Goal: Task Accomplishment & Management: Complete application form

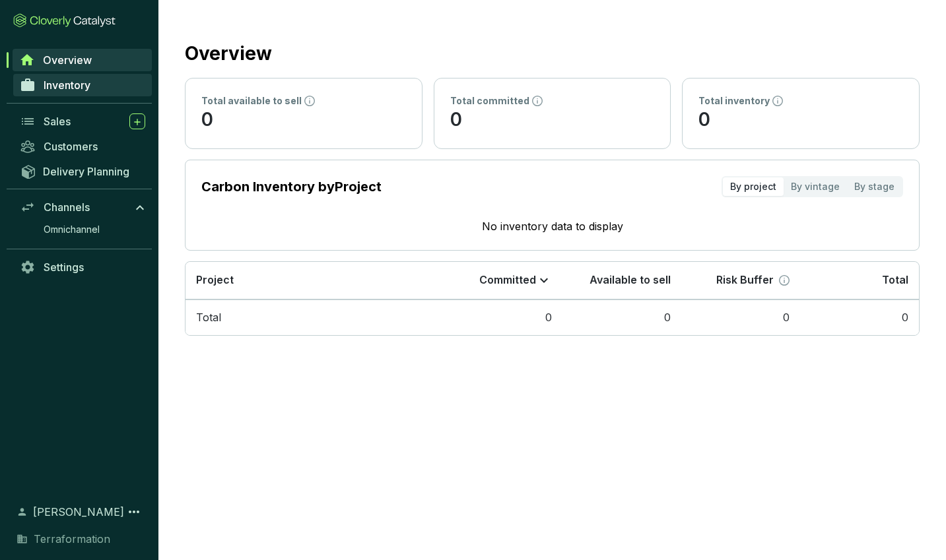
click at [110, 84] on link "Inventory" at bounding box center [82, 85] width 139 height 22
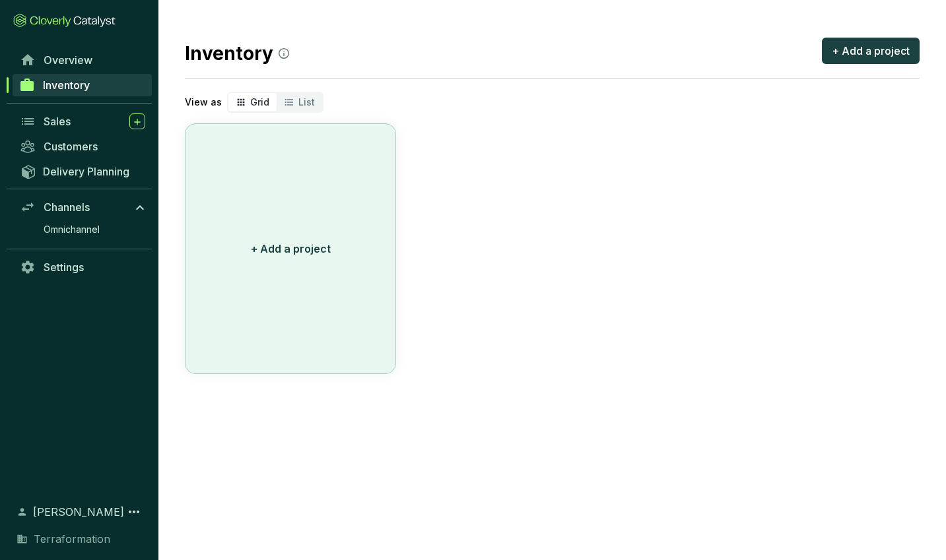
click at [270, 238] on button "+ Add a project" at bounding box center [290, 248] width 211 height 251
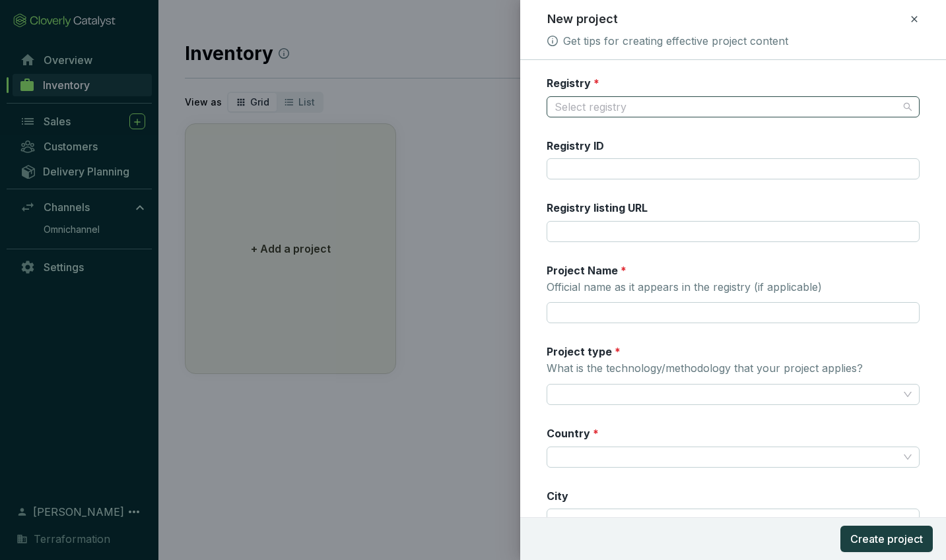
click at [618, 105] on input "Registry *" at bounding box center [726, 107] width 344 height 20
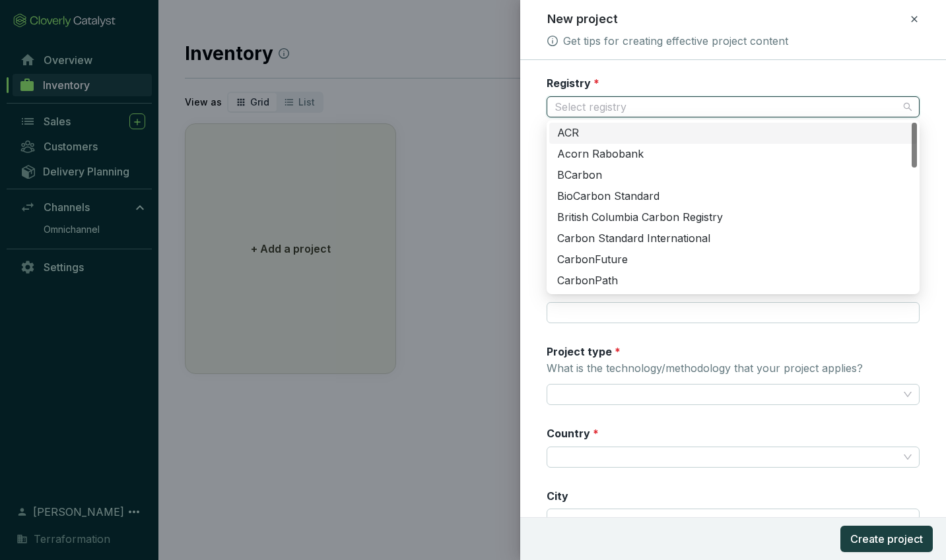
type input "V"
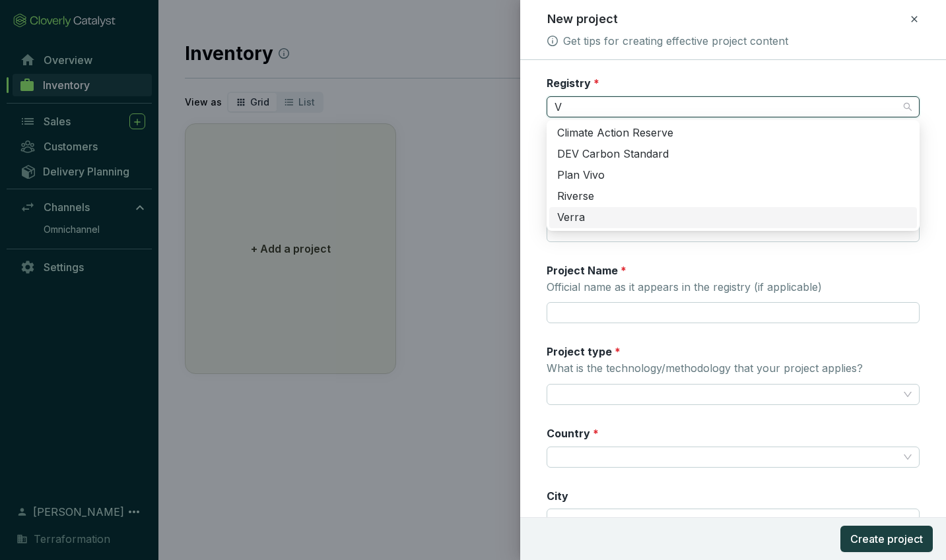
click at [608, 214] on div "Verra" at bounding box center [733, 218] width 352 height 15
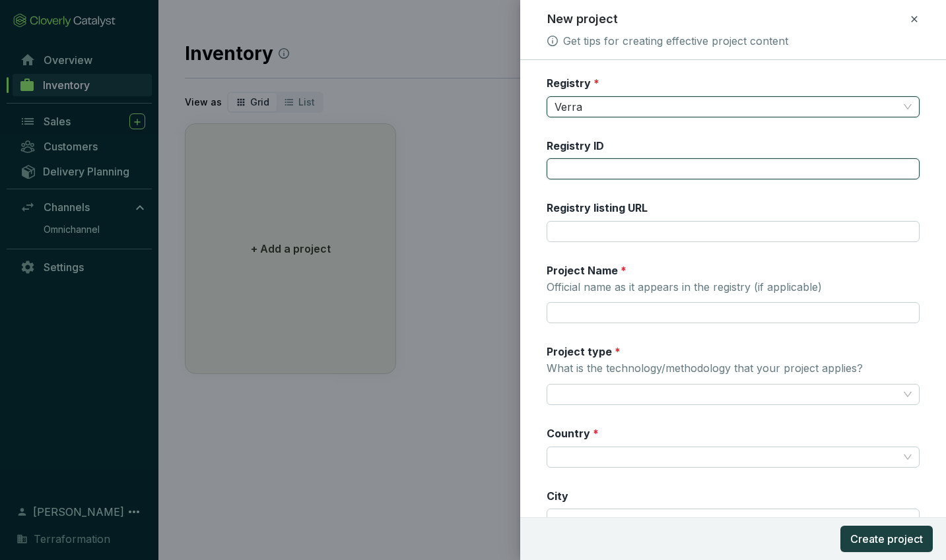
click at [591, 171] on input "Registry ID" at bounding box center [732, 168] width 373 height 21
type input "4890"
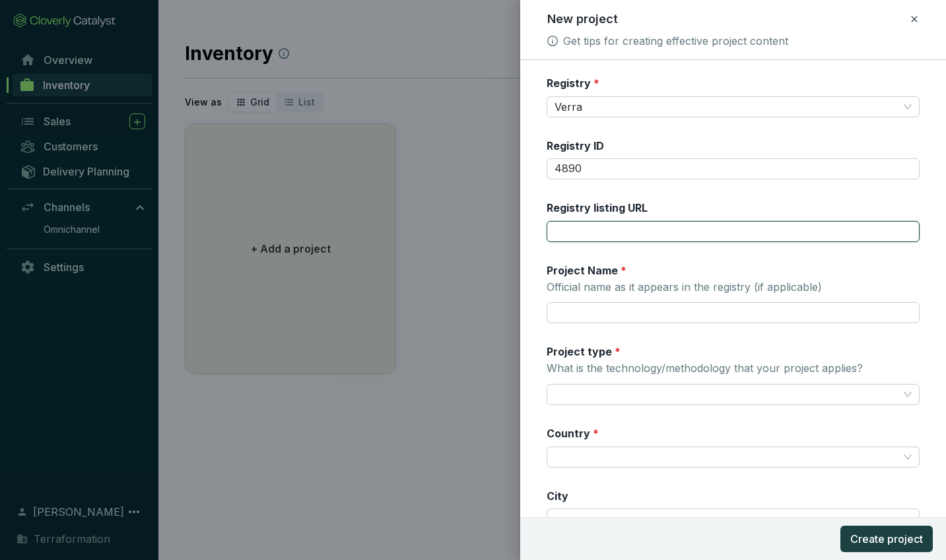
click at [644, 234] on input "Registry listing URL" at bounding box center [732, 231] width 373 height 21
paste input "https://registry.verra.org/app/projectDetail/CCB/4890"
type input "https://registry.verra.org/app/projectDetail/CCB/4890"
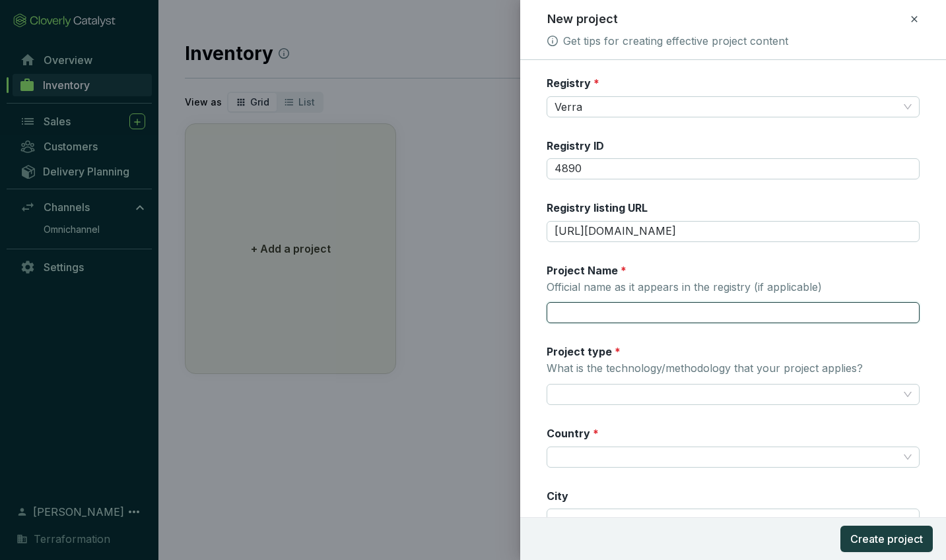
click at [593, 314] on input "Project Name * Official name as it appears in the registry (if applicable)" at bounding box center [732, 312] width 373 height 21
paste input "Regenerative Development of Anlo Wetlands Project"
type input "Regenerative Development of Anlo Wetlands Project"
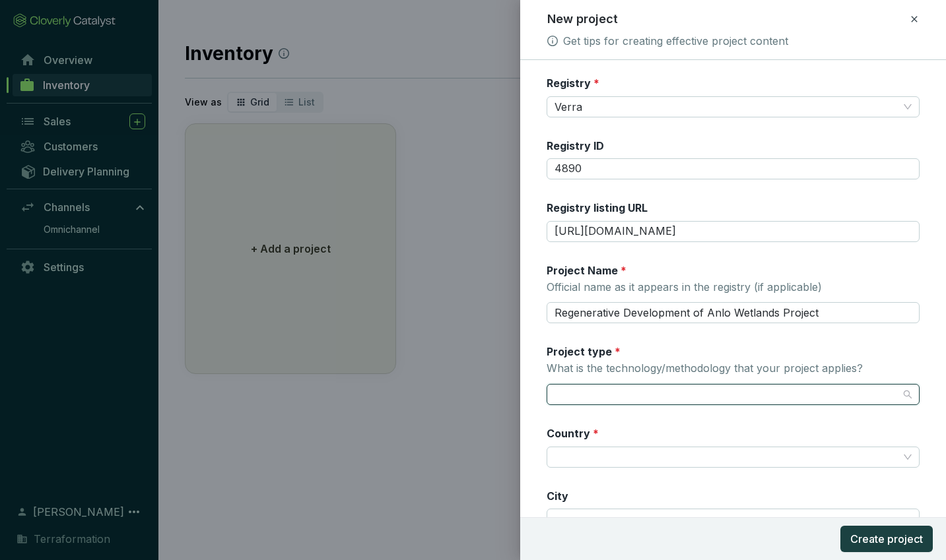
click at [595, 385] on input "Project type * What is the technology/methodology that your project applies?" at bounding box center [726, 395] width 344 height 20
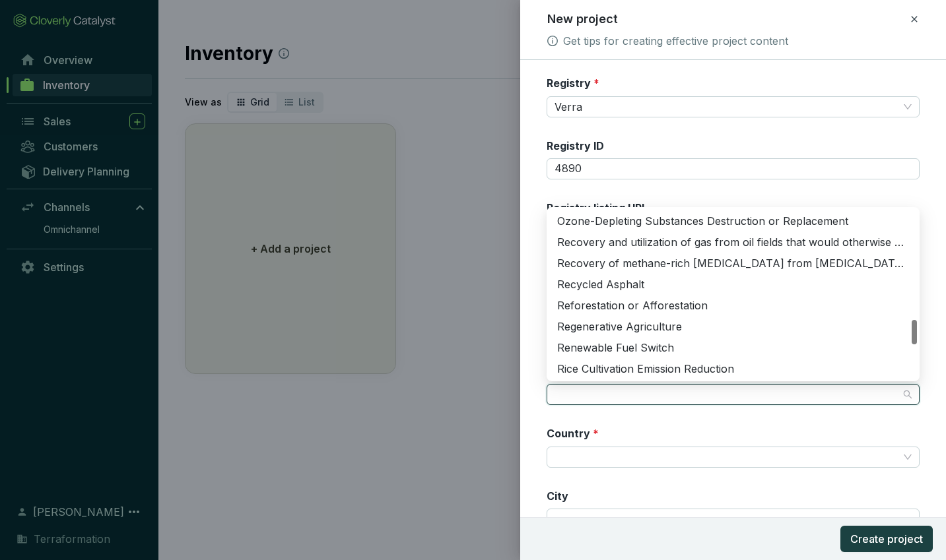
scroll to position [748, 0]
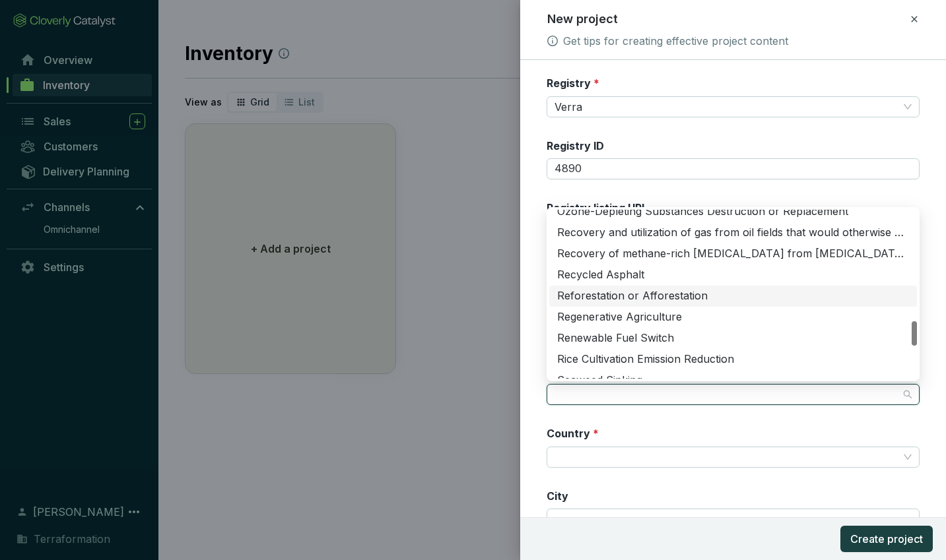
click at [682, 295] on div "Reforestation or Afforestation" at bounding box center [733, 296] width 352 height 15
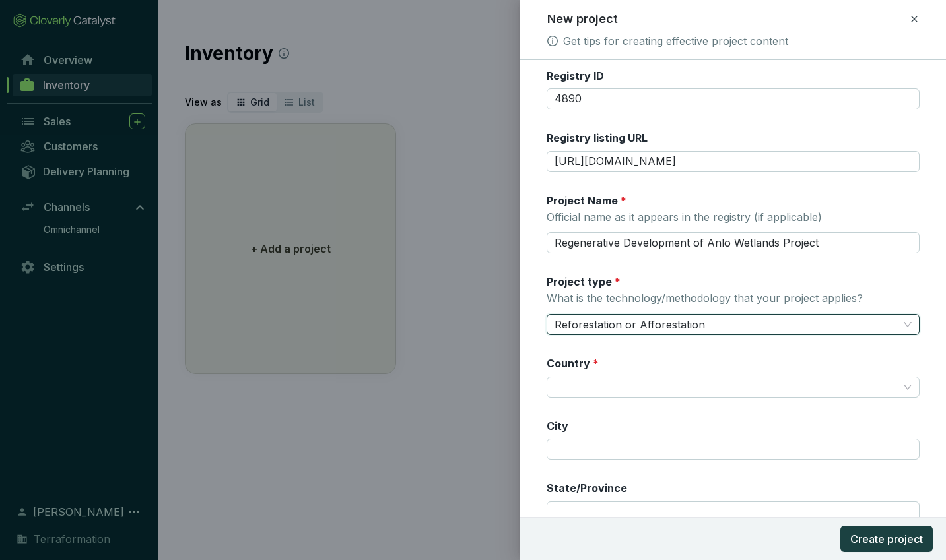
scroll to position [71, 0]
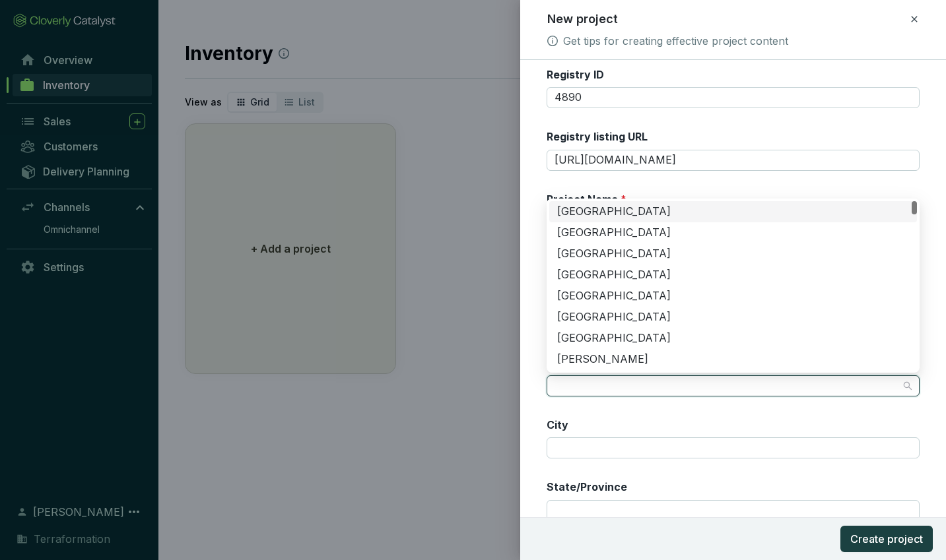
click at [580, 383] on input "Country *" at bounding box center [726, 386] width 344 height 20
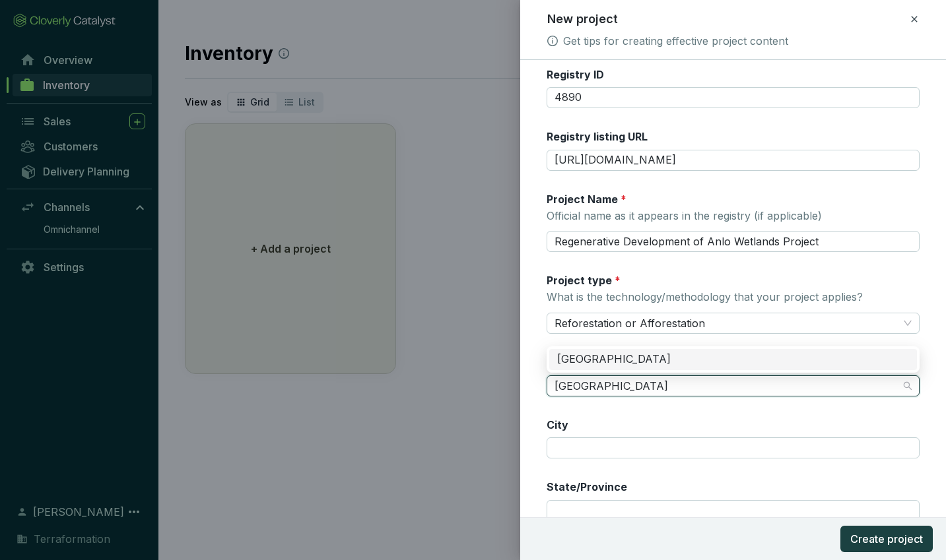
type input "Ghana"
click at [573, 408] on div "Registry * Verra Registry ID 4890 Registry listing URL https://registry.verra.o…" at bounding box center [732, 311] width 373 height 612
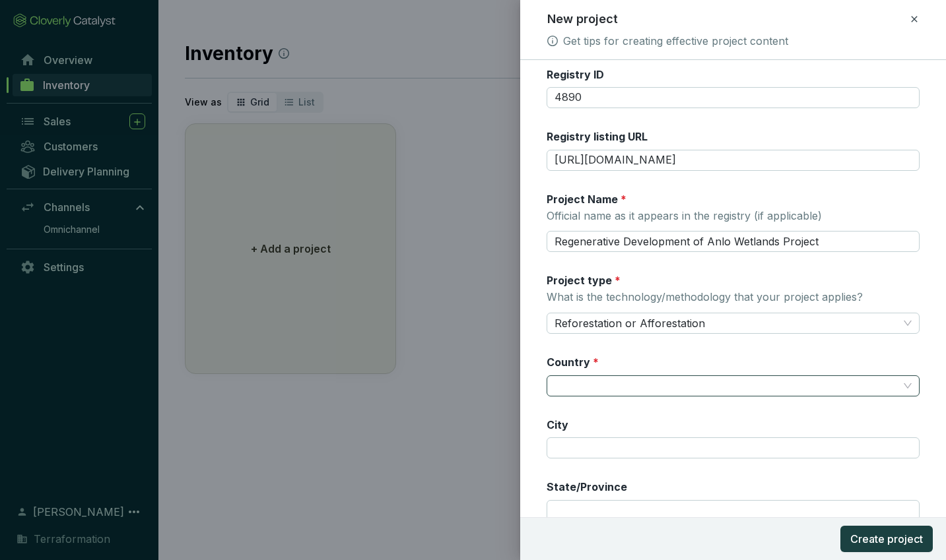
click at [575, 389] on input "Country *" at bounding box center [726, 386] width 344 height 20
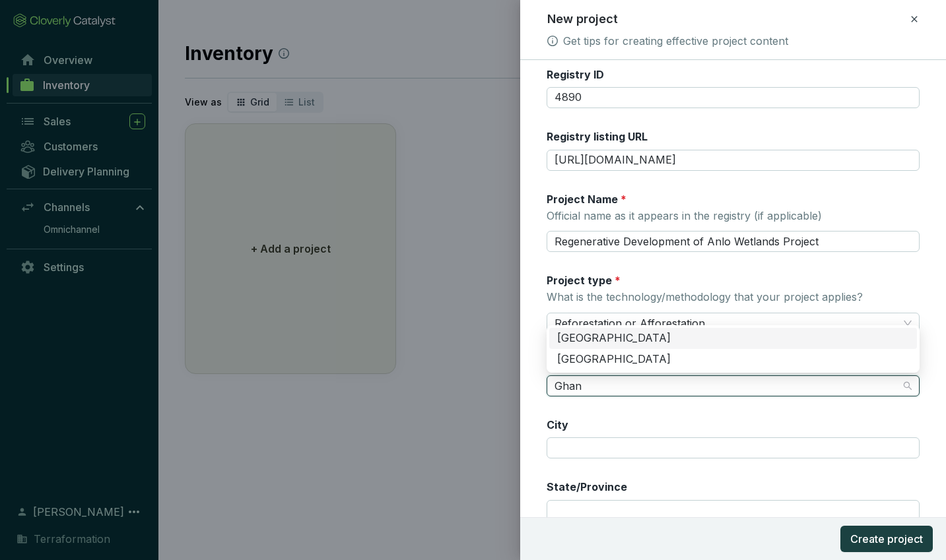
type input "Ghana"
click at [565, 358] on div "Ghana" at bounding box center [733, 359] width 352 height 15
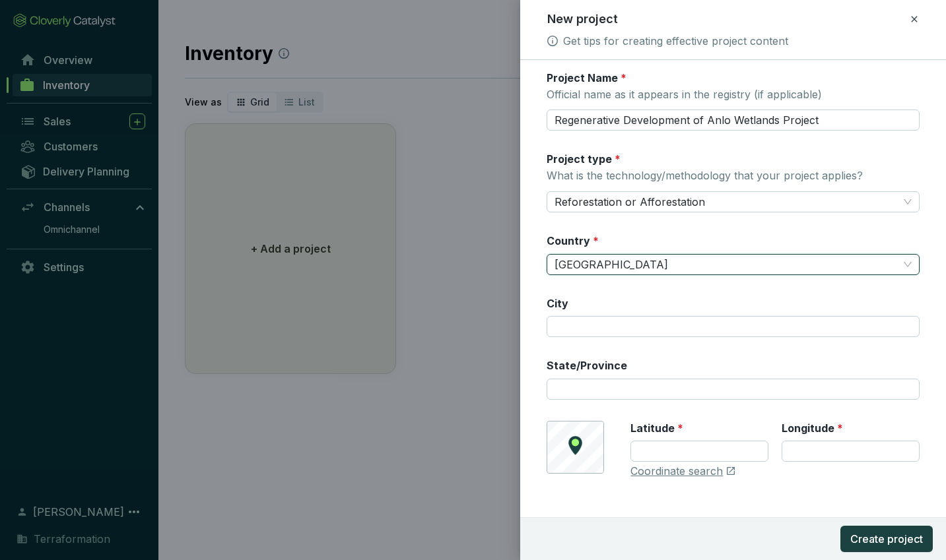
scroll to position [204, 0]
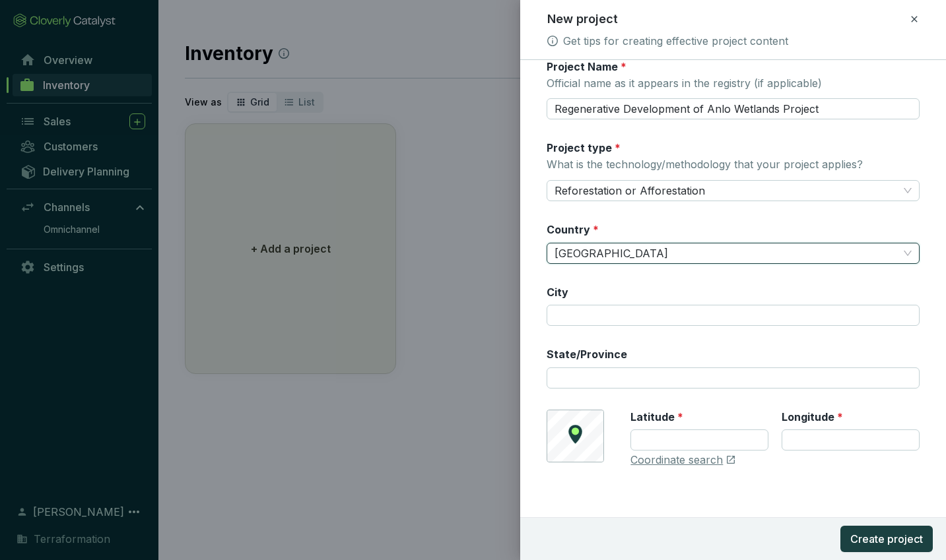
click at [554, 365] on div "State/Province" at bounding box center [586, 357] width 81 height 20
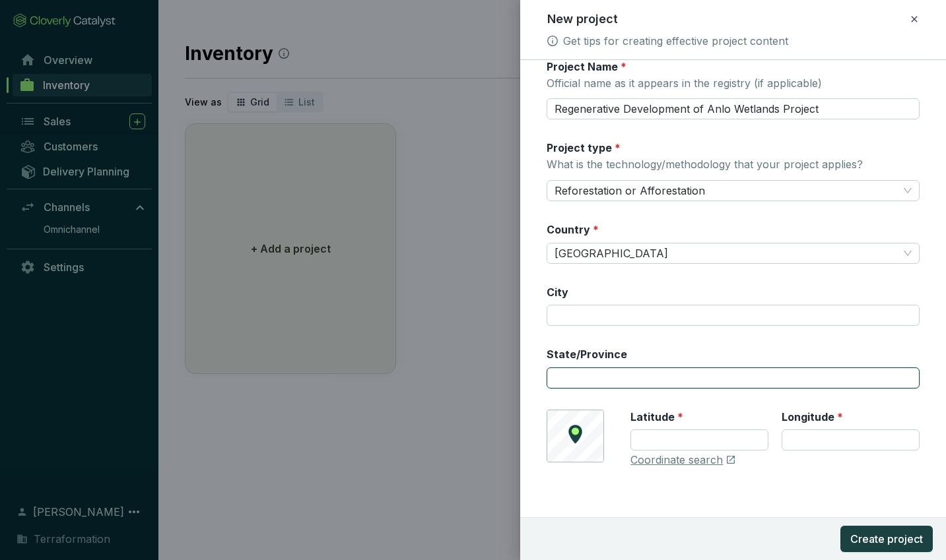
click at [556, 370] on input "State/Province" at bounding box center [732, 378] width 373 height 21
type input "Volta"
click at [540, 339] on form "Registry * Verra Registry ID 4890 Registry listing URL https://registry.verra.o…" at bounding box center [733, 209] width 426 height 675
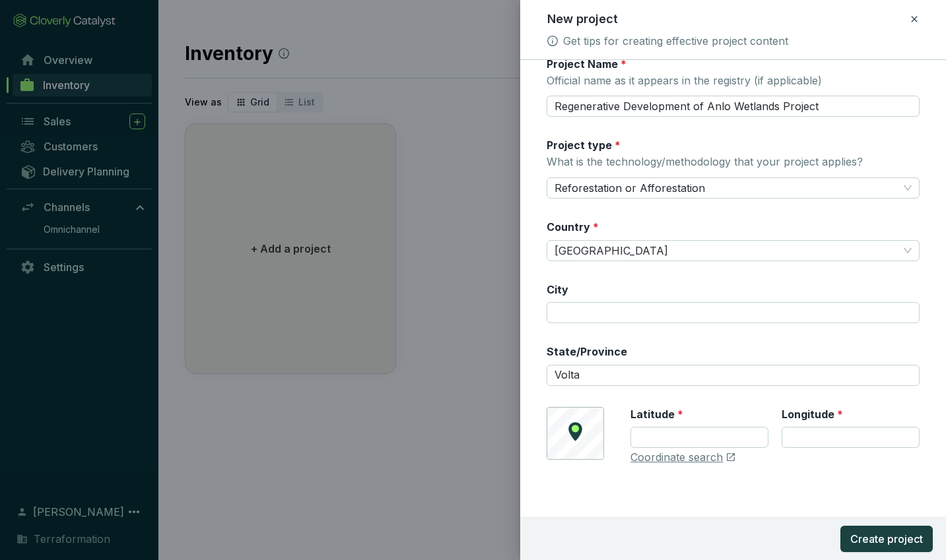
scroll to position [205, 0]
click at [673, 440] on input "Latitude *" at bounding box center [699, 438] width 138 height 21
click at [639, 457] on link "Coordinate search" at bounding box center [676, 459] width 92 height 15
click at [704, 435] on input "Latitude *" at bounding box center [699, 438] width 138 height 21
paste input "5.9191"
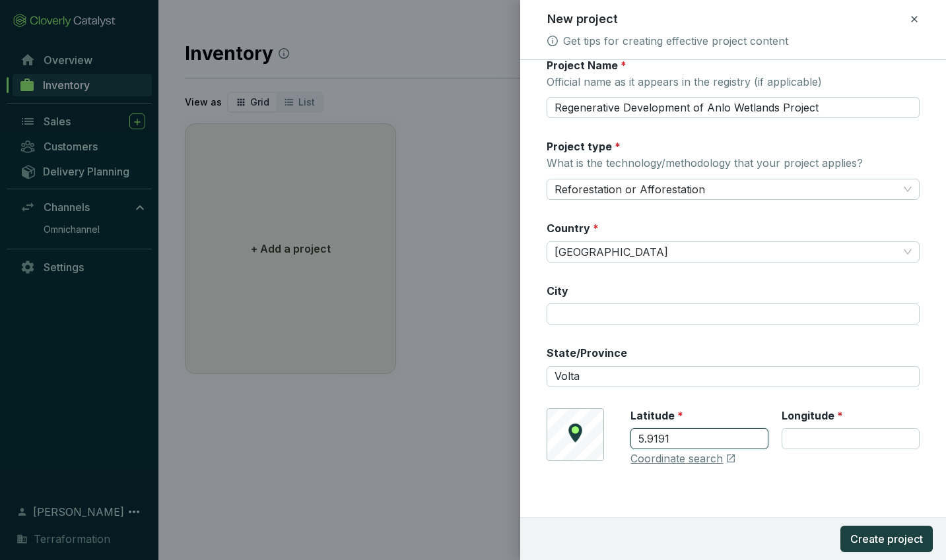
type input "5.9191"
click at [826, 436] on input "Longitude *" at bounding box center [850, 438] width 138 height 21
click at [796, 463] on div "Coordinate search" at bounding box center [774, 459] width 289 height 15
click at [854, 440] on input "Longitude *" at bounding box center [850, 438] width 138 height 21
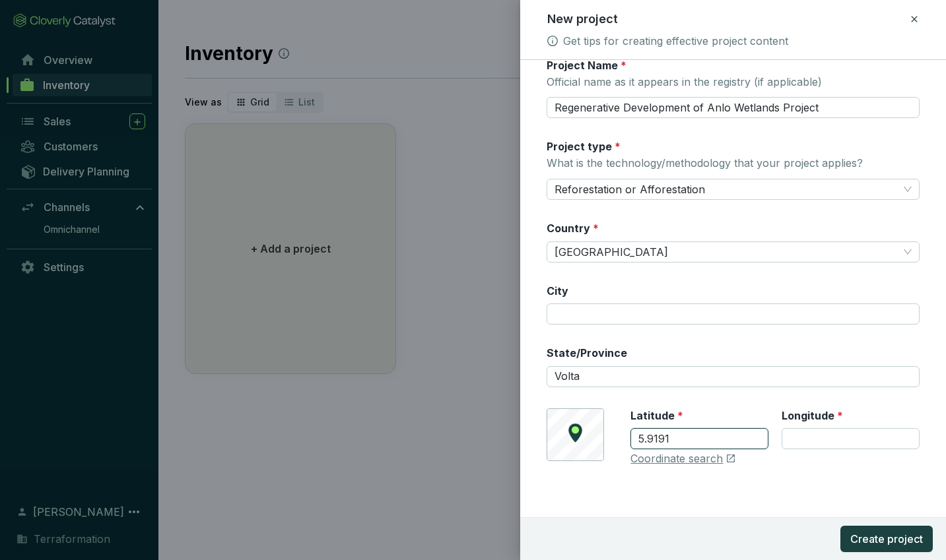
click at [714, 438] on input "5.9191" at bounding box center [699, 438] width 138 height 21
click at [863, 445] on input "Longitude *" at bounding box center [850, 438] width 138 height 21
type input "0.9248"
click at [586, 438] on div "© Mapbox © OpenStreetMap Improve this map Latitude * 5.9191 Longitude * Please …" at bounding box center [732, 438] width 373 height 58
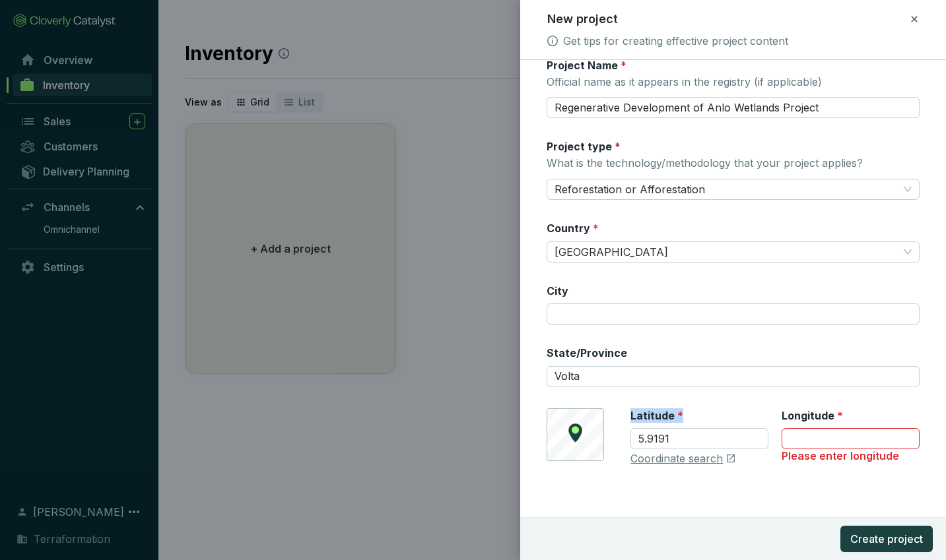
click at [586, 438] on div "© Mapbox © OpenStreetMap Improve this map Latitude * 5.9191 Longitude * Please …" at bounding box center [732, 438] width 373 height 58
click at [872, 441] on input "Longitude *" at bounding box center [850, 438] width 138 height 21
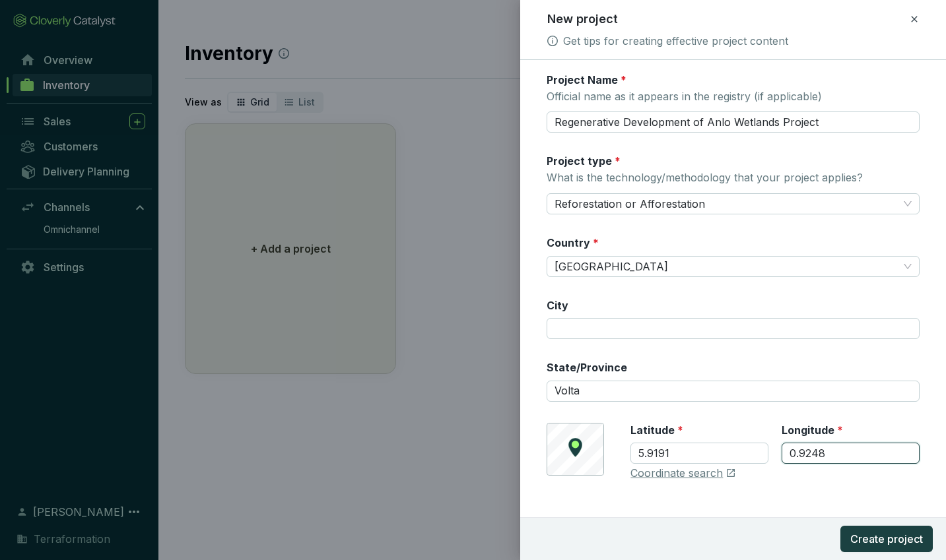
scroll to position [193, 0]
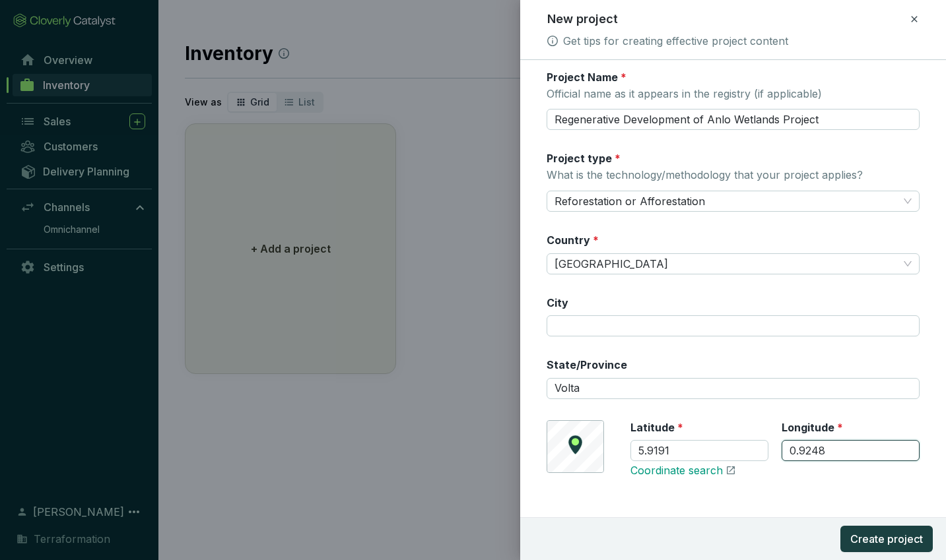
type input "0.9248"
click at [715, 468] on link "Coordinate search" at bounding box center [676, 471] width 92 height 15
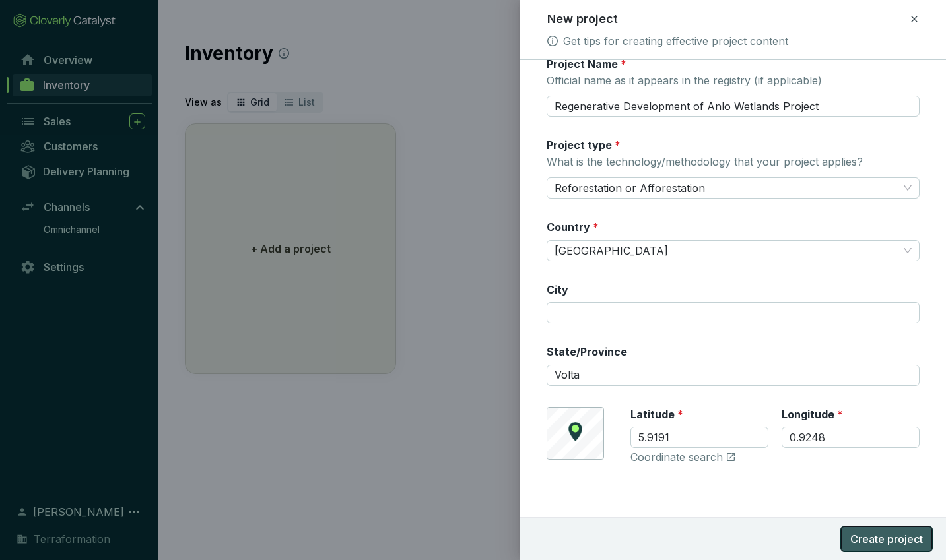
click at [862, 533] on span "Create project" at bounding box center [886, 539] width 73 height 16
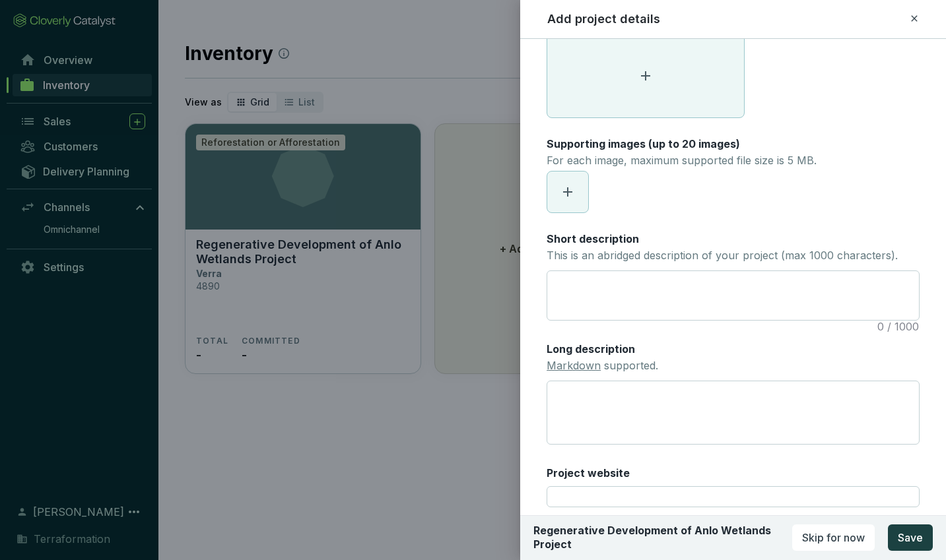
scroll to position [90, 0]
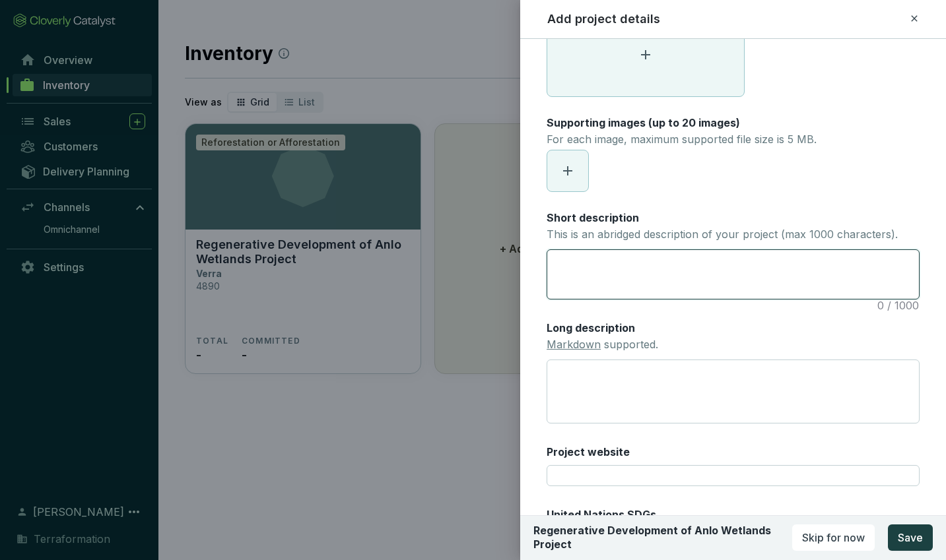
click at [643, 268] on textarea "Short description This is an abridged description of your project (max 1000 cha…" at bounding box center [733, 274] width 372 height 48
paste textarea "The Regenerative Development of Anlo Wetlands (ReDAW) is a high-integrity mangr…"
type textarea "The Regenerative Development of Anlo Wetlands (ReDAW) is a high-integrity mangr…"
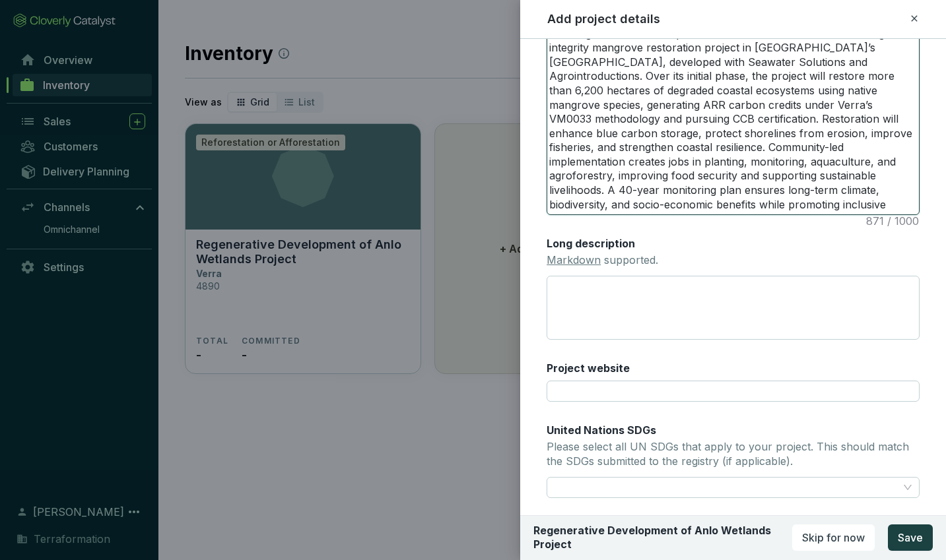
scroll to position [324, 0]
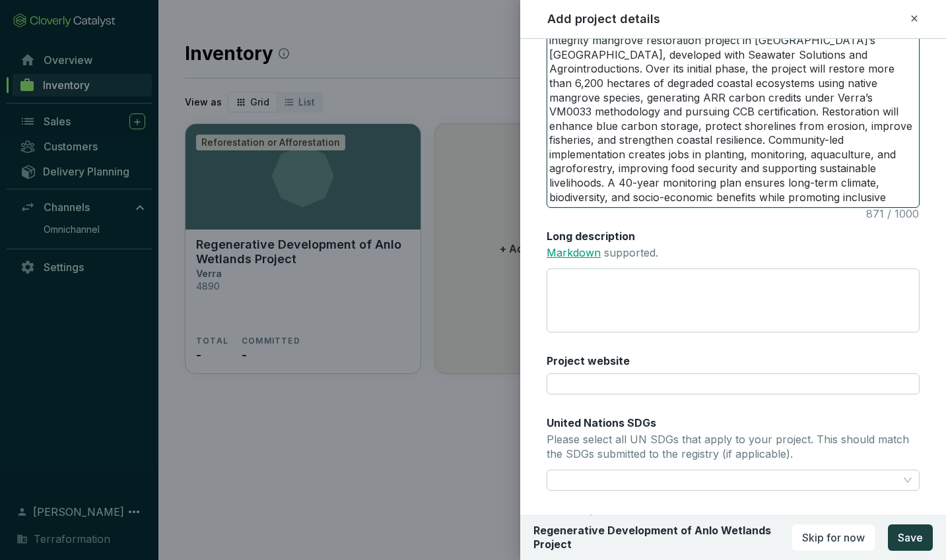
type textarea "The Regenerative Development of Anlo Wetlands (ReDAW) is a high-integrity mangr…"
click at [573, 250] on link "Markdown" at bounding box center [573, 252] width 54 height 13
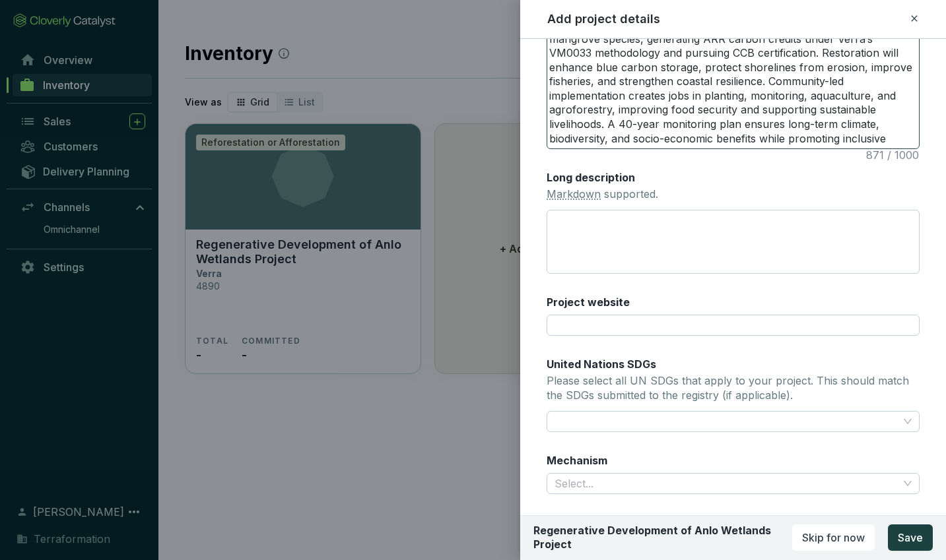
scroll to position [384, 0]
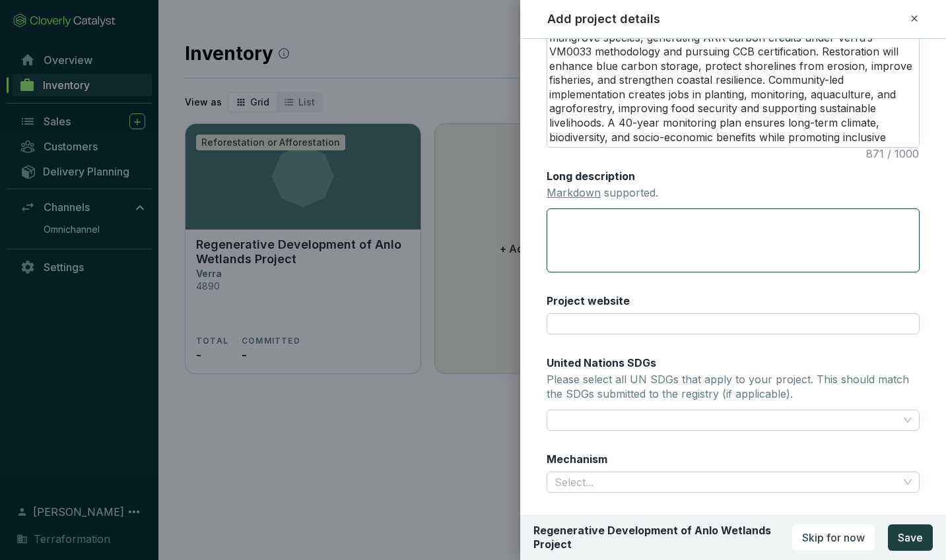
click at [608, 236] on textarea "Long description Markdown supported." at bounding box center [732, 241] width 373 height 64
paste textarea "The Regenerative Development of Anlo Wetlands (ReDAW) is an ambitious, science-…"
type textarea "The Regenerative Development of Anlo Wetlands (ReDAW) is an ambitious, science-…"
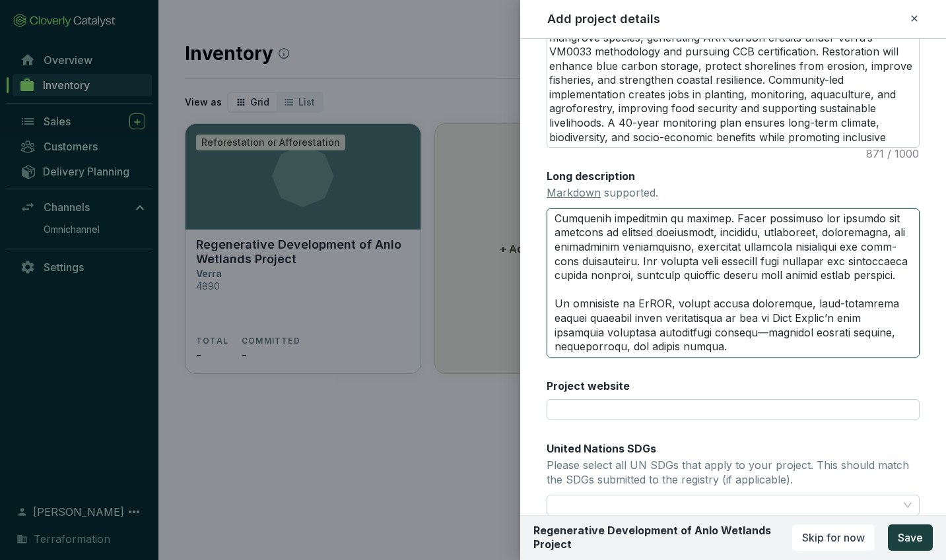
scroll to position [271, 0]
click at [707, 335] on textarea "Long description Markdown supported." at bounding box center [732, 283] width 373 height 149
type textarea "The Regenerative Development of Anlo Wetlands (ReDAW) is an ambitious, science-…"
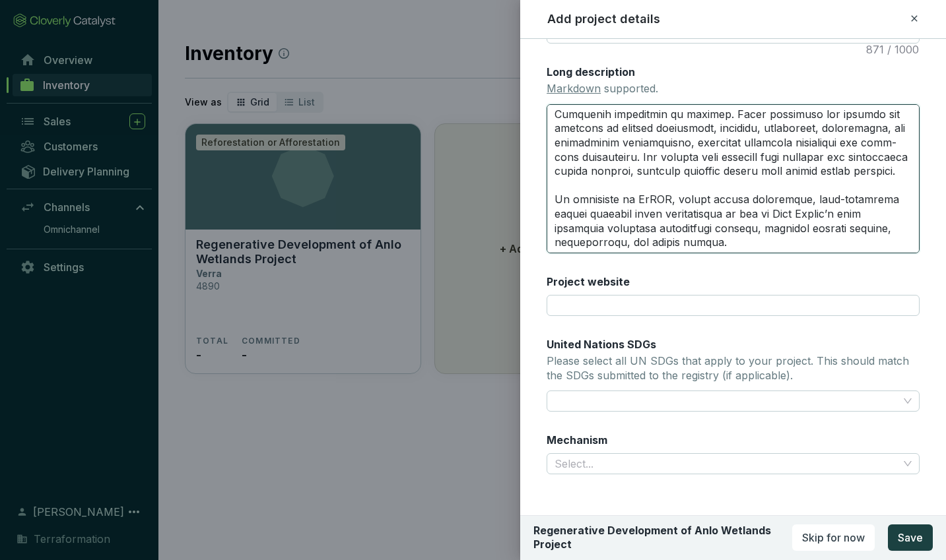
scroll to position [498, 0]
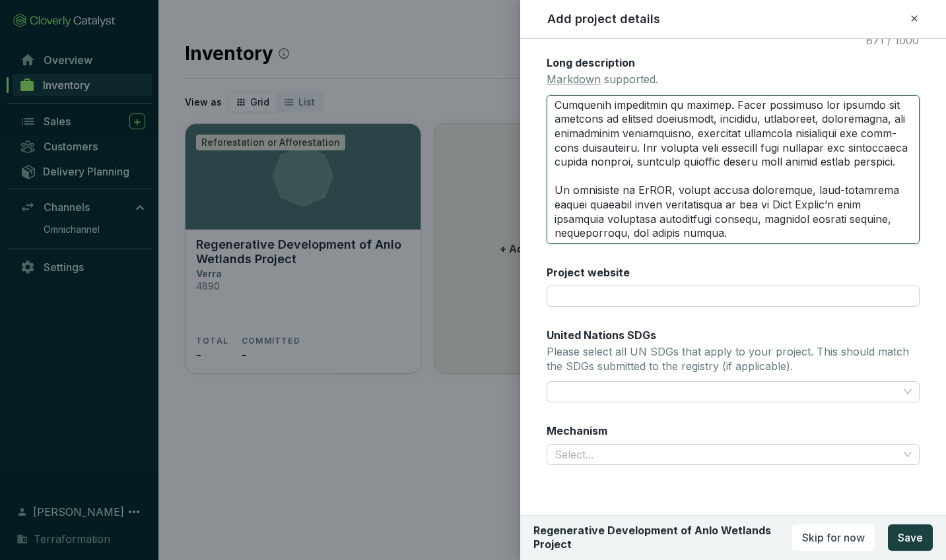
type textarea "The Regenerative Development of Anlo Wetlands (ReDAW) is an ambitious, science-…"
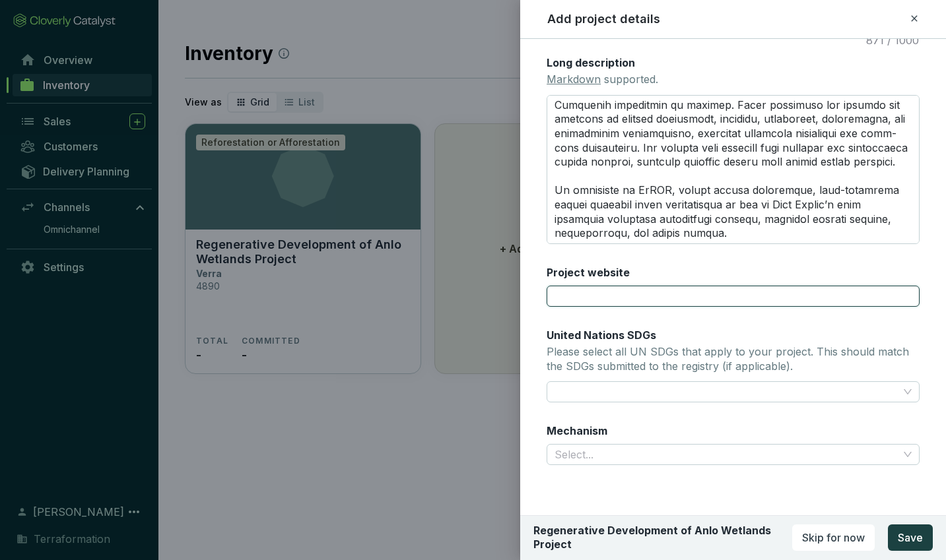
click at [621, 299] on input "Project website" at bounding box center [732, 296] width 373 height 21
paste input "https://www.terraformation.com/projects/regenerative-development-of-anlo-wetlan…"
type input "https://www.terraformation.com/projects/regenerative-development-of-anlo-wetlan…"
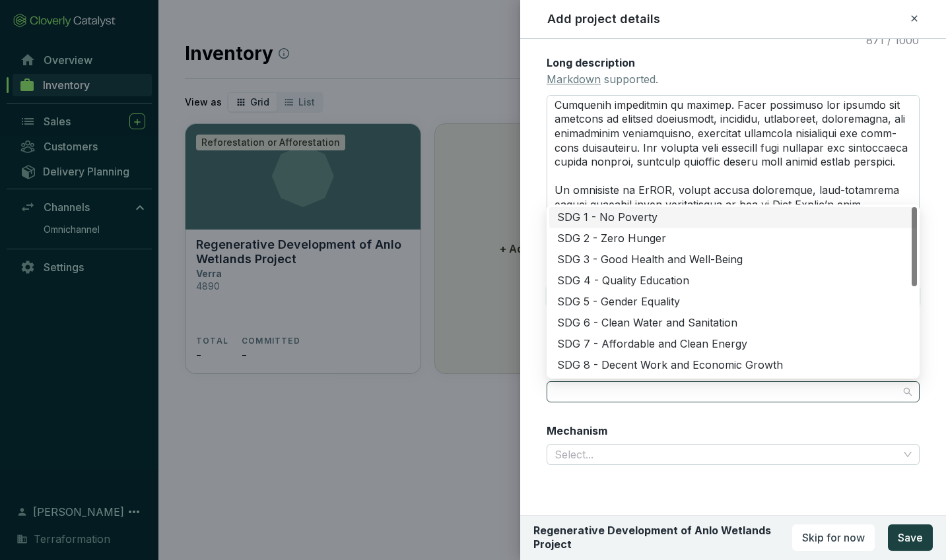
click at [612, 389] on div at bounding box center [725, 392] width 352 height 18
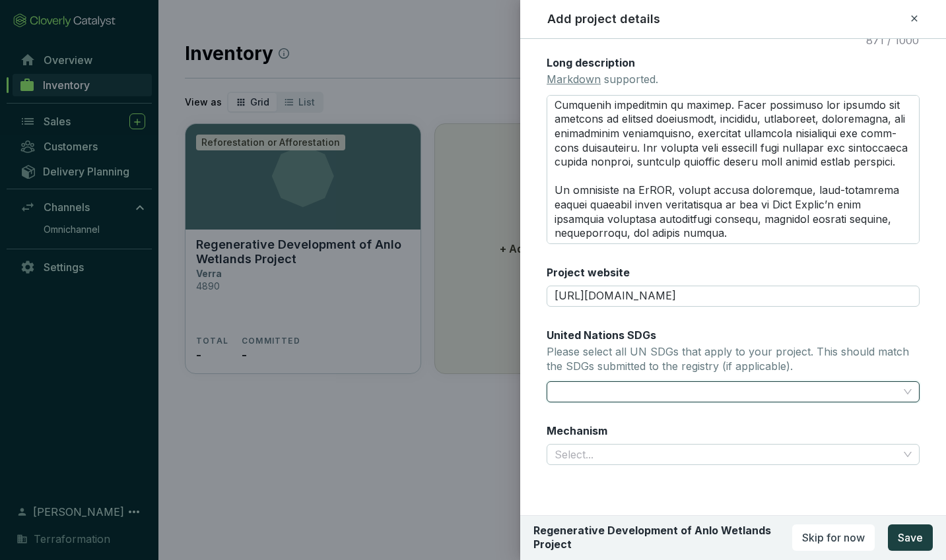
click at [598, 390] on div at bounding box center [725, 392] width 352 height 18
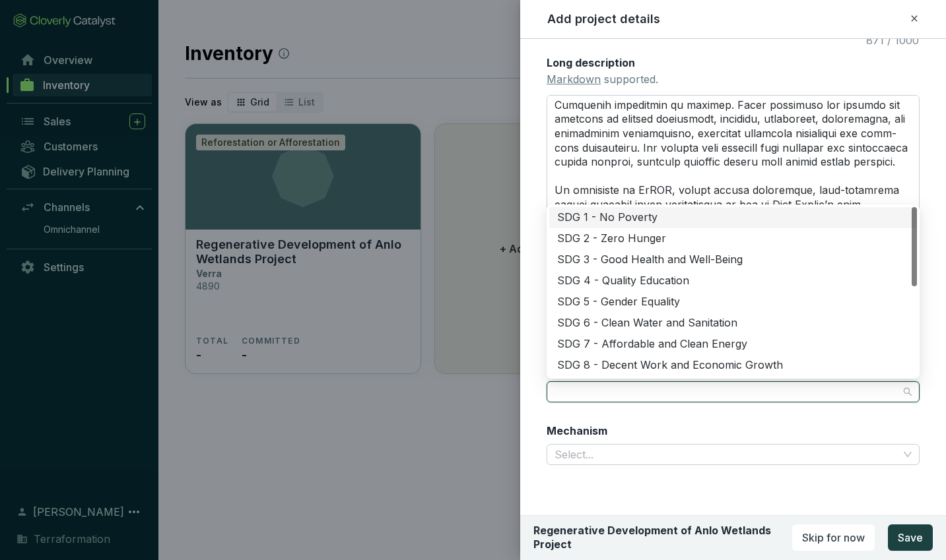
click at [601, 217] on div "SDG 1 - No Poverty" at bounding box center [733, 218] width 352 height 15
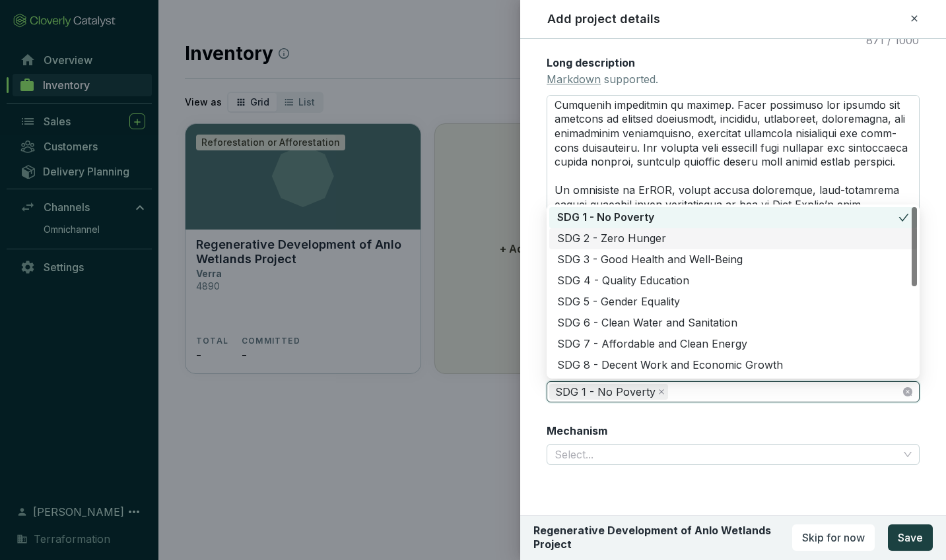
click at [607, 240] on div "SDG 2 - Zero Hunger" at bounding box center [733, 239] width 352 height 15
click at [612, 302] on div "SDG 5 - Gender Equality" at bounding box center [733, 302] width 352 height 15
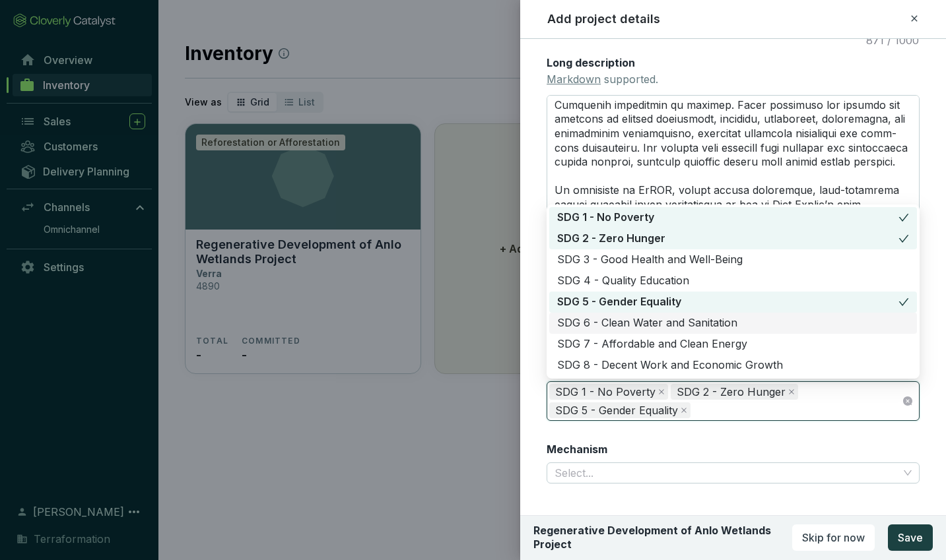
click at [614, 321] on div "SDG 6 - Clean Water and Sanitation" at bounding box center [733, 323] width 352 height 15
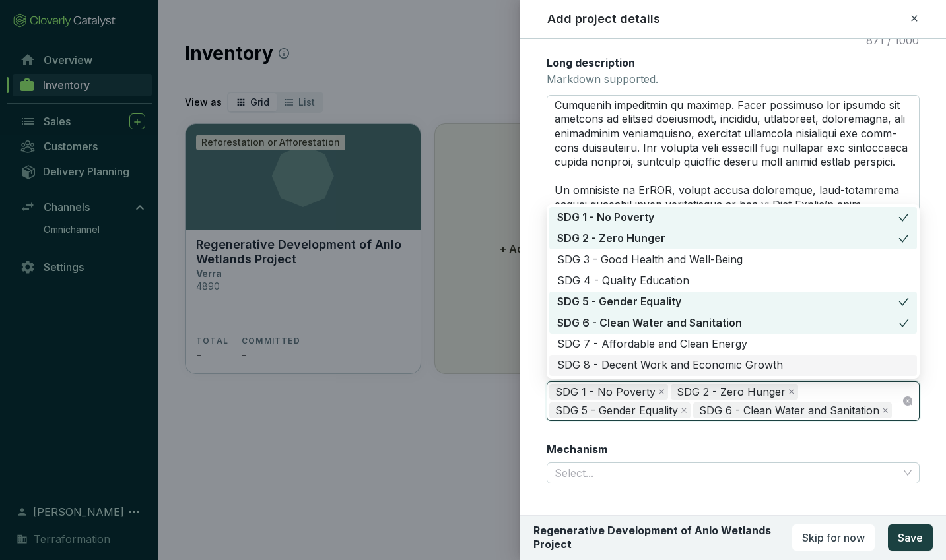
click at [620, 368] on div "SDG 8 - Decent Work and Economic Growth" at bounding box center [733, 365] width 352 height 15
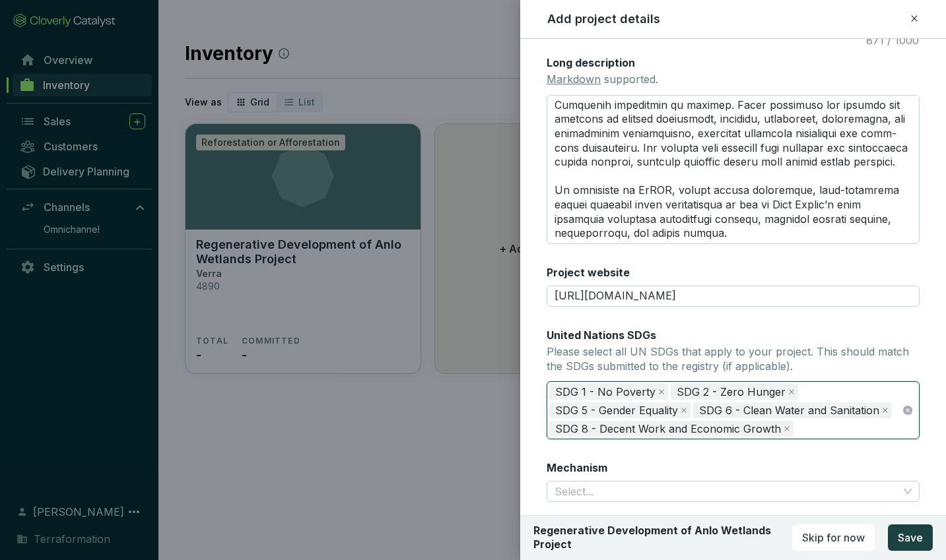
click at [797, 428] on div "SDG 1 - No Poverty SDG 2 - Zero Hunger SDG 5 - Gender Equality SDG 6 - Clean Wa…" at bounding box center [725, 410] width 352 height 55
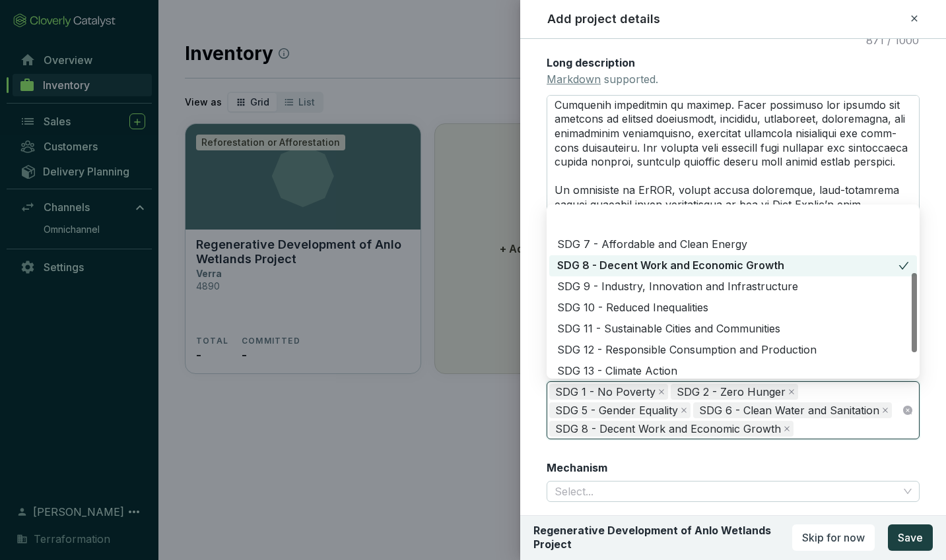
scroll to position [160, 0]
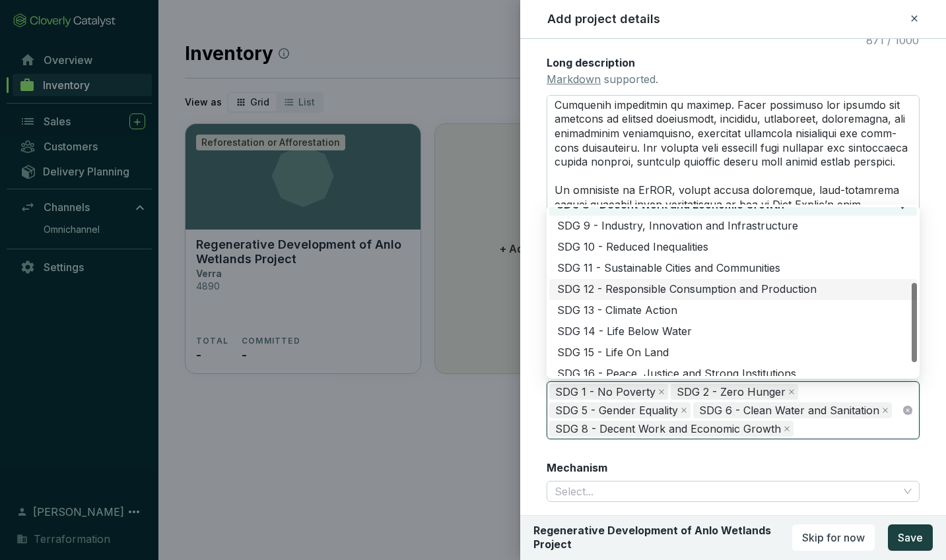
click at [599, 290] on div "SDG 12 - Responsible Consumption and Production" at bounding box center [733, 289] width 352 height 15
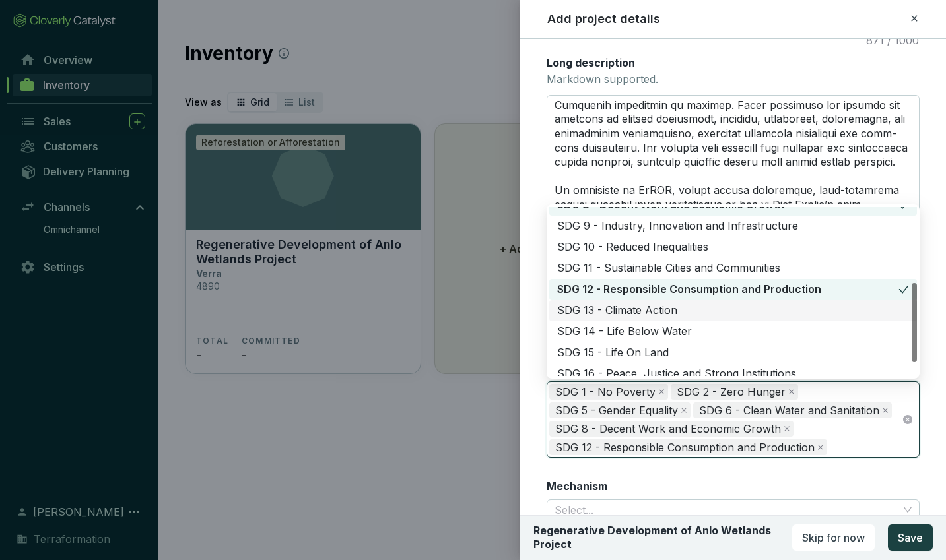
click at [602, 307] on div "SDG 13 - Climate Action" at bounding box center [733, 311] width 352 height 15
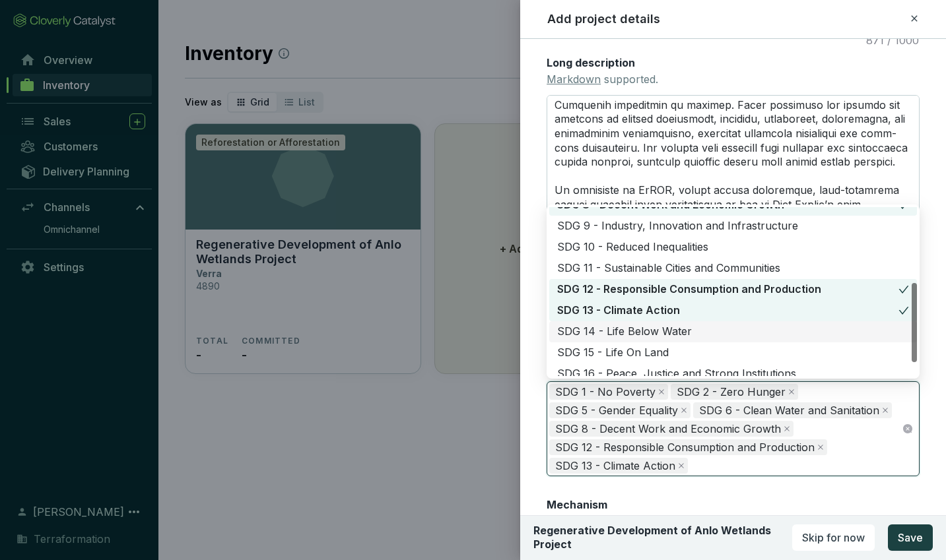
click at [601, 329] on div "SDG 14 - Life Below Water" at bounding box center [733, 332] width 352 height 15
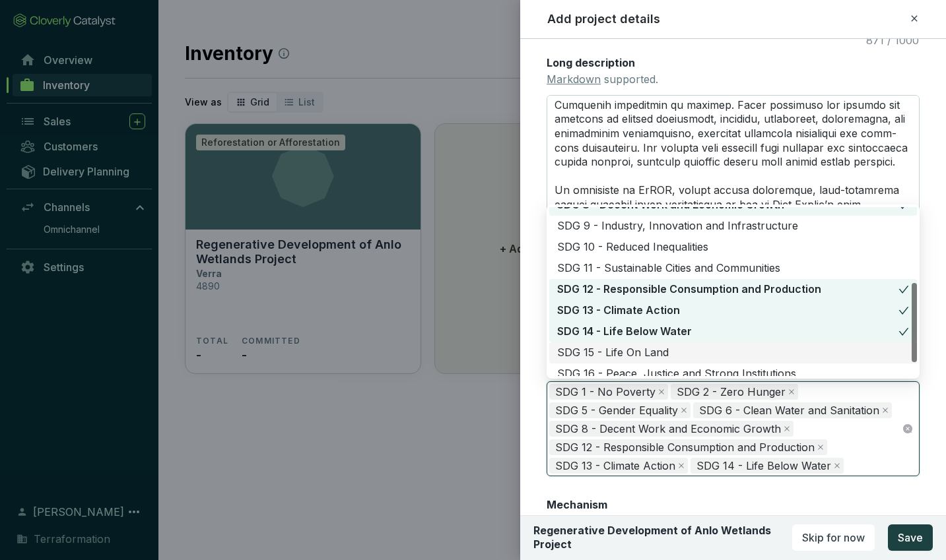
click at [605, 352] on div "SDG 15 - Life On Land" at bounding box center [733, 353] width 352 height 15
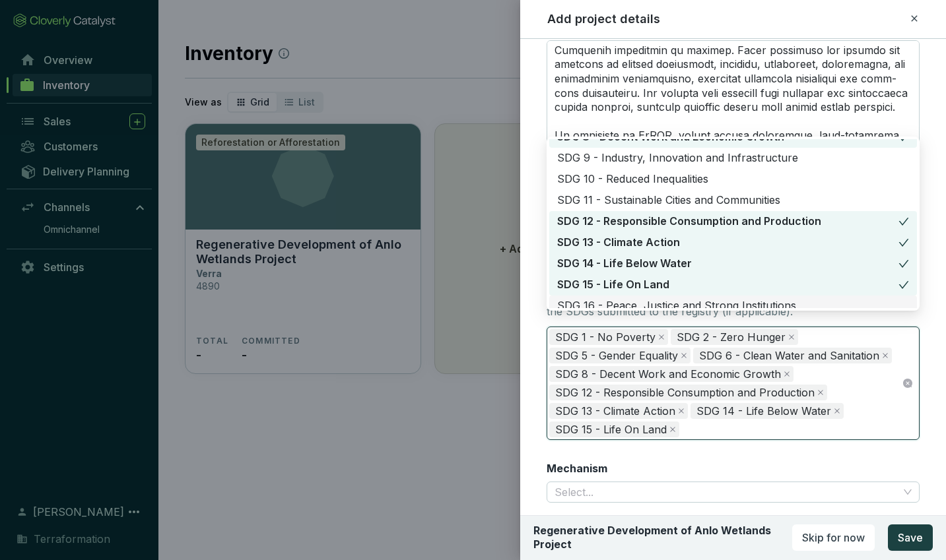
scroll to position [590, 0]
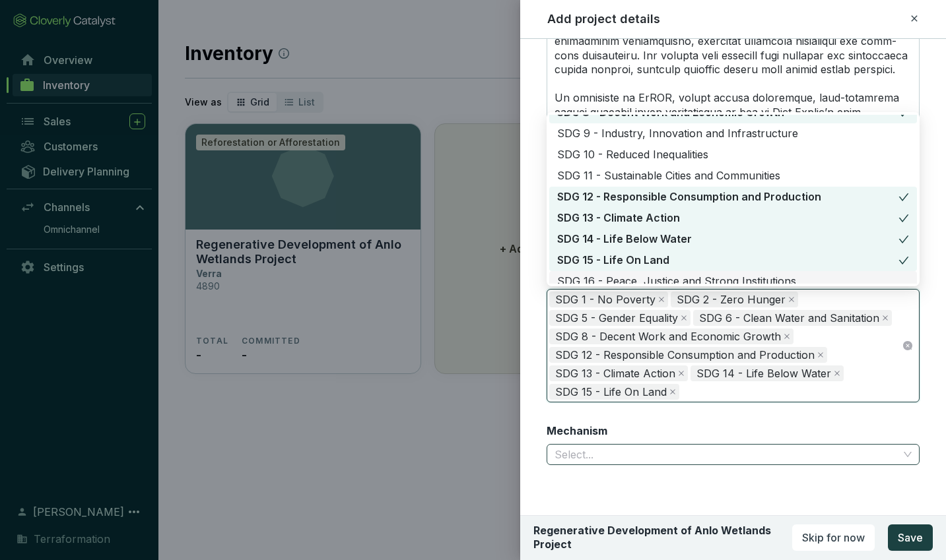
click at [659, 458] on input "Mechanism" at bounding box center [726, 455] width 344 height 20
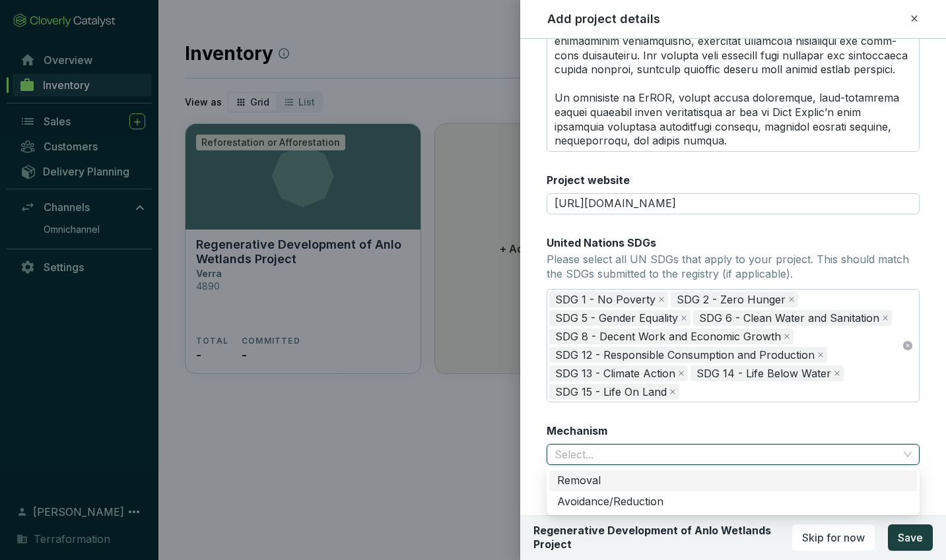
click at [651, 479] on div "Removal" at bounding box center [733, 481] width 352 height 15
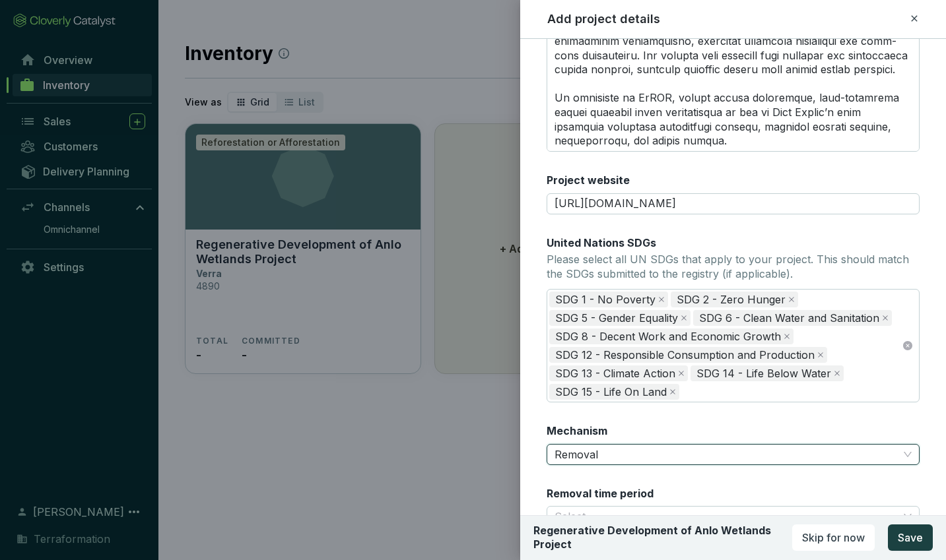
scroll to position [652, 0]
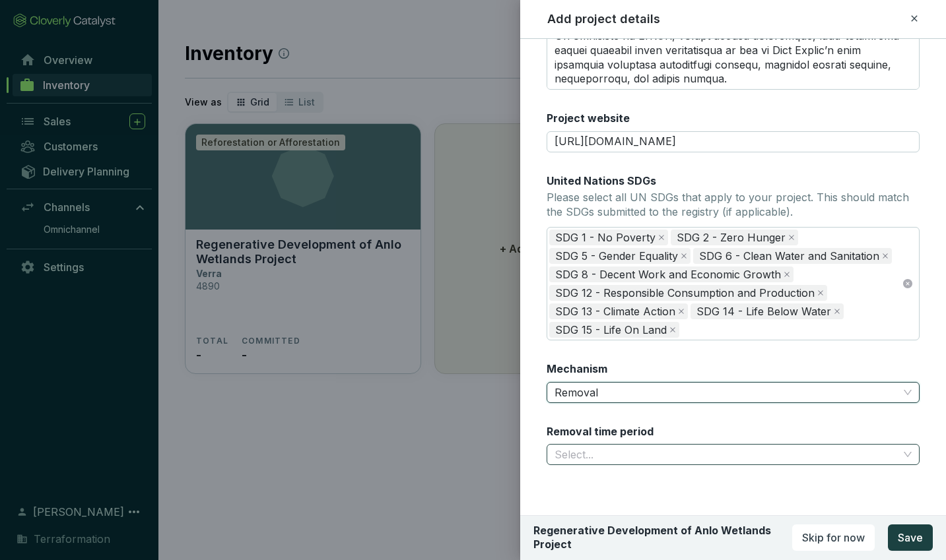
click at [661, 457] on input "Removal time period" at bounding box center [726, 455] width 344 height 20
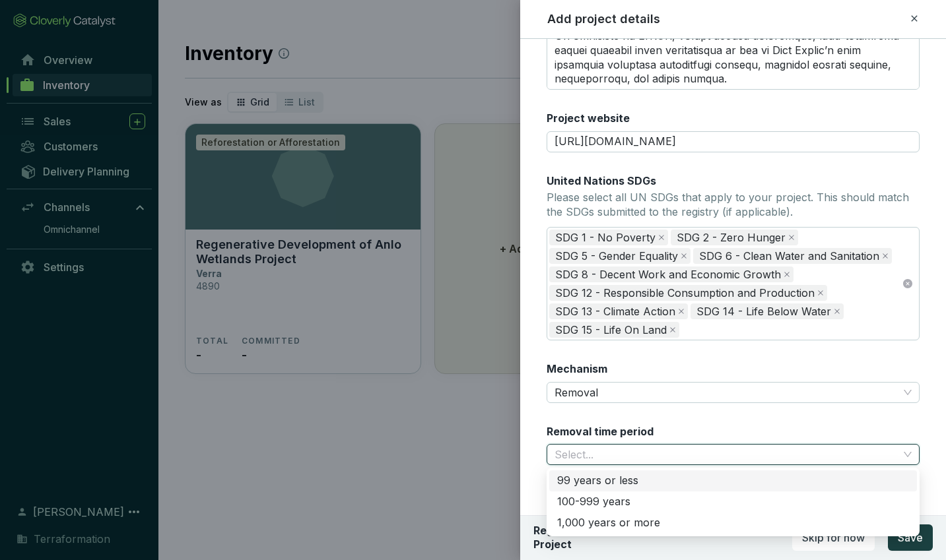
click at [645, 480] on div "99 years or less" at bounding box center [733, 481] width 352 height 15
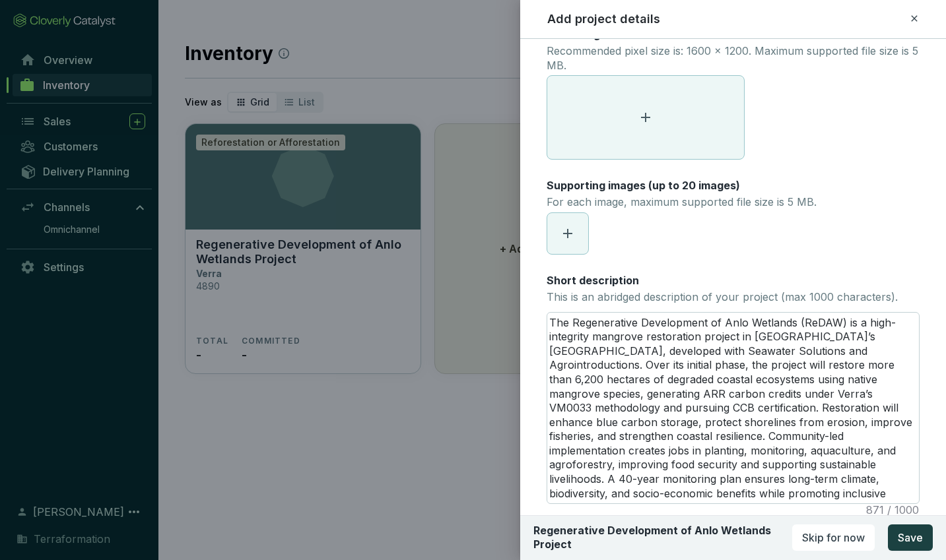
scroll to position [0, 0]
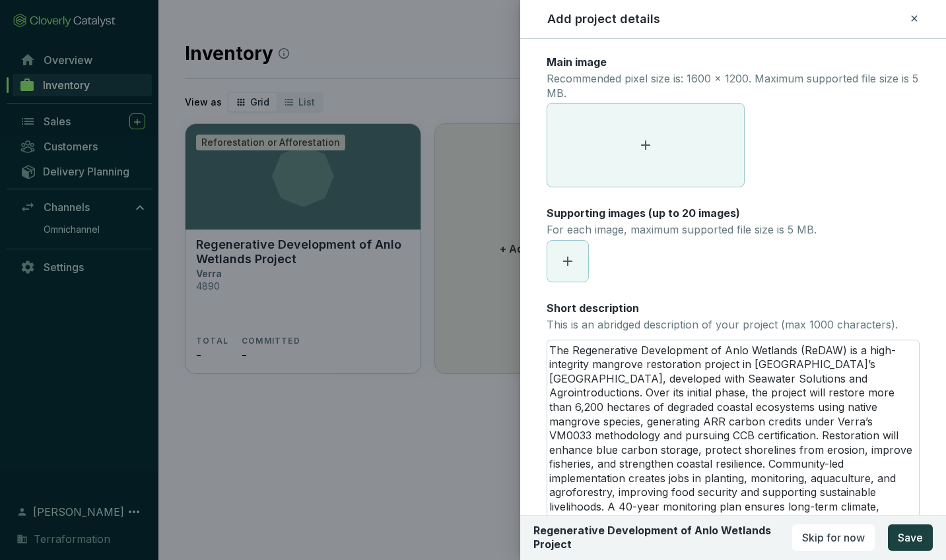
click at [648, 137] on icon at bounding box center [646, 145] width 16 height 16
click at [650, 137] on icon at bounding box center [646, 145] width 16 height 16
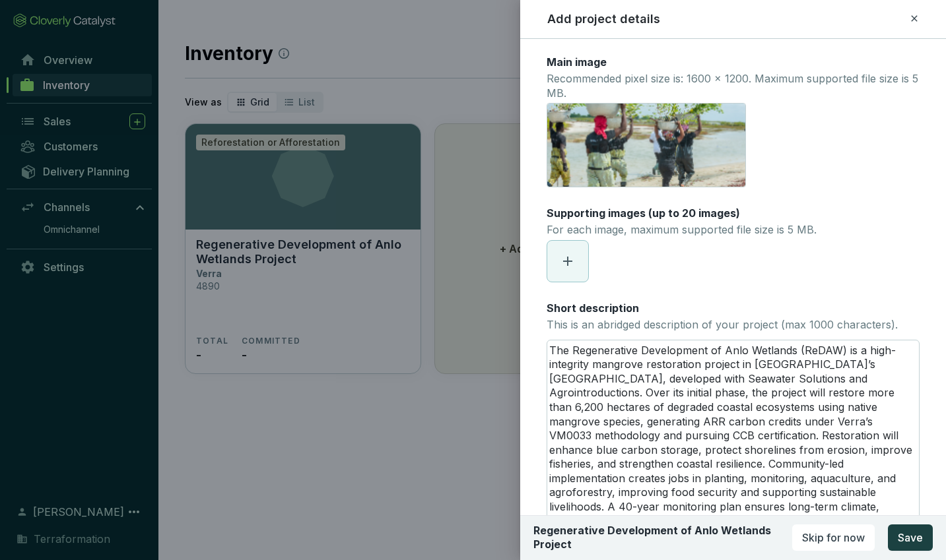
click at [570, 259] on icon at bounding box center [568, 261] width 16 height 16
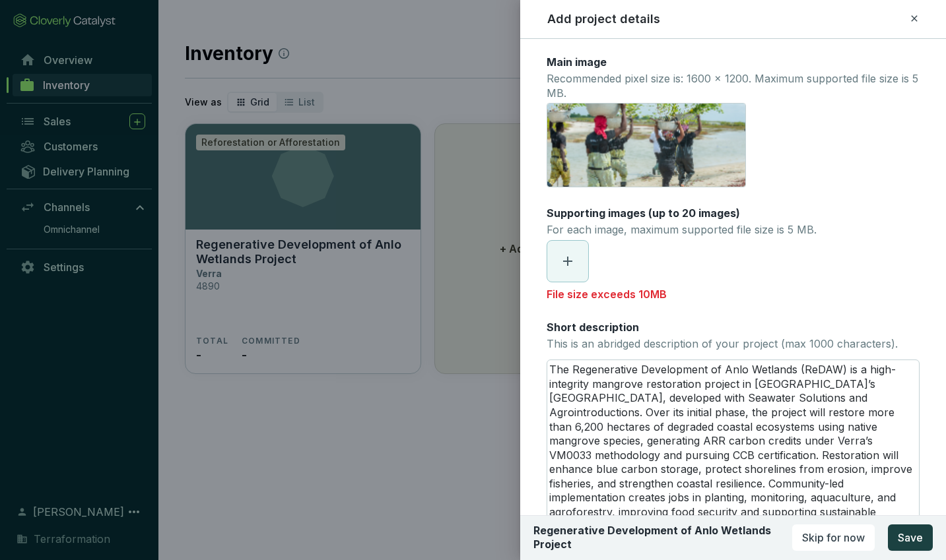
click at [570, 267] on icon at bounding box center [568, 261] width 16 height 16
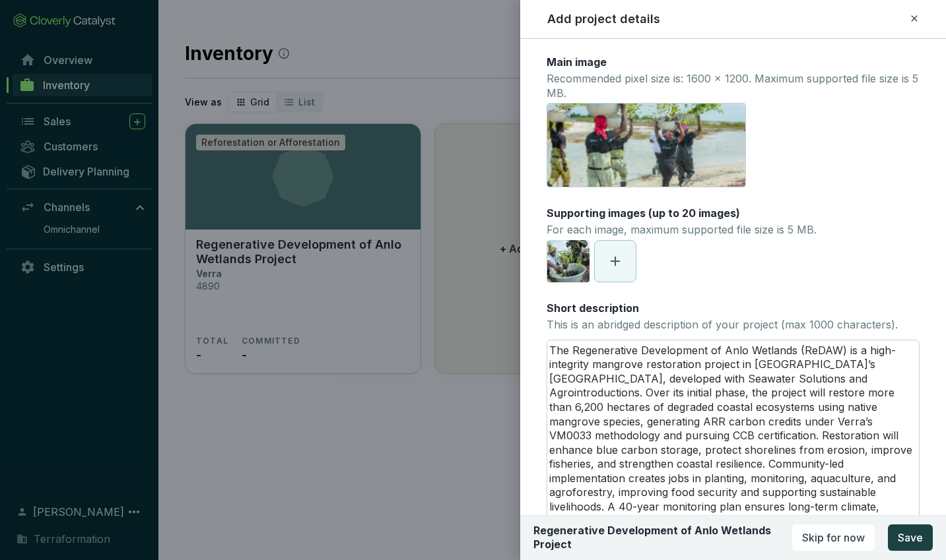
click at [619, 267] on icon at bounding box center [615, 261] width 16 height 16
click at [671, 265] on span at bounding box center [662, 261] width 41 height 41
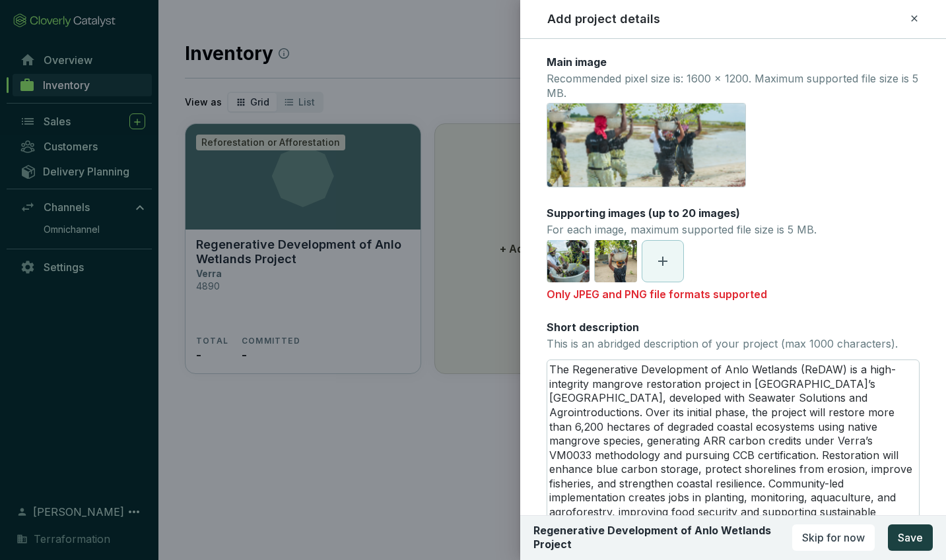
click at [661, 263] on icon at bounding box center [663, 261] width 16 height 16
click at [667, 263] on icon at bounding box center [663, 261] width 16 height 16
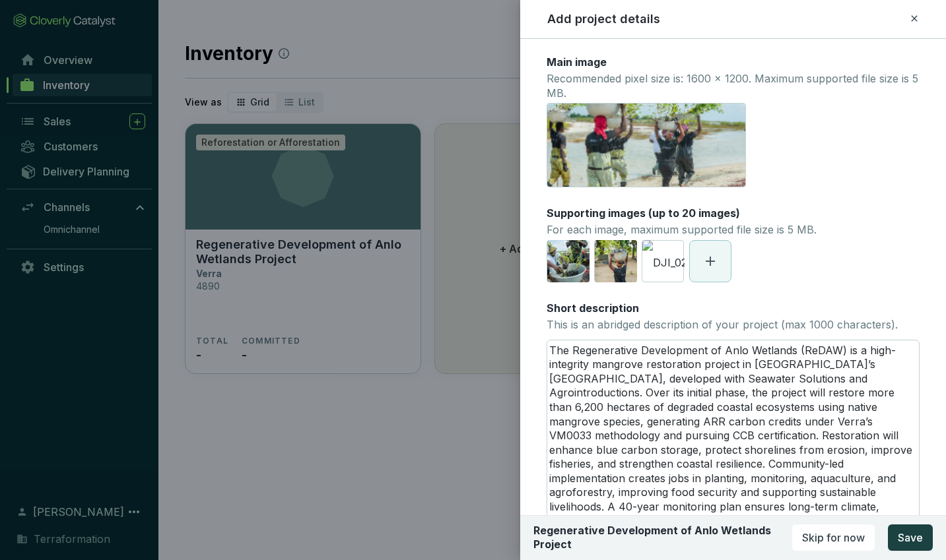
click at [706, 271] on span at bounding box center [710, 261] width 41 height 41
click at [760, 268] on icon at bounding box center [758, 261] width 16 height 16
click at [810, 263] on icon at bounding box center [805, 261] width 16 height 16
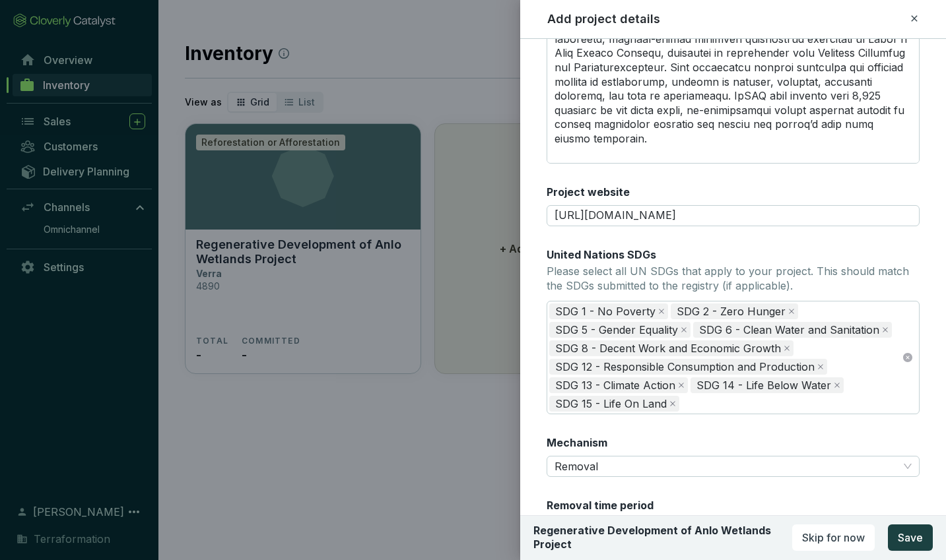
scroll to position [652, 0]
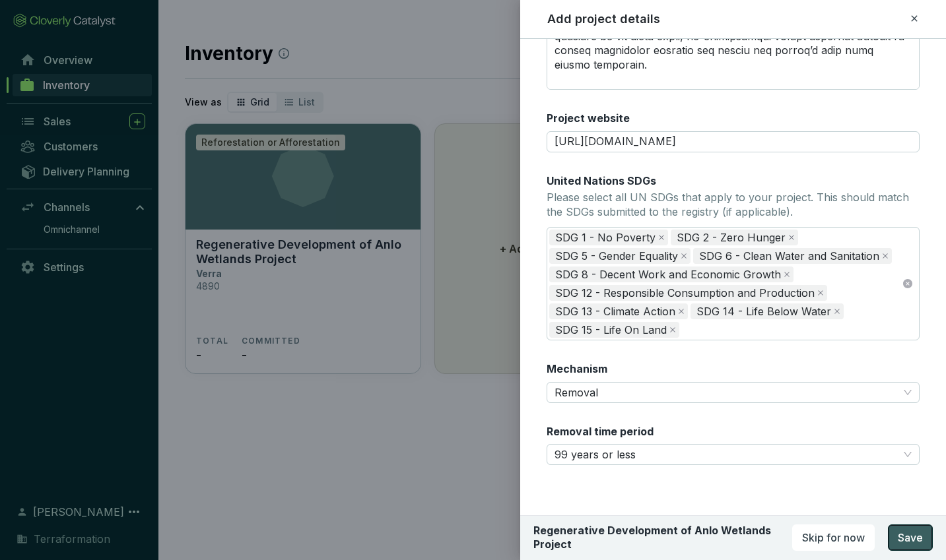
click at [918, 542] on span "Save" at bounding box center [910, 538] width 25 height 16
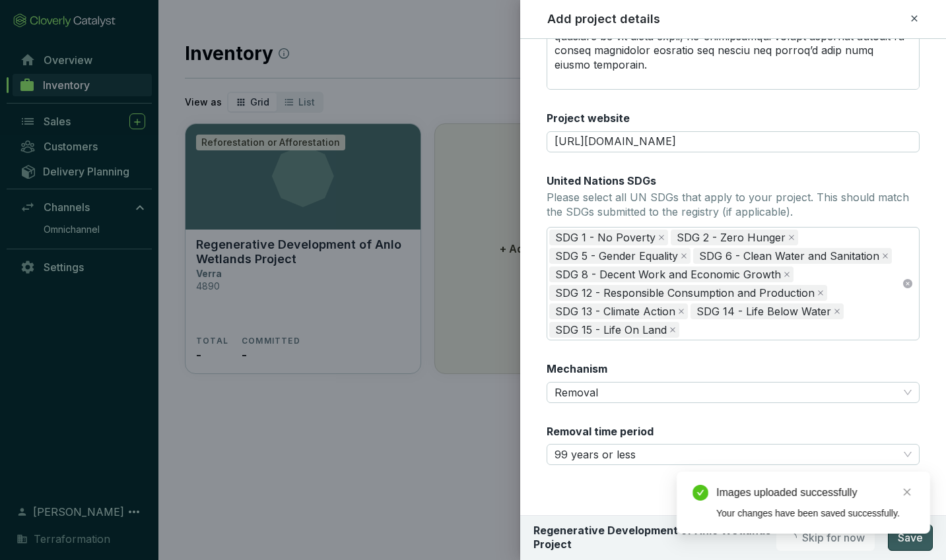
scroll to position [332, 0]
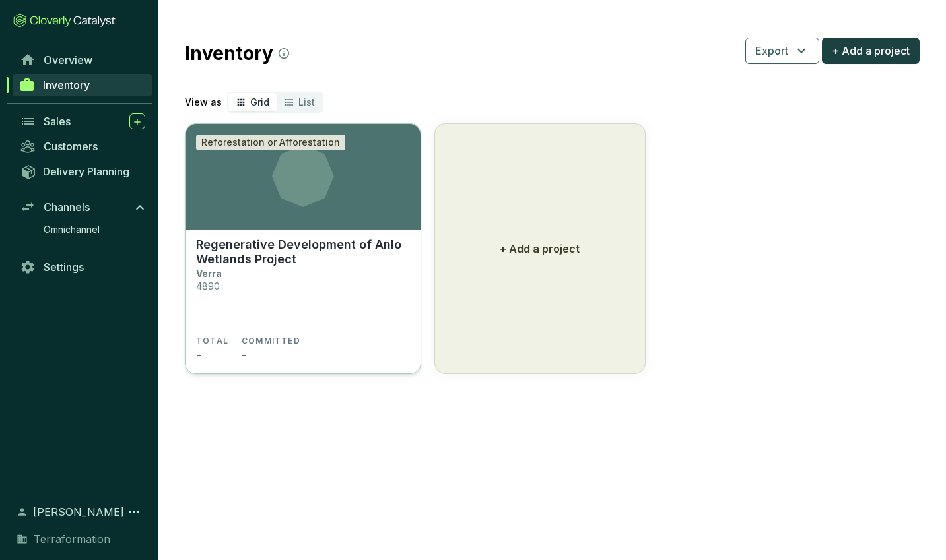
click at [274, 255] on p "Regenerative Development of Anlo Wetlands Project" at bounding box center [303, 252] width 214 height 29
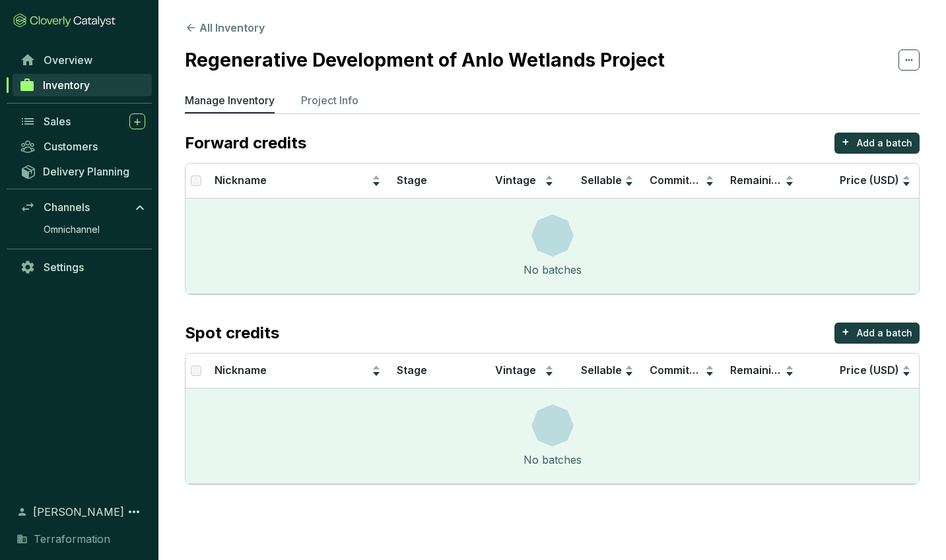
click at [73, 90] on span "Inventory" at bounding box center [66, 85] width 47 height 13
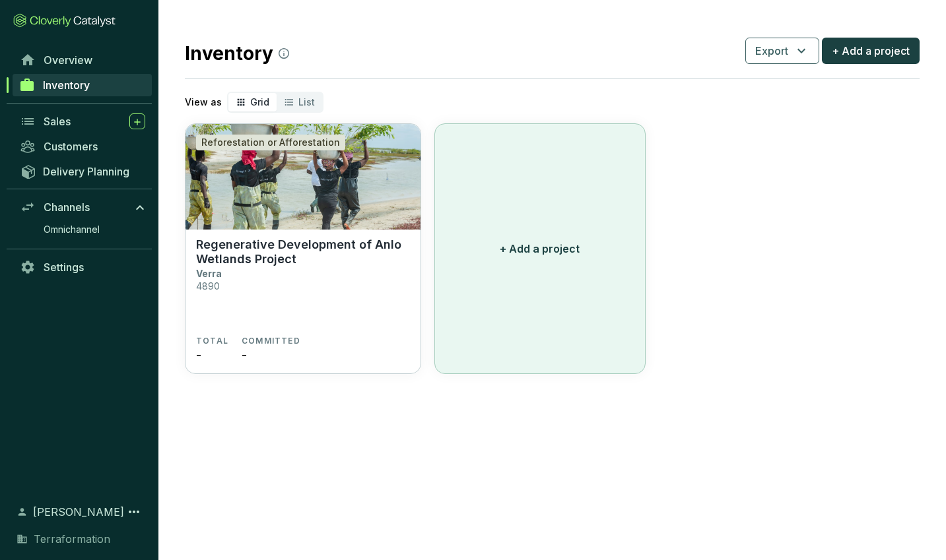
click at [562, 249] on p "+ Add a project" at bounding box center [540, 249] width 80 height 16
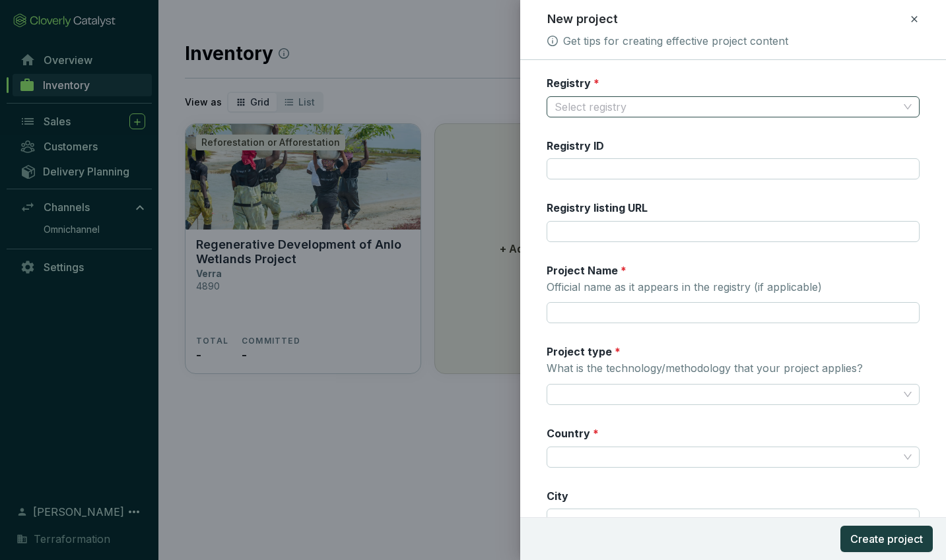
click at [590, 106] on input "Registry *" at bounding box center [726, 107] width 344 height 20
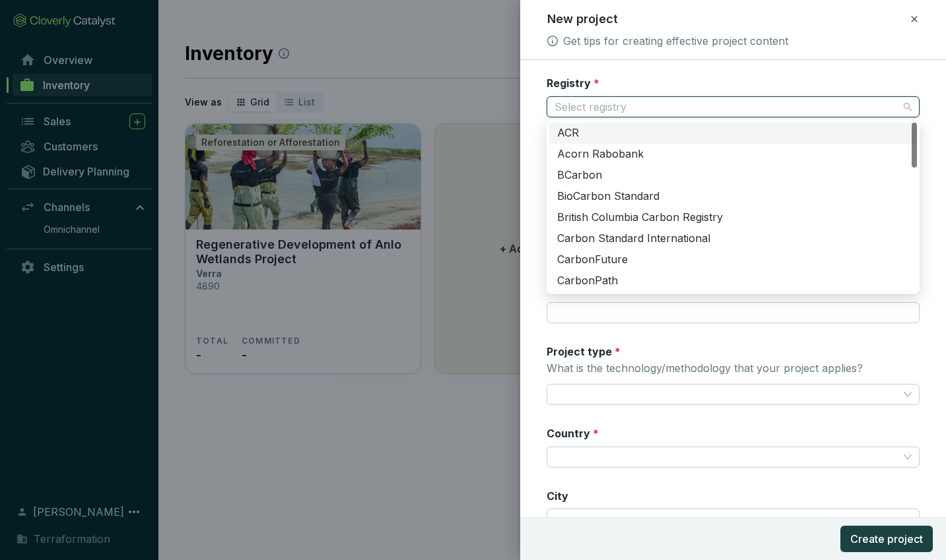
type input "V"
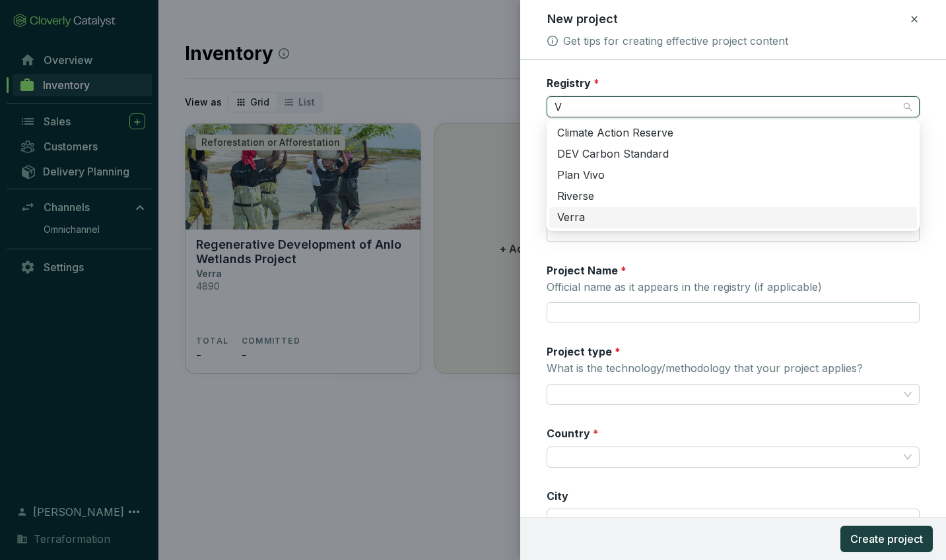
click at [603, 217] on div "Verra" at bounding box center [733, 218] width 352 height 15
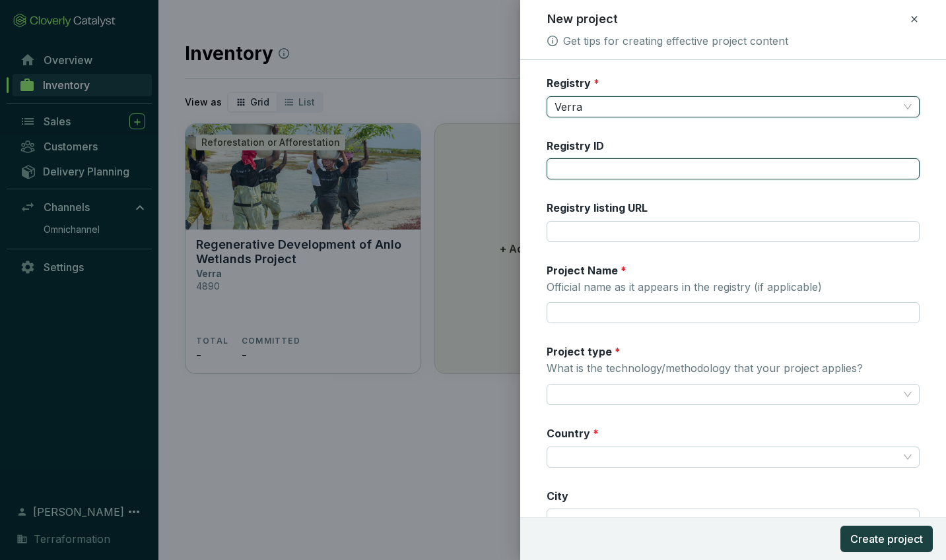
click at [589, 161] on input "Registry ID" at bounding box center [732, 168] width 373 height 21
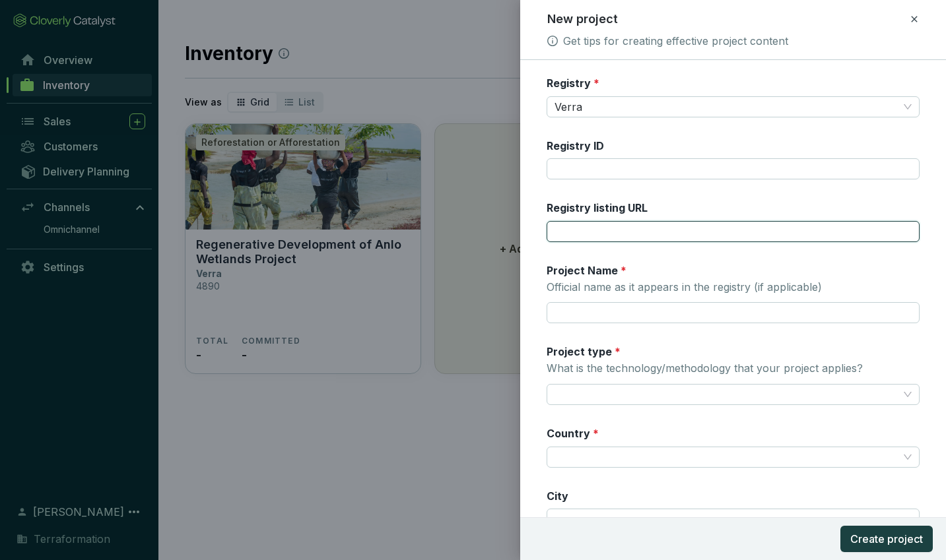
click at [614, 228] on input "Registry listing URL" at bounding box center [732, 231] width 373 height 21
paste input "[URL][DOMAIN_NAME]"
type input "[URL][DOMAIN_NAME]"
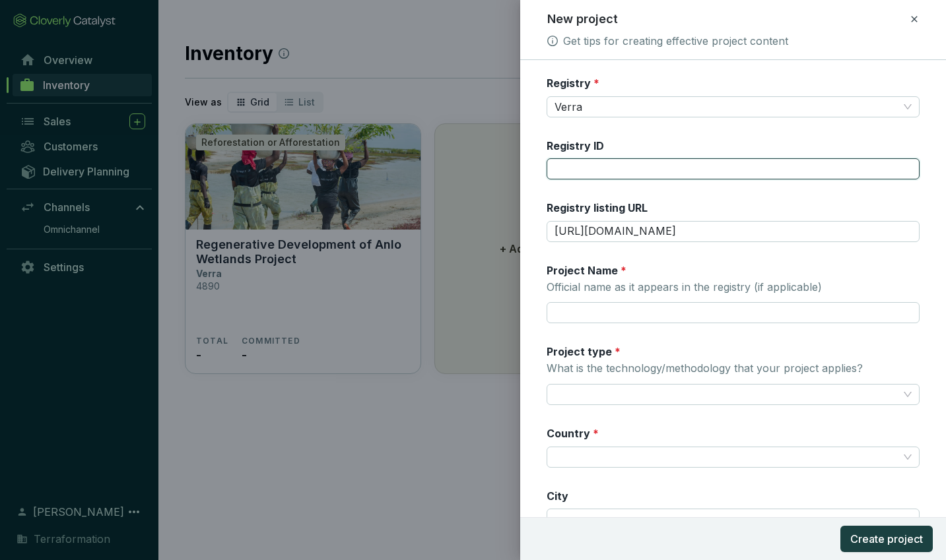
click at [588, 168] on input "Registry ID" at bounding box center [732, 168] width 373 height 21
type input "5169"
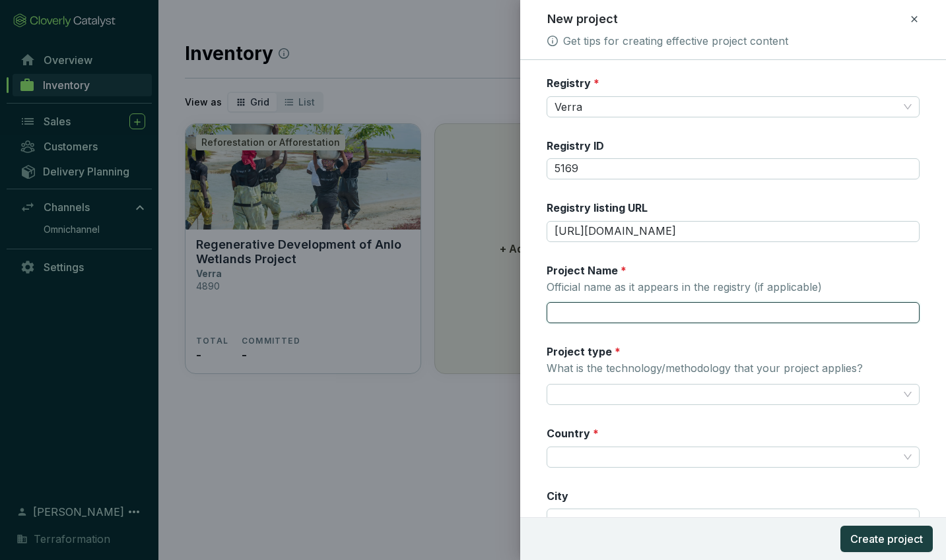
click at [595, 309] on input "Project Name * Official name as it appears in the registry (if applicable)" at bounding box center [732, 312] width 373 height 21
click at [604, 307] on input "Project Name * Official name as it appears in the registry (if applicable)" at bounding box center [732, 312] width 373 height 21
paste input "Sembrando Futuro 2.0"
type input "Sembrando Futuro 2.0"
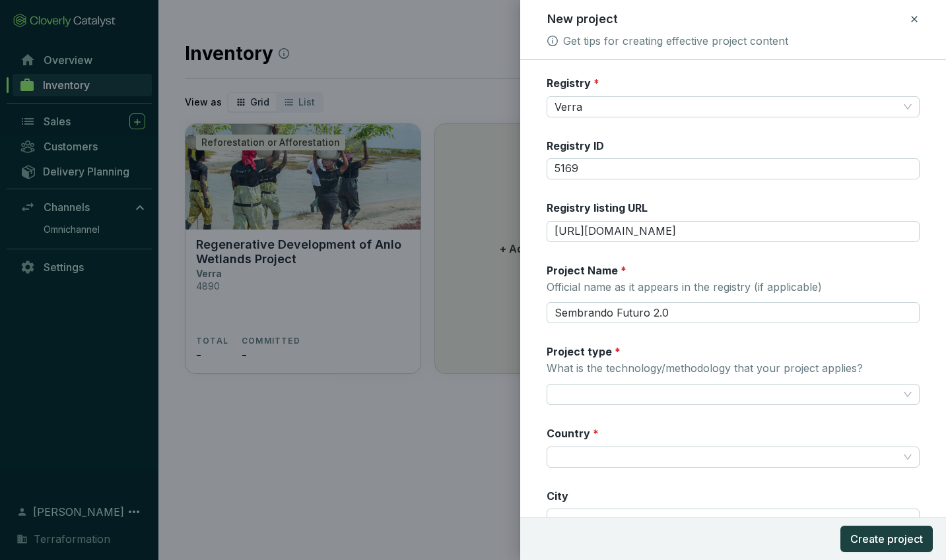
click at [547, 292] on p "Official name as it appears in the registry (if applicable)" at bounding box center [683, 287] width 275 height 15
click at [547, 302] on input "Sembrando Futuro 2.0" at bounding box center [732, 312] width 373 height 21
click at [547, 362] on p "What is the technology/methodology that your project applies?" at bounding box center [704, 369] width 316 height 15
click at [554, 385] on input "Project type * What is the technology/methodology that your project applies?" at bounding box center [726, 395] width 344 height 20
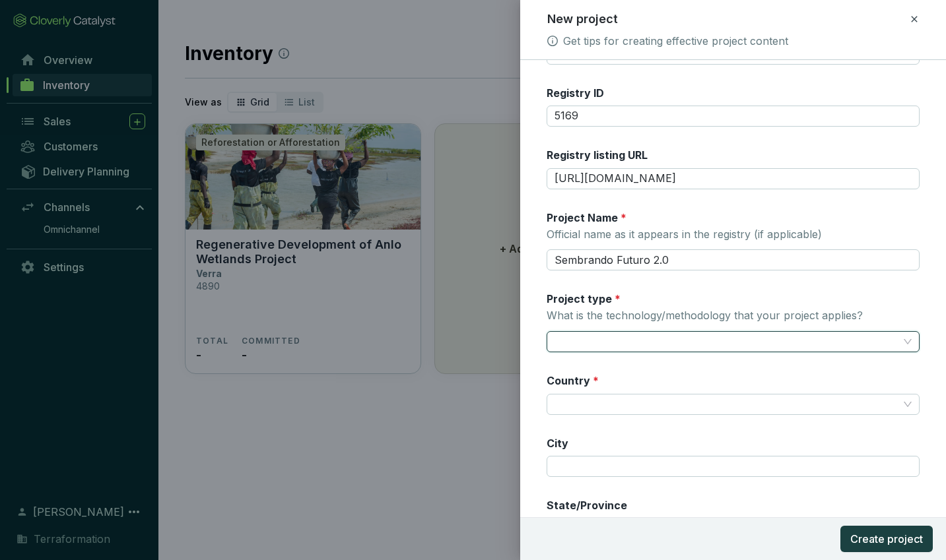
scroll to position [63, 0]
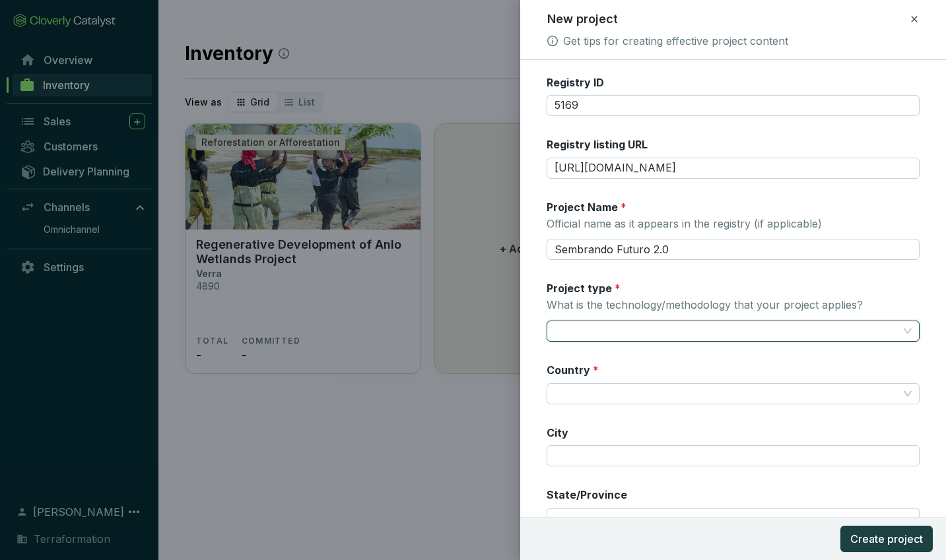
click at [589, 328] on input "Project type * What is the technology/methodology that your project applies?" at bounding box center [726, 331] width 344 height 20
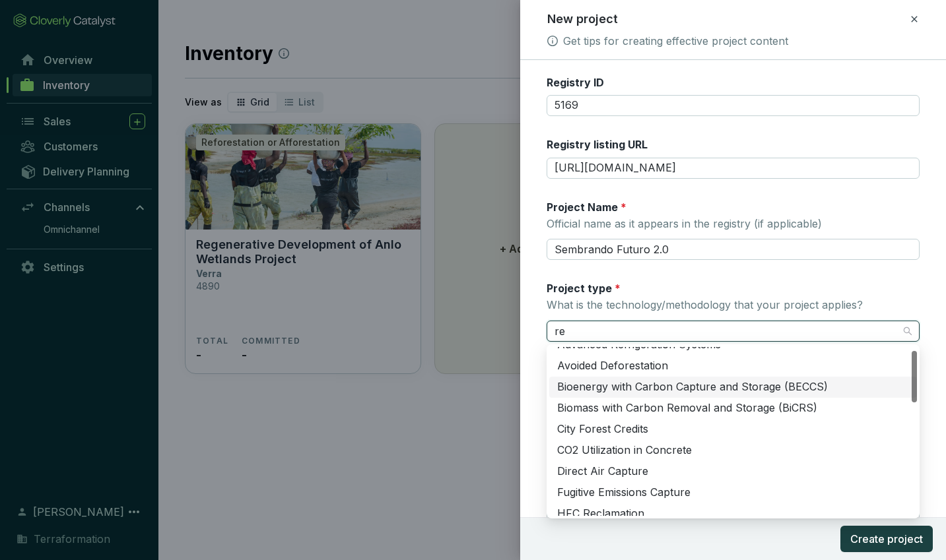
scroll to position [0, 0]
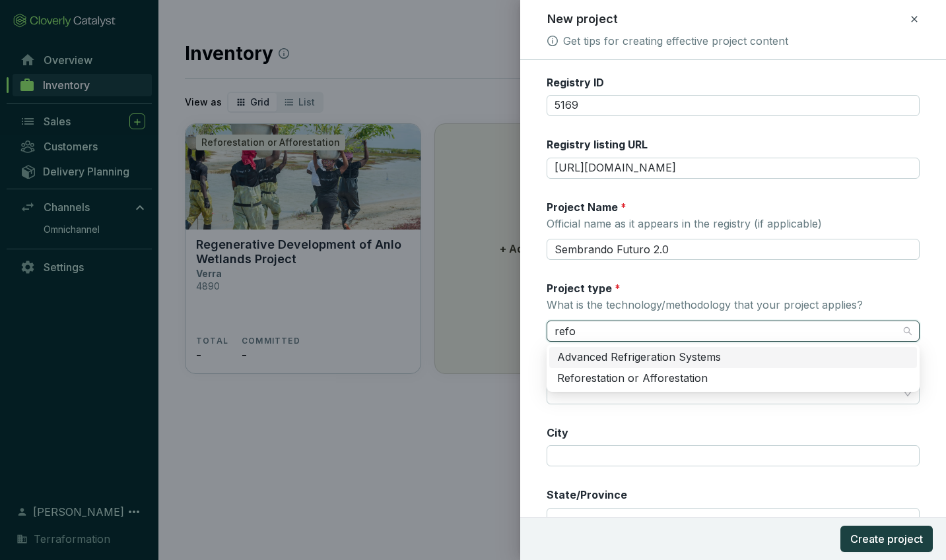
type input "refor"
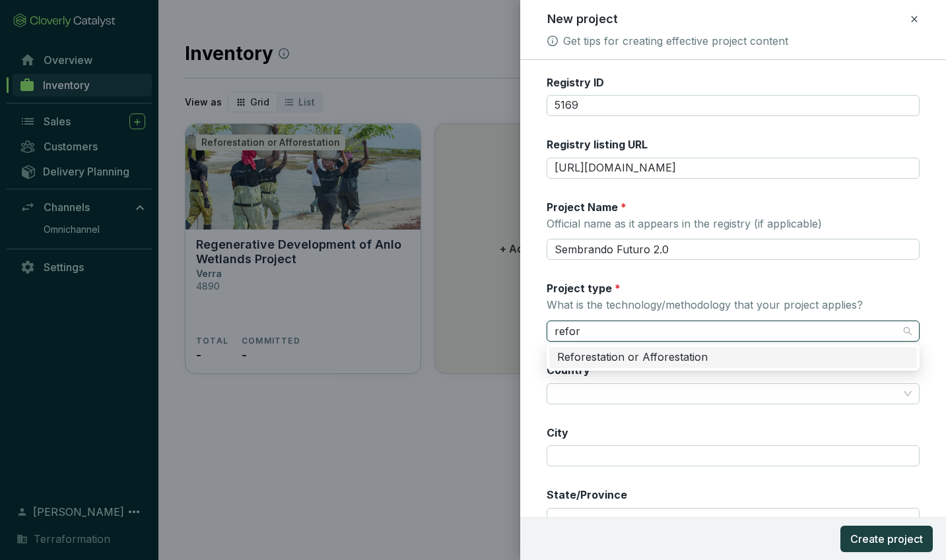
click at [590, 354] on div "Reforestation or Afforestation" at bounding box center [733, 357] width 352 height 15
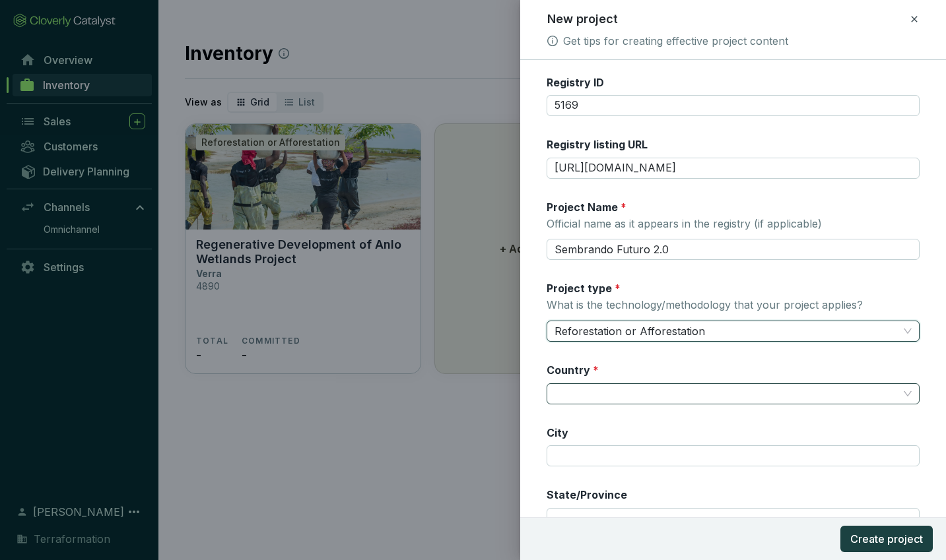
click at [584, 388] on input "Country *" at bounding box center [726, 394] width 344 height 20
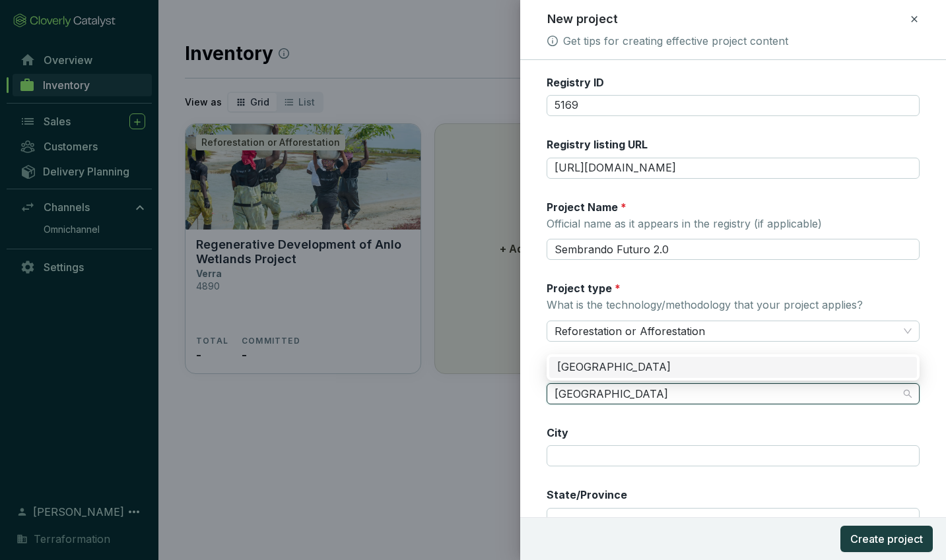
type input "[GEOGRAPHIC_DATA]"
click at [569, 426] on div "City" at bounding box center [732, 447] width 373 height 42
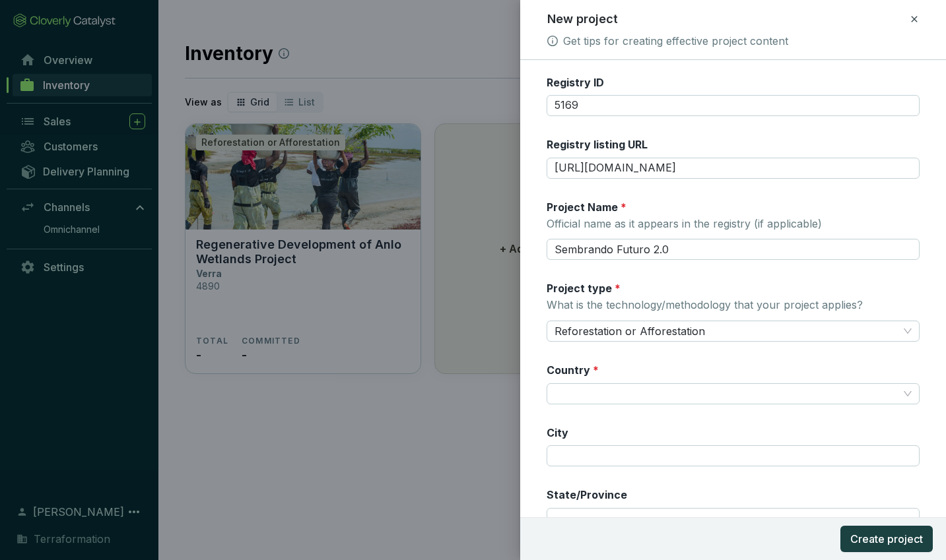
scroll to position [116, 0]
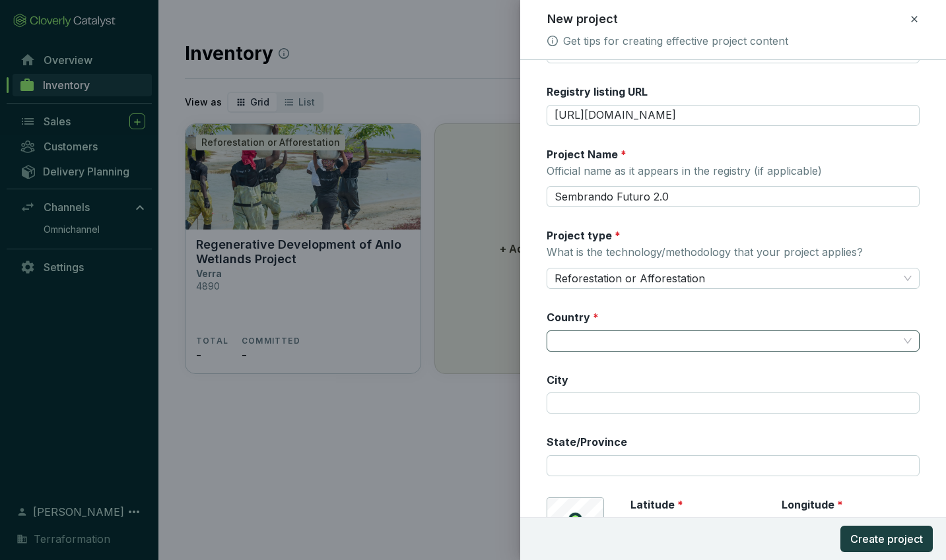
click at [575, 347] on input "Country *" at bounding box center [726, 341] width 344 height 20
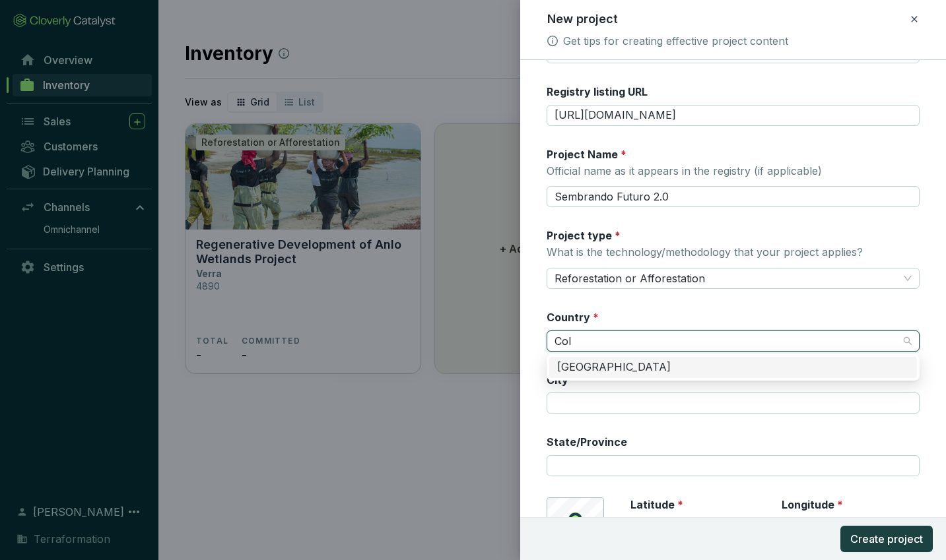
type input "Colo"
click at [578, 366] on div "[GEOGRAPHIC_DATA]" at bounding box center [733, 367] width 352 height 15
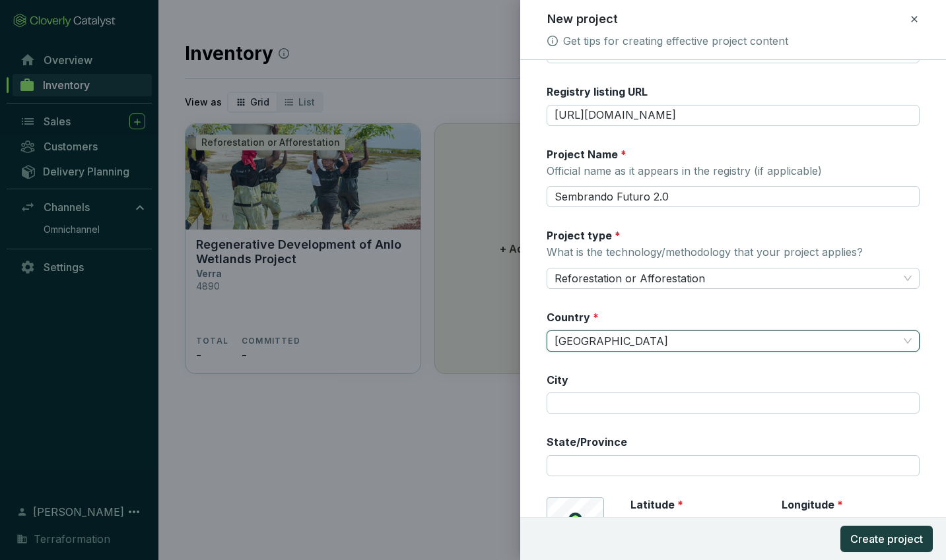
click at [581, 453] on div "State/Province" at bounding box center [586, 445] width 81 height 20
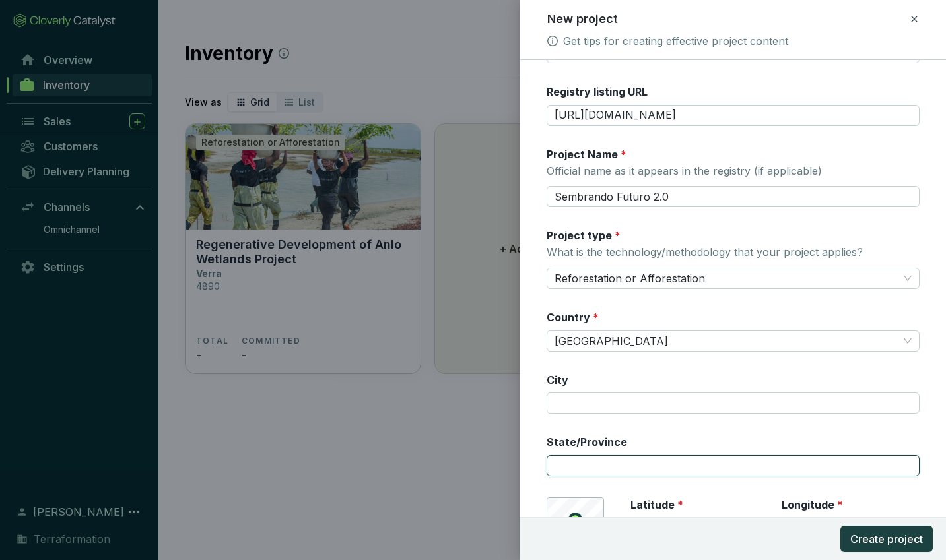
click at [585, 461] on input "State/Province" at bounding box center [732, 465] width 373 height 21
type input "[GEOGRAPHIC_DATA]"
click at [840, 526] on button "Create project" at bounding box center [886, 539] width 92 height 26
click at [577, 425] on div "Registry * Verra Registry ID 5169 Registry listing URL [URL][DOMAIN_NAME] Proje…" at bounding box center [732, 272] width 373 height 624
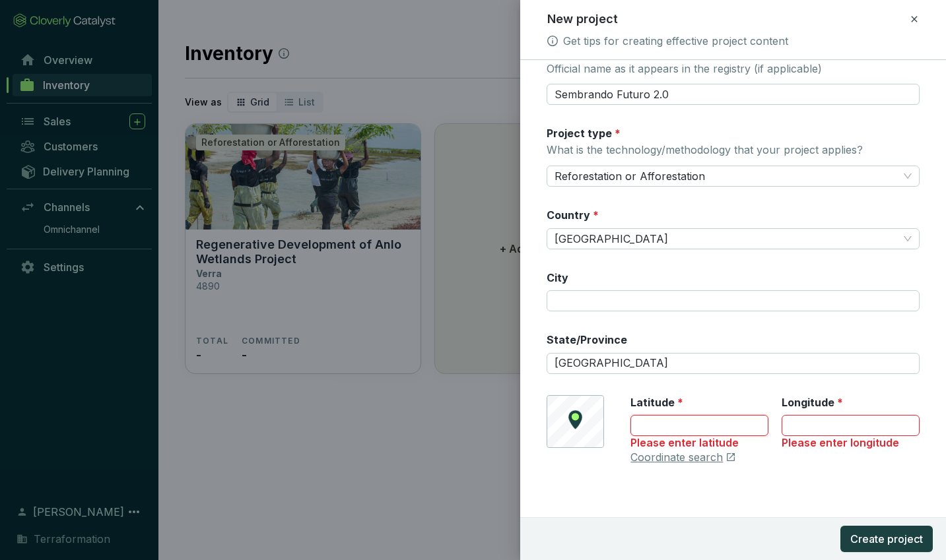
click at [678, 426] on input "Latitude *" at bounding box center [699, 425] width 138 height 21
paste input "6.2477"
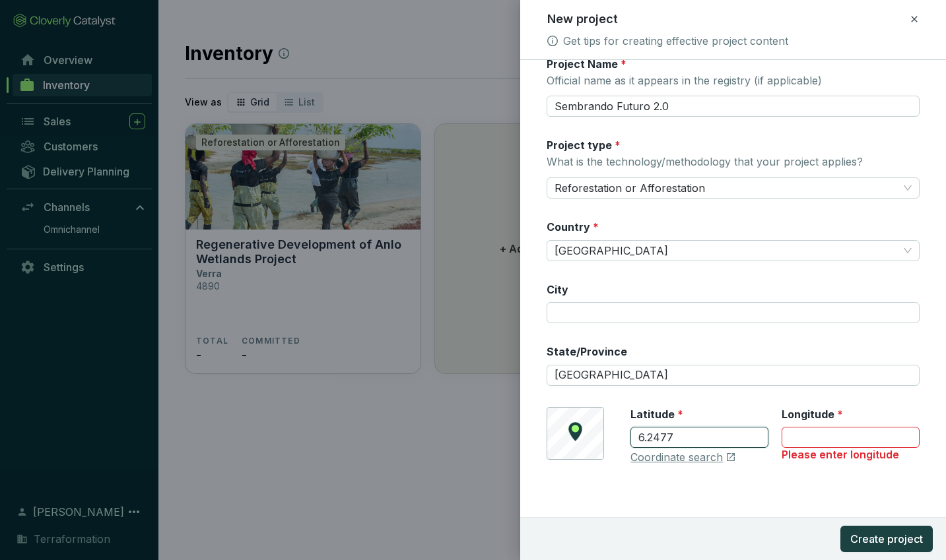
scroll to position [207, 0]
type input "6.2477"
click at [840, 433] on input "Longitude *" at bounding box center [850, 437] width 138 height 21
paste input "75.5658"
type input "75.5658"
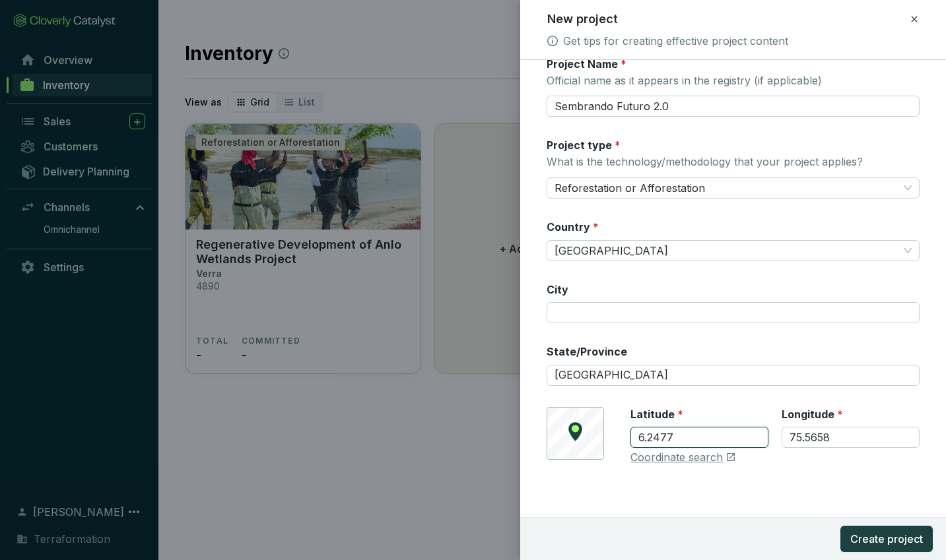
click at [717, 433] on input "6.2477" at bounding box center [699, 437] width 138 height 21
click at [680, 459] on link "Coordinate search" at bounding box center [676, 458] width 92 height 15
click at [657, 434] on input "6.2477" at bounding box center [699, 437] width 138 height 21
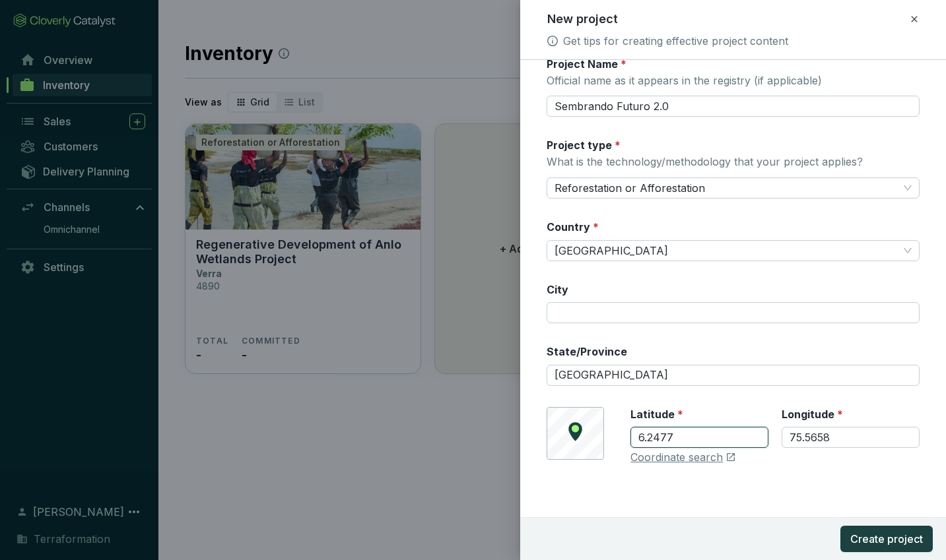
paste input "7.154030"
type input "7.154030"
click at [811, 441] on input "75.5658" at bounding box center [850, 437] width 138 height 21
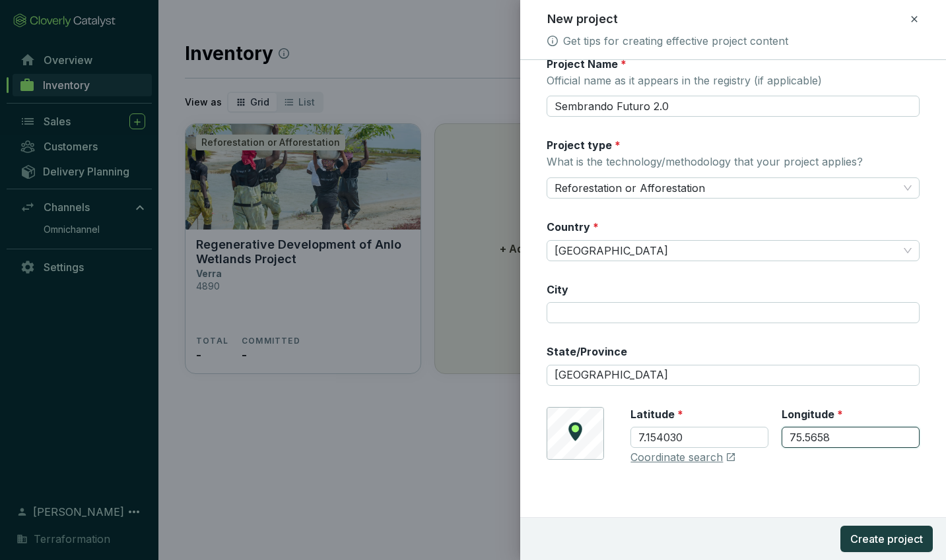
paste input "-75.503349"
type input "-75.503349"
click at [812, 471] on div "Registry * Verra Registry ID 5169 Registry listing URL [URL][DOMAIN_NAME] Proje…" at bounding box center [732, 175] width 373 height 612
click at [894, 537] on span "Create project" at bounding box center [886, 539] width 73 height 16
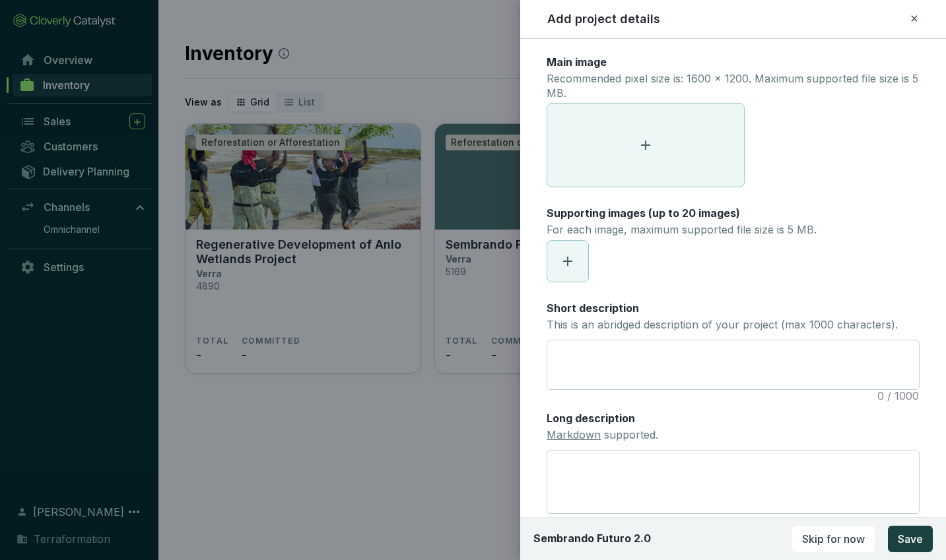
click at [676, 152] on span at bounding box center [645, 145] width 197 height 83
click at [649, 143] on icon at bounding box center [646, 145] width 16 height 16
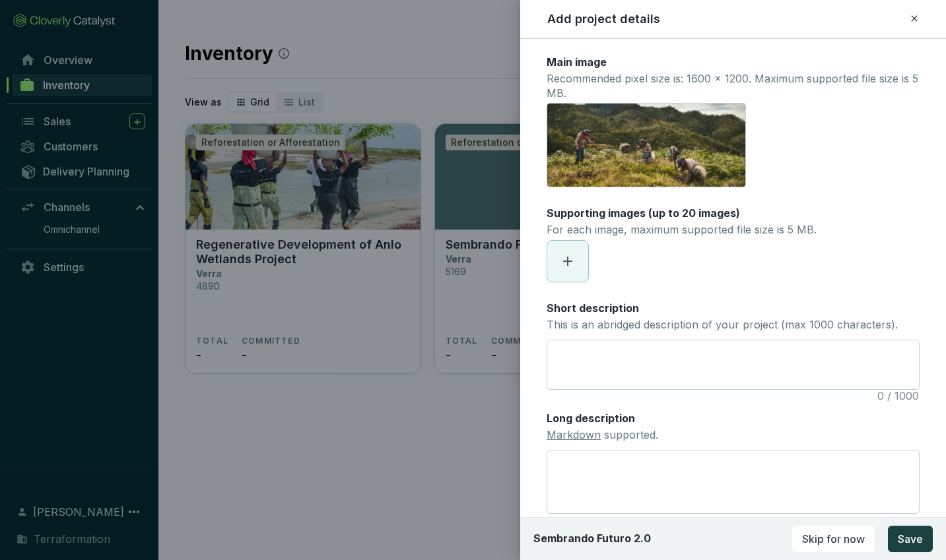
click at [568, 263] on icon at bounding box center [568, 261] width 16 height 16
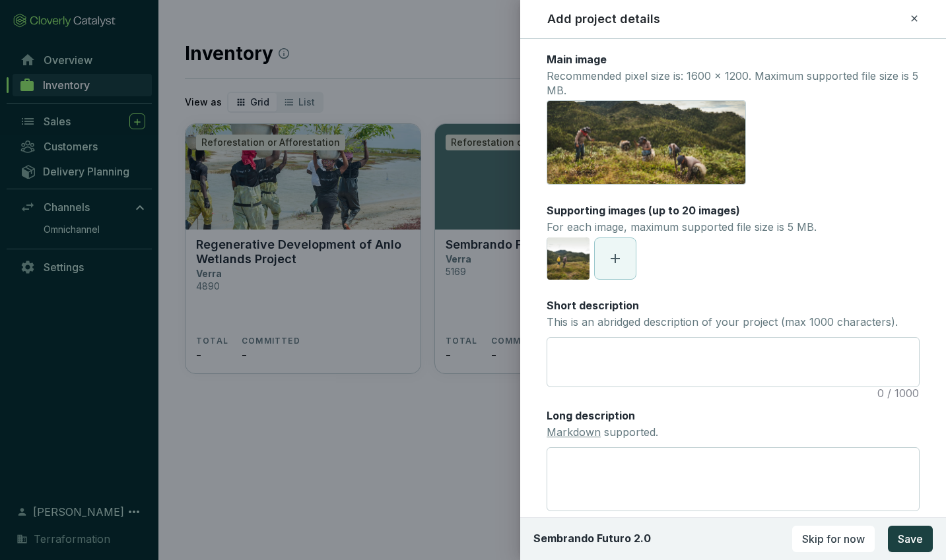
scroll to position [5, 0]
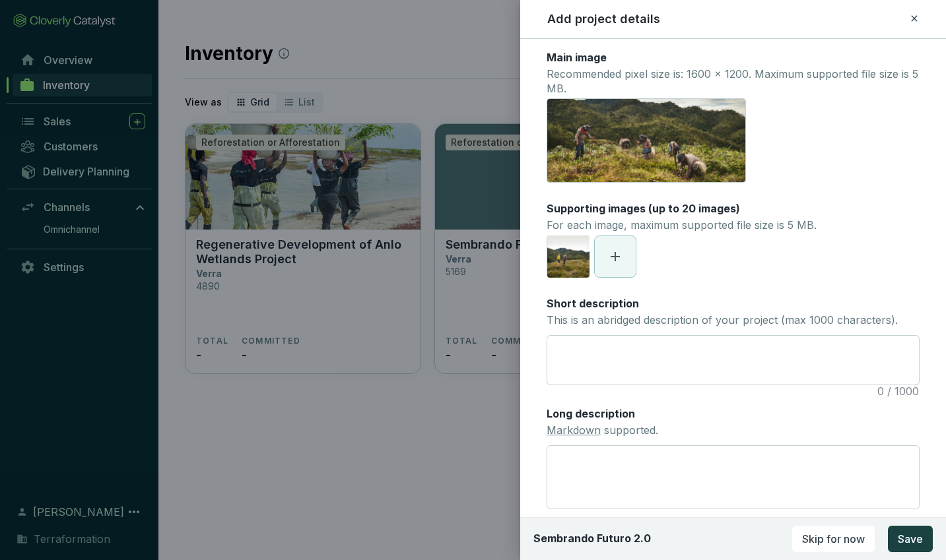
click at [617, 255] on icon at bounding box center [614, 256] width 9 height 9
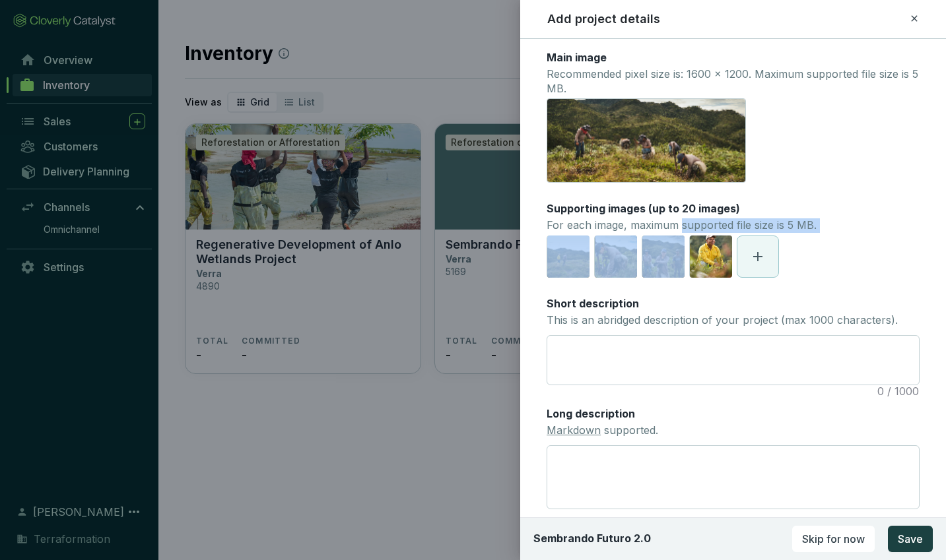
drag, startPoint x: 663, startPoint y: 268, endPoint x: 681, endPoint y: 230, distance: 41.9
click at [681, 230] on section "Supporting images (up to 20 images) For each image, maximum supported file size…" at bounding box center [732, 239] width 373 height 77
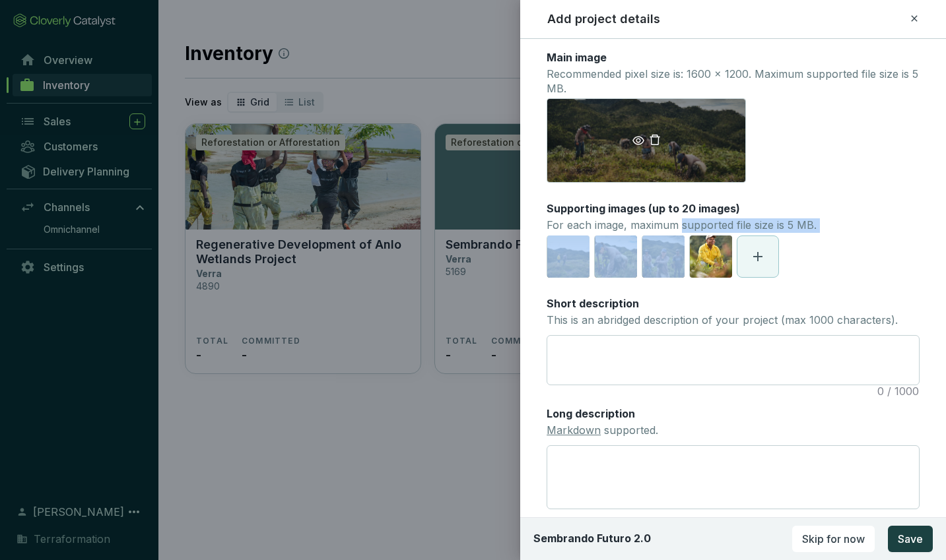
scroll to position [8, 0]
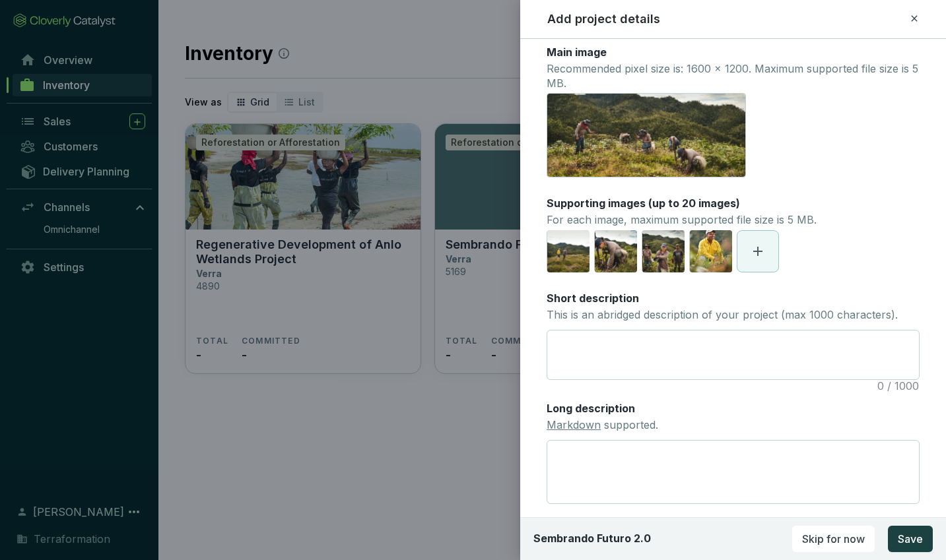
click at [865, 180] on div "Main image Recommended pixel size is: 1600 x 1200. Maximum supported file size …" at bounding box center [732, 393] width 373 height 696
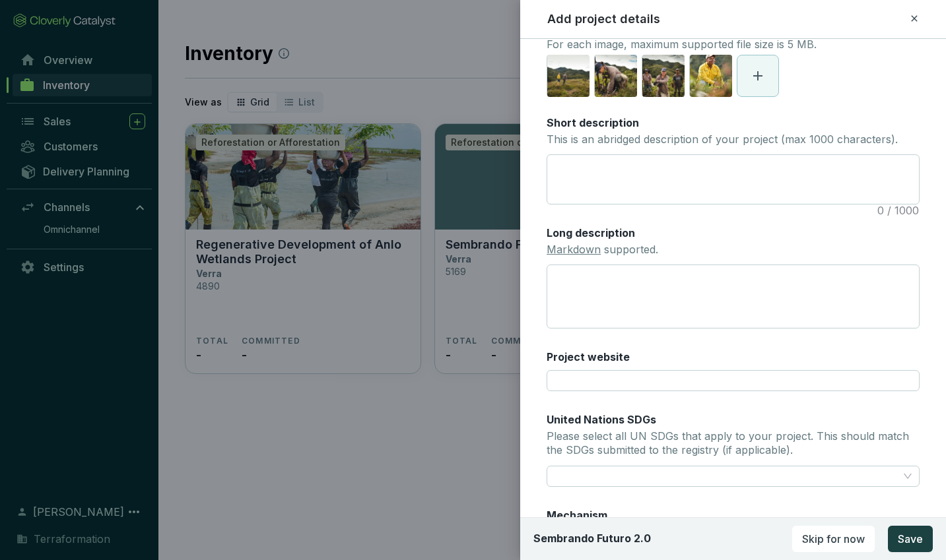
scroll to position [192, 0]
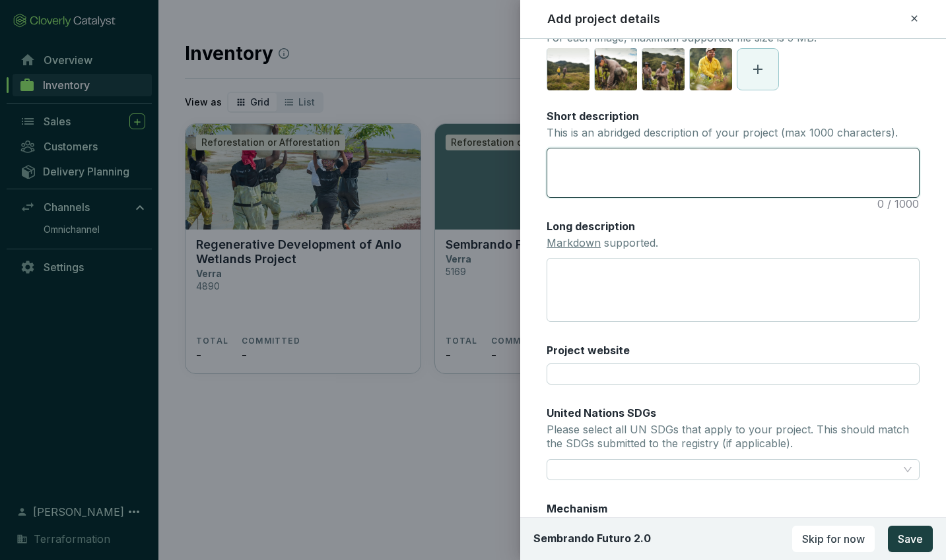
click at [597, 164] on textarea "Short description This is an abridged description of your project (max 1000 cha…" at bounding box center [733, 172] width 372 height 48
paste textarea "The Sembrando Futuro 2.0 project, led by Fundación Grupo Argos in [GEOGRAPHIC_D…"
type textarea "The Sembrando Futuro 2.0 project, led by Fundación Grupo Argos in [GEOGRAPHIC_D…"
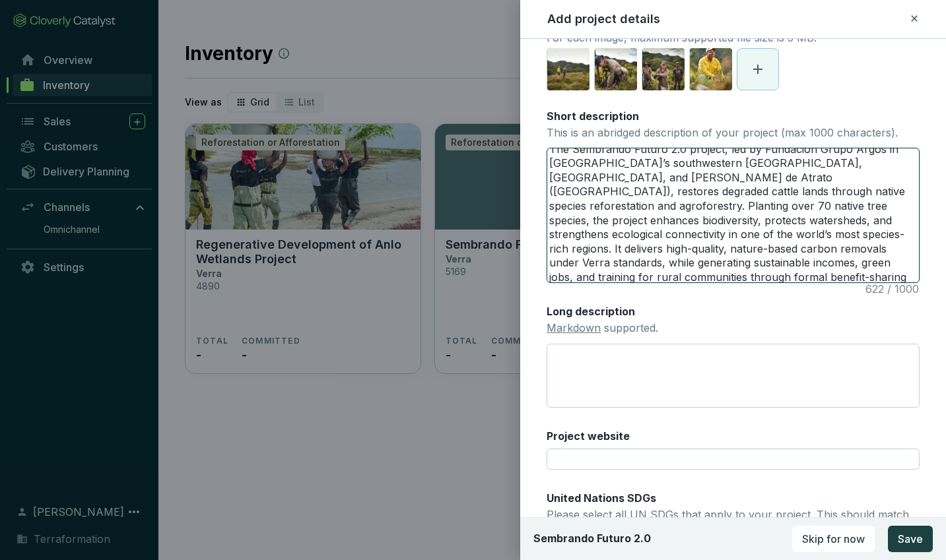
scroll to position [0, 0]
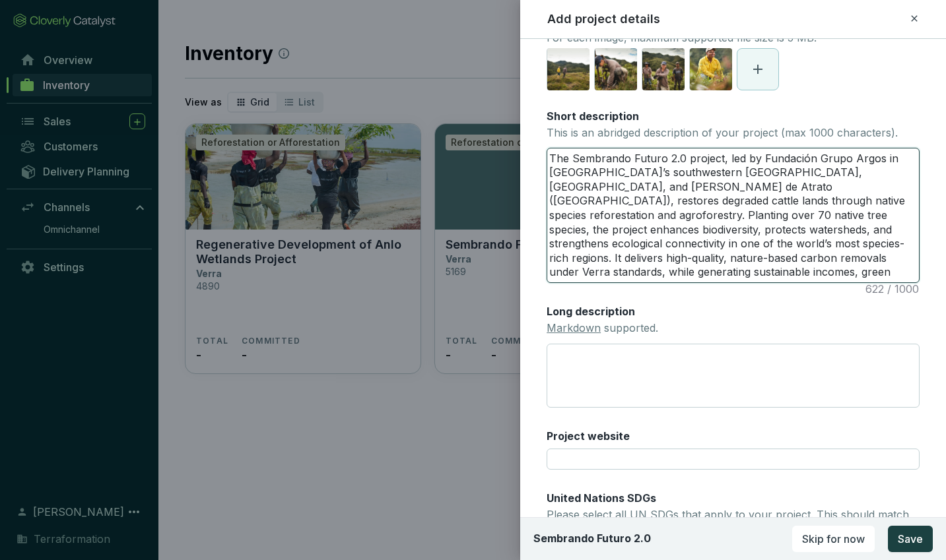
type textarea "The Sembrando Futuro 2.0 project, led by Fundación Grupo Argos in [GEOGRAPHIC_D…"
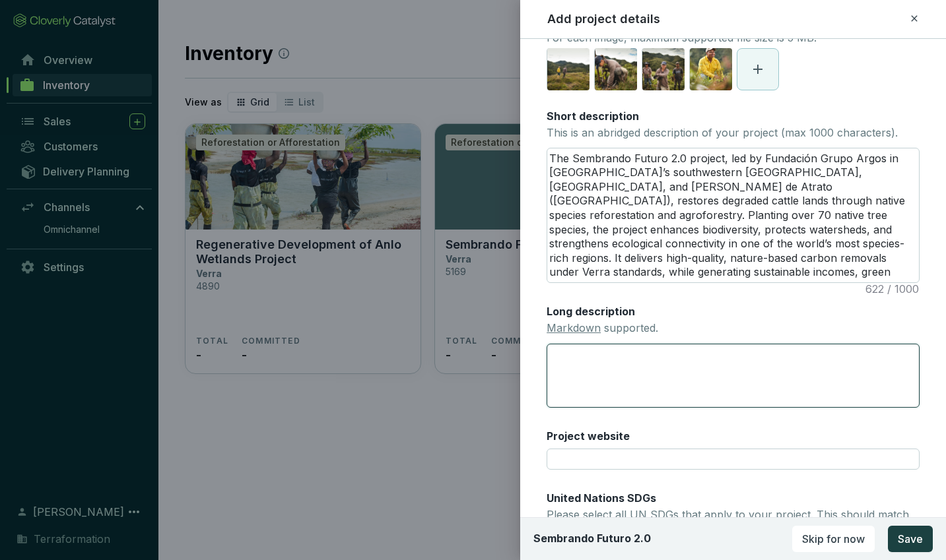
click at [616, 364] on textarea "Long description Markdown supported." at bounding box center [732, 376] width 373 height 64
paste textarea "Loremipsu Dolors 8.6 am c adipi-elits doeius temporincidid utl etdoloremagn ali…"
type textarea "Loremipsu Dolors 8.6 am c adipi-elits doeius temporincidid utl etdoloremagn ali…"
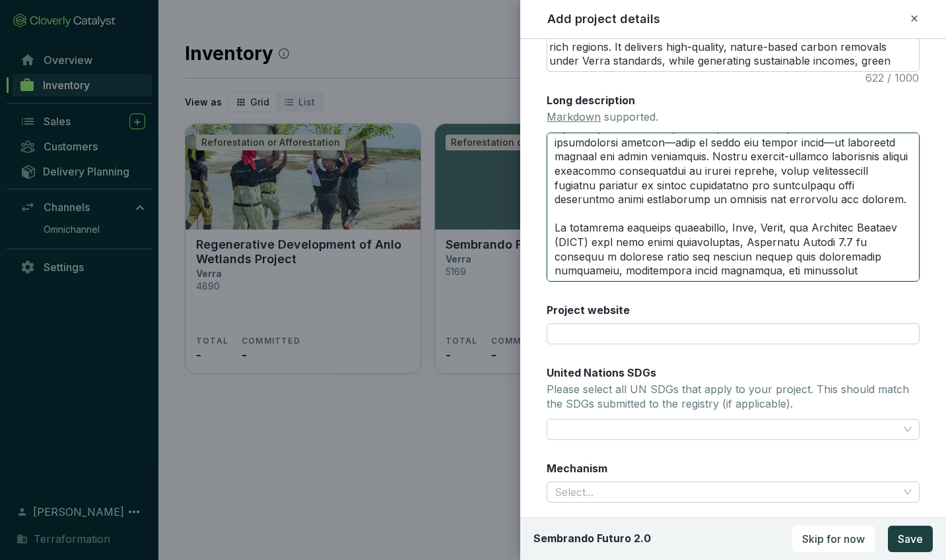
scroll to position [441, 0]
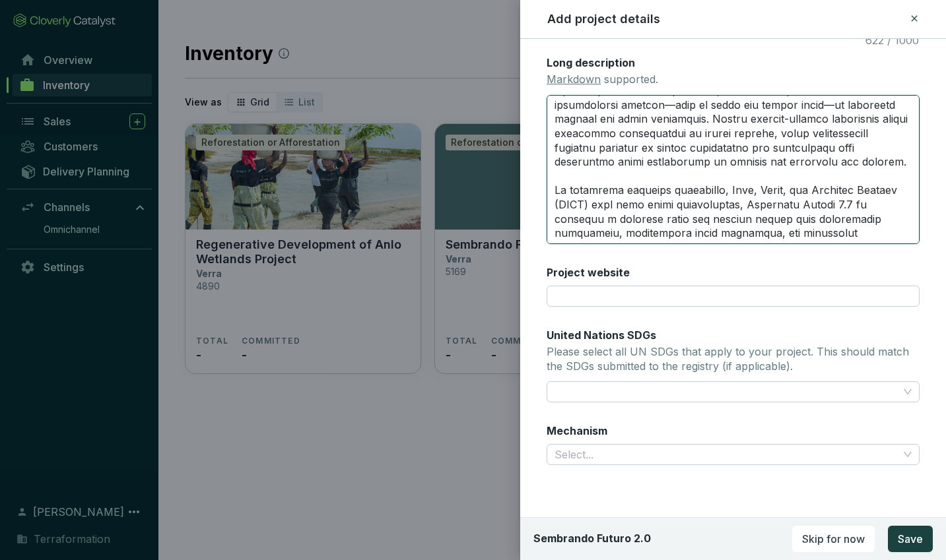
type textarea "Loremipsu Dolors 8.6 am c adipi-elits doeius temporincidid utl etdoloremagn ali…"
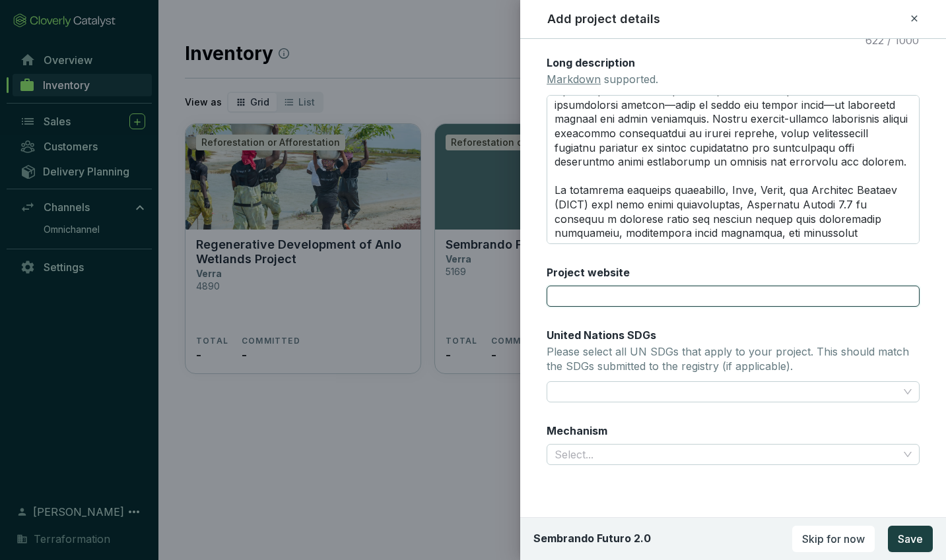
click at [614, 291] on input "Project website" at bounding box center [732, 296] width 373 height 21
paste input "[URL][DOMAIN_NAME]"
type input "[URL][DOMAIN_NAME]"
click at [597, 393] on div at bounding box center [725, 392] width 352 height 18
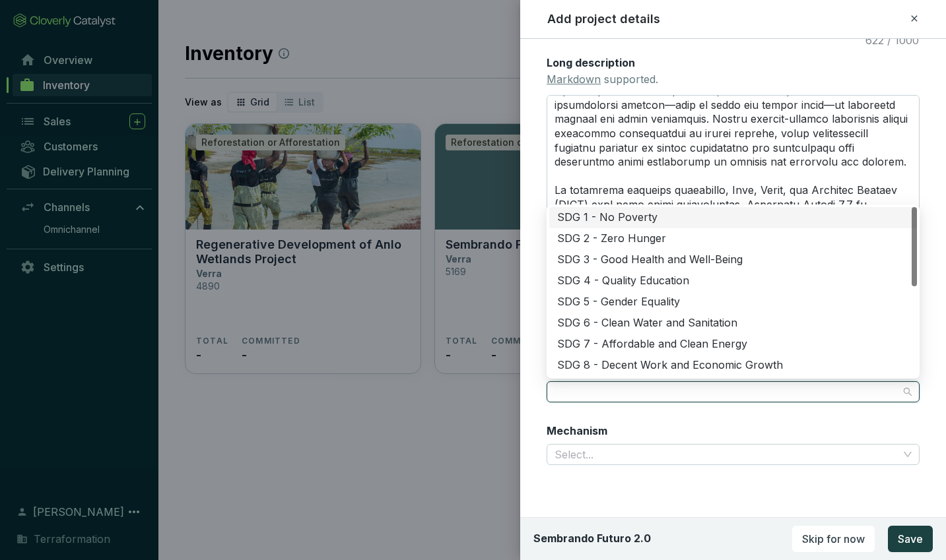
click at [589, 216] on div "SDG 1 - No Poverty" at bounding box center [733, 218] width 352 height 15
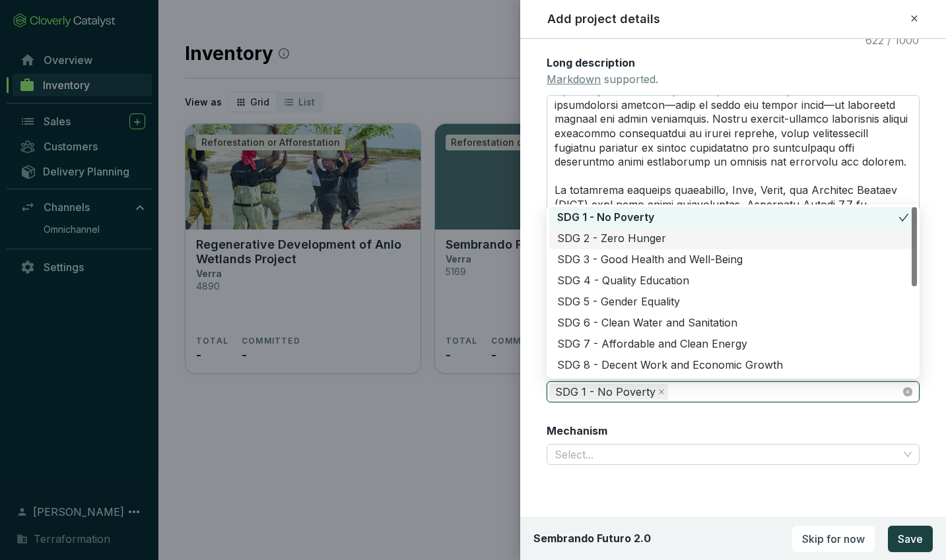
click at [593, 240] on div "SDG 2 - Zero Hunger" at bounding box center [733, 239] width 352 height 15
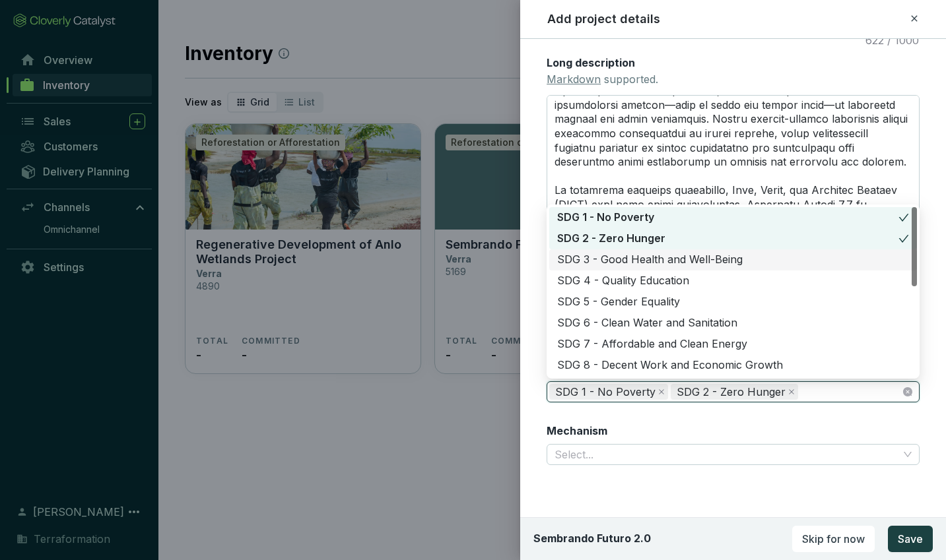
click at [593, 261] on div "SDG 3 - Good Health and Well-Being" at bounding box center [733, 260] width 352 height 15
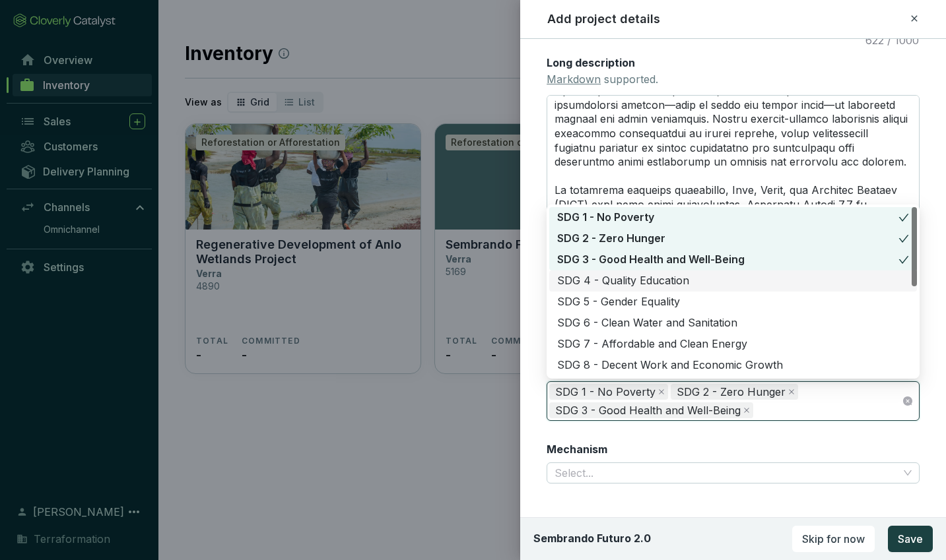
click at [592, 279] on div "SDG 4 - Quality Education" at bounding box center [733, 281] width 352 height 15
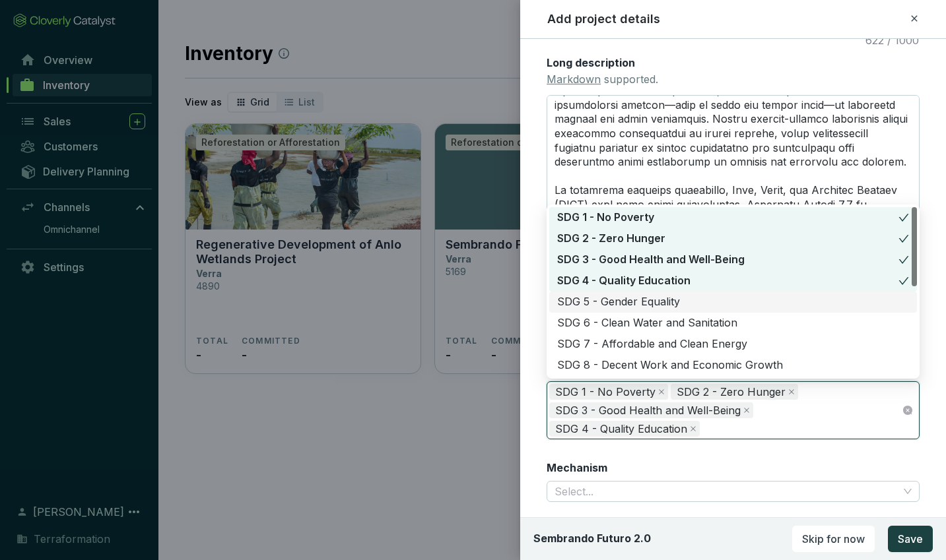
click at [592, 302] on div "SDG 5 - Gender Equality" at bounding box center [733, 302] width 352 height 15
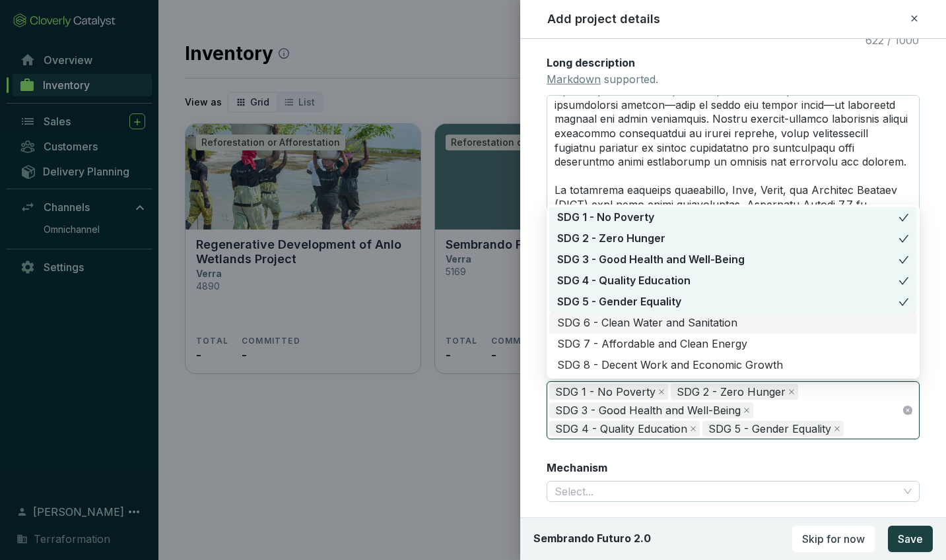
click at [597, 321] on div "SDG 6 - Clean Water and Sanitation" at bounding box center [733, 323] width 352 height 15
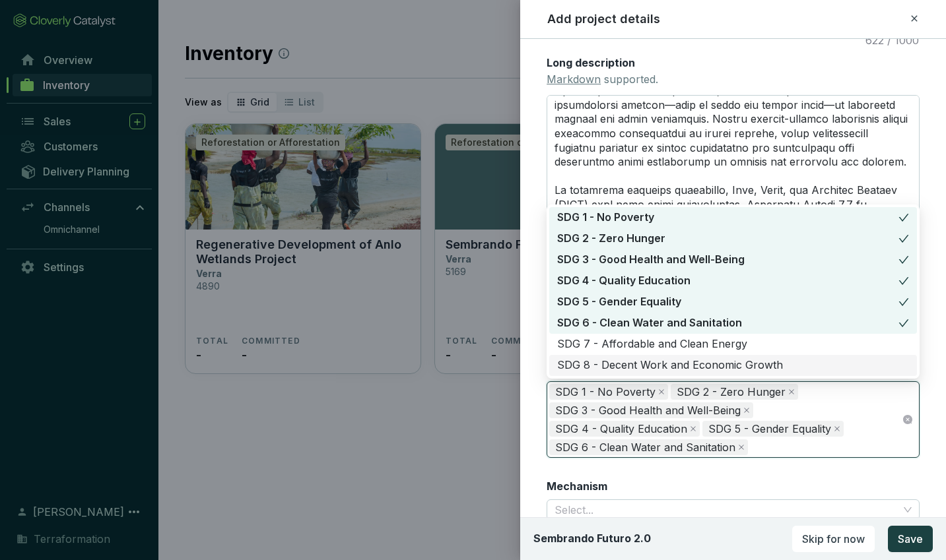
click at [599, 367] on div "SDG 8 - Decent Work and Economic Growth" at bounding box center [733, 365] width 352 height 15
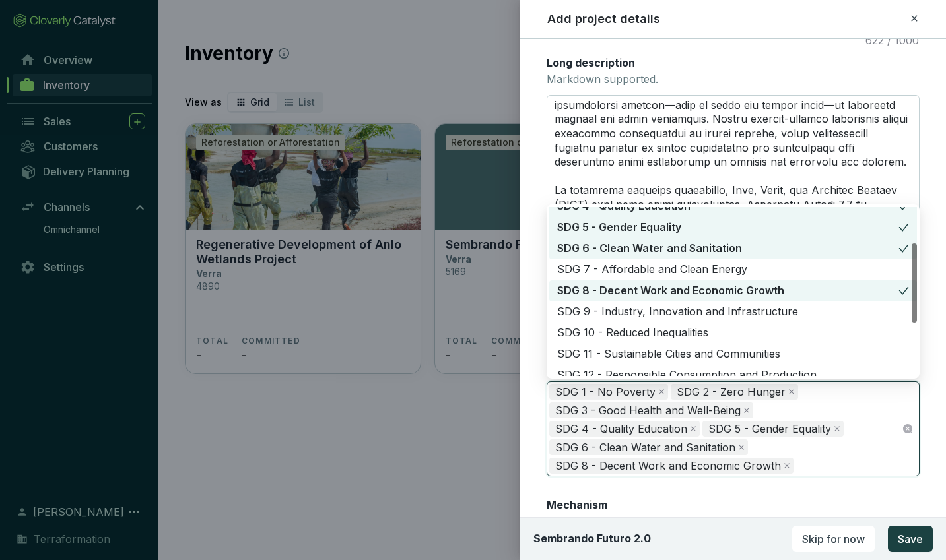
scroll to position [77, 0]
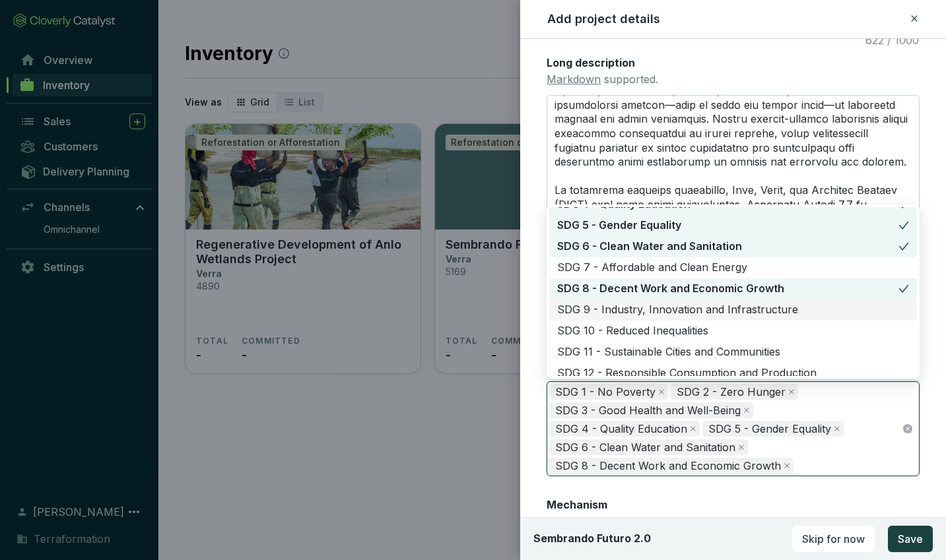
click at [608, 308] on div "SDG 9 - Industry, Innovation and Infrastructure" at bounding box center [733, 310] width 352 height 15
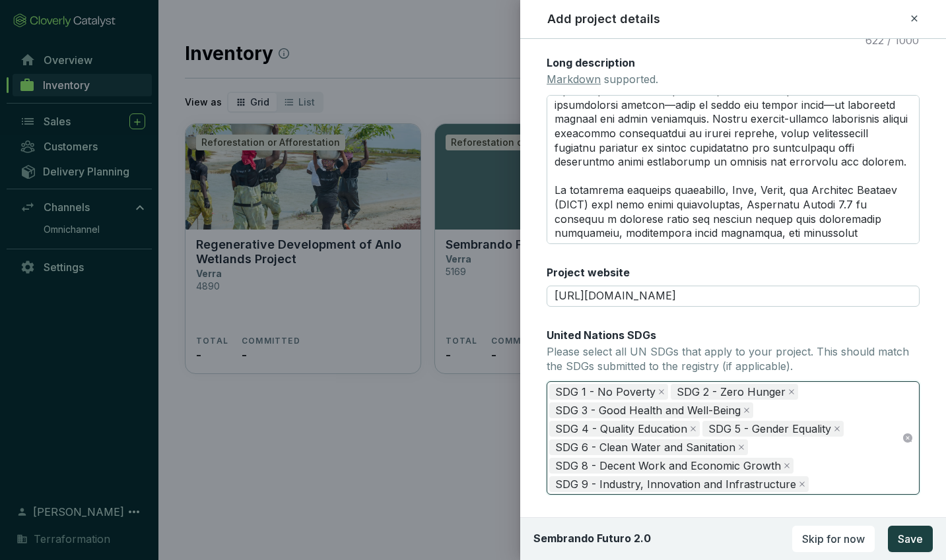
click at [828, 478] on div "SDG 1 - No Poverty SDG 2 - Zero Hunger SDG 3 - Good Health and Well-Being SDG 4…" at bounding box center [725, 438] width 352 height 111
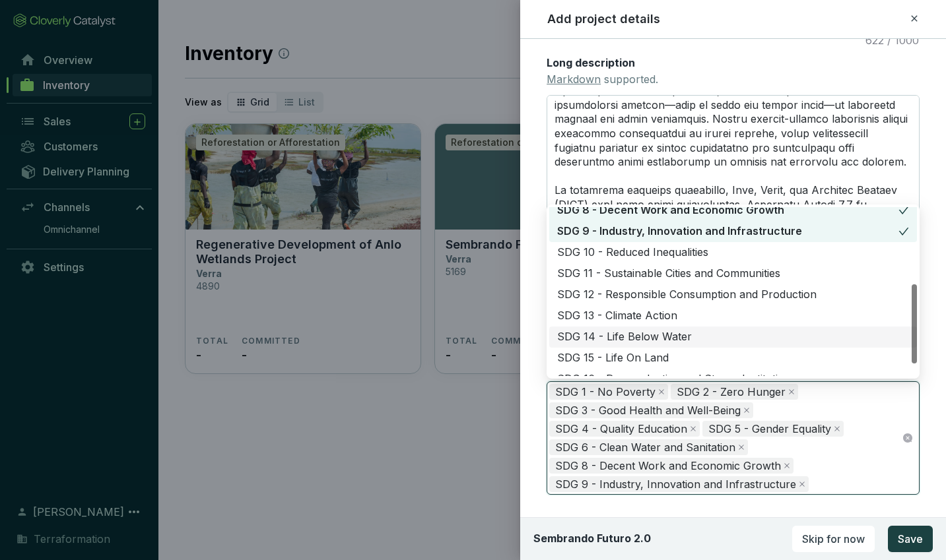
scroll to position [168, 0]
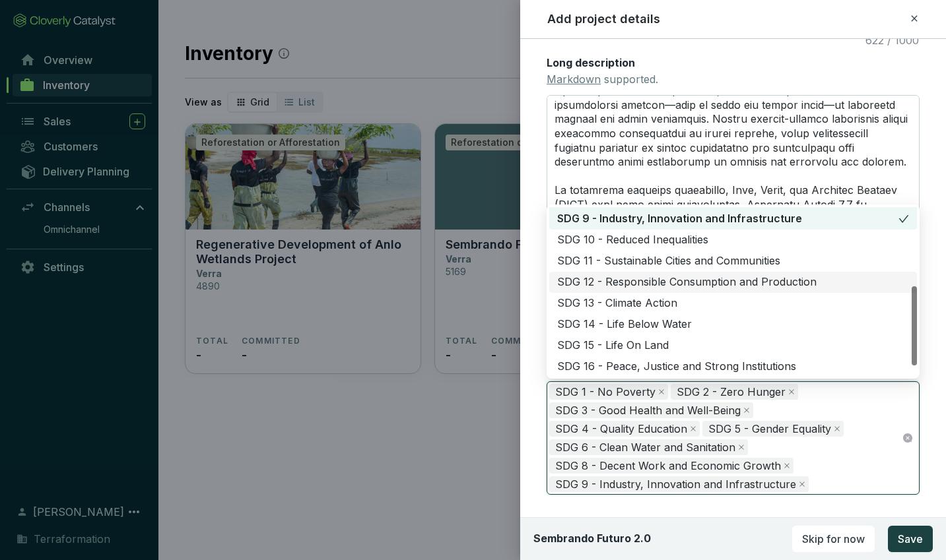
click at [593, 280] on div "SDG 12 - Responsible Consumption and Production" at bounding box center [733, 282] width 352 height 15
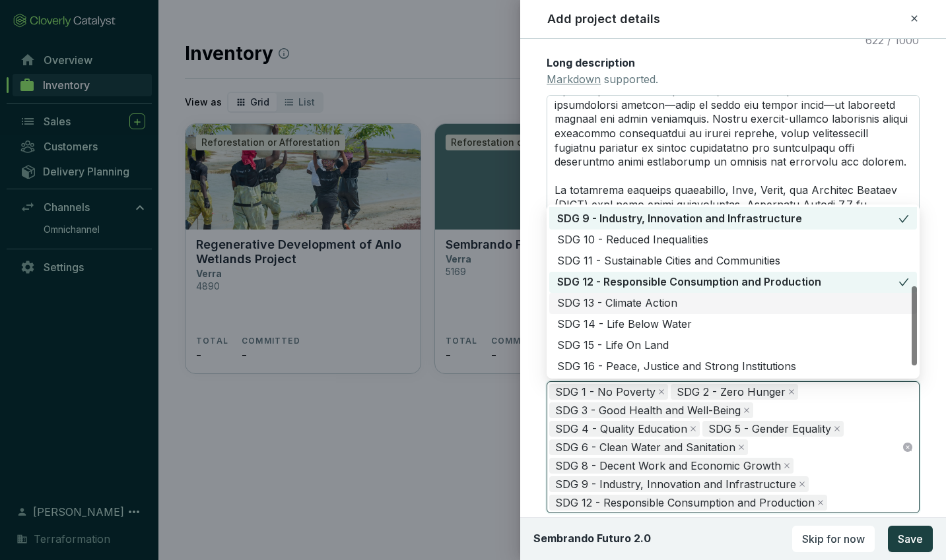
click at [592, 300] on div "SDG 13 - Climate Action" at bounding box center [733, 303] width 352 height 15
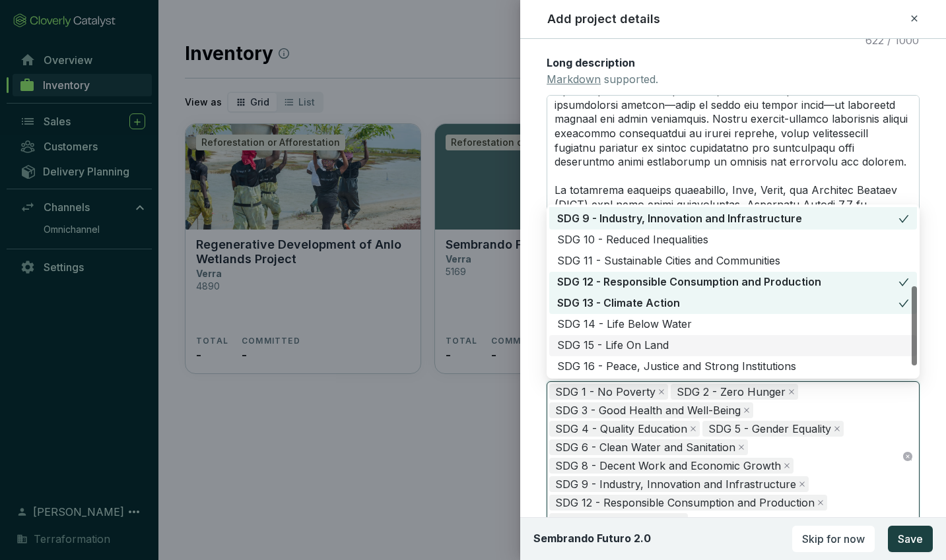
click at [597, 345] on div "SDG 15 - Life On Land" at bounding box center [733, 346] width 352 height 15
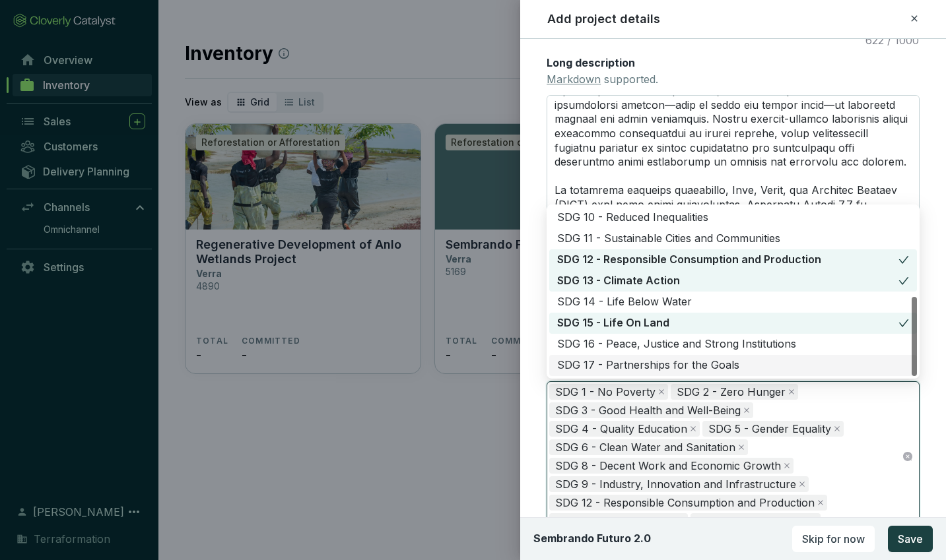
click at [607, 364] on div "SDG 17 - Partnerships for the Goals" at bounding box center [733, 365] width 352 height 15
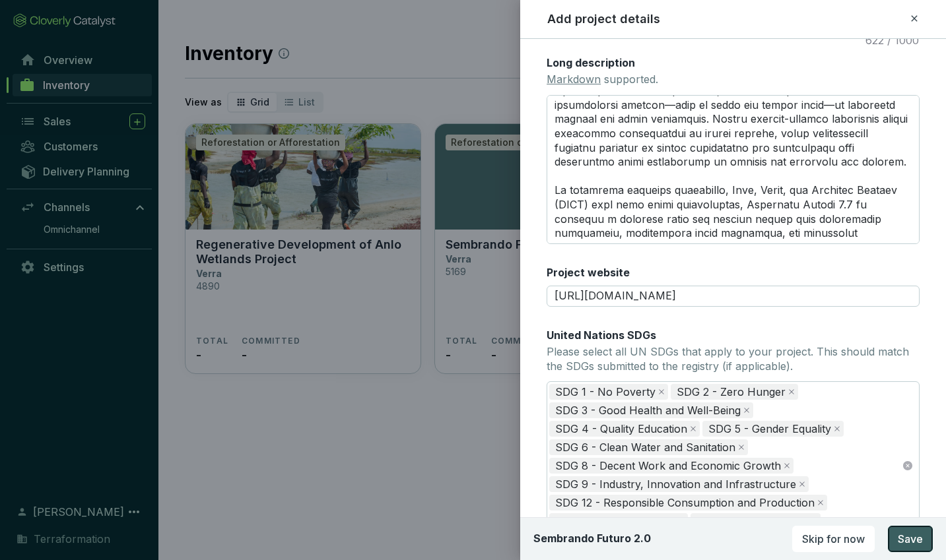
click at [910, 540] on span "Save" at bounding box center [910, 539] width 25 height 16
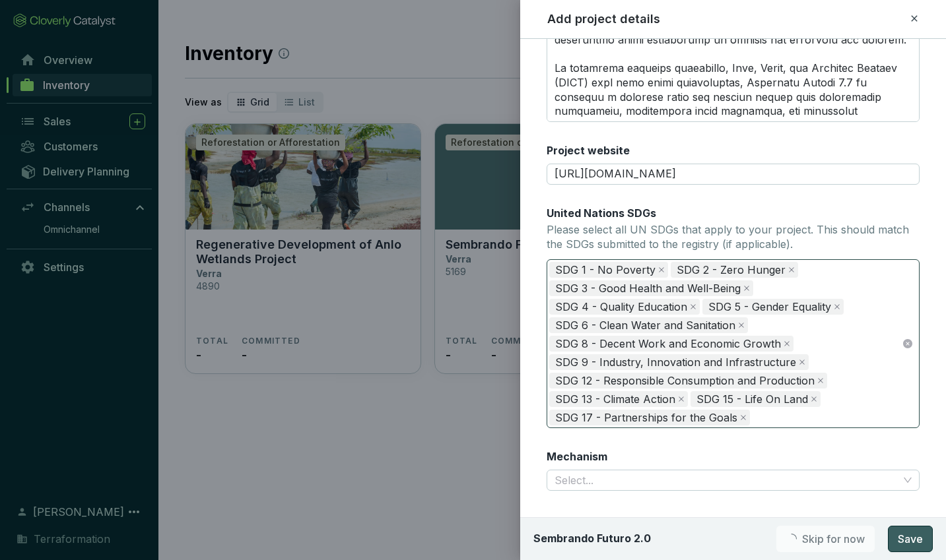
scroll to position [589, 0]
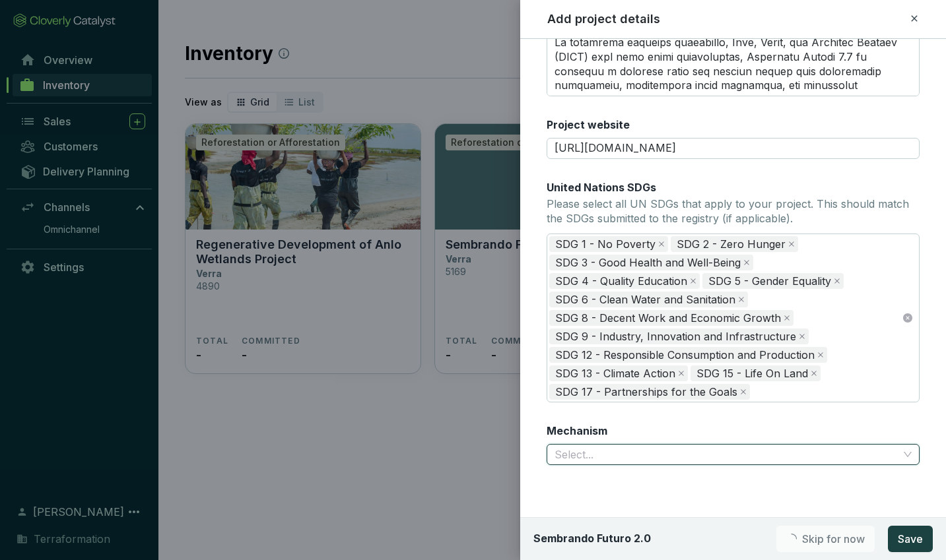
click at [702, 451] on input "Mechanism" at bounding box center [726, 455] width 344 height 20
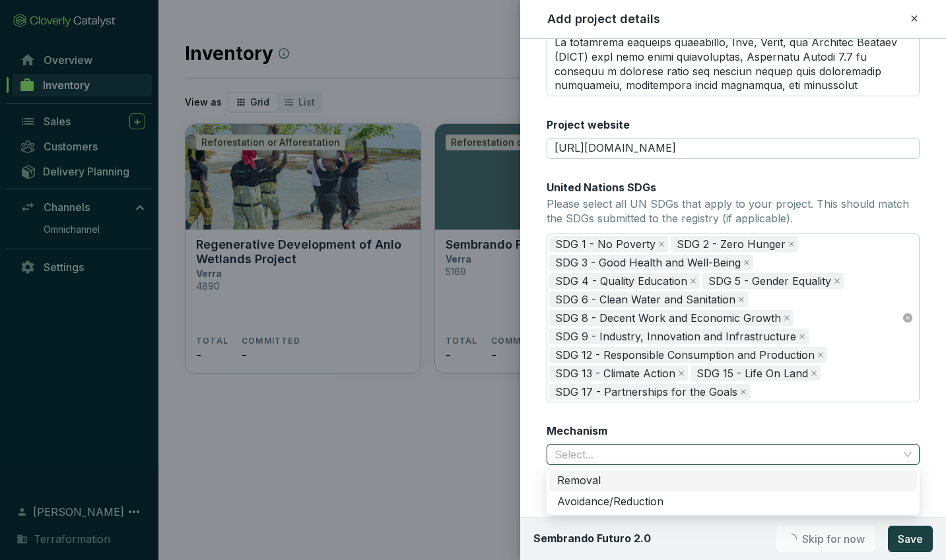
click at [690, 481] on div "Removal" at bounding box center [733, 481] width 352 height 15
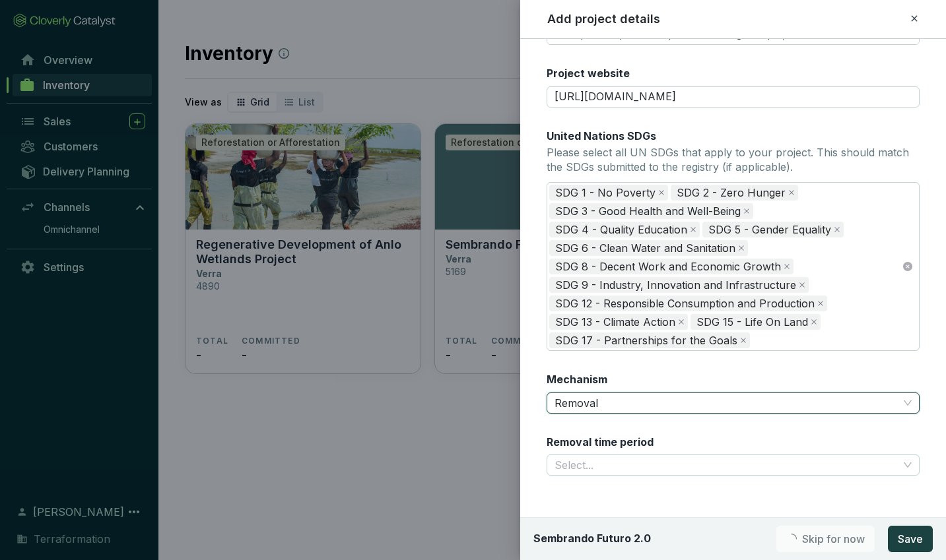
scroll to position [651, 0]
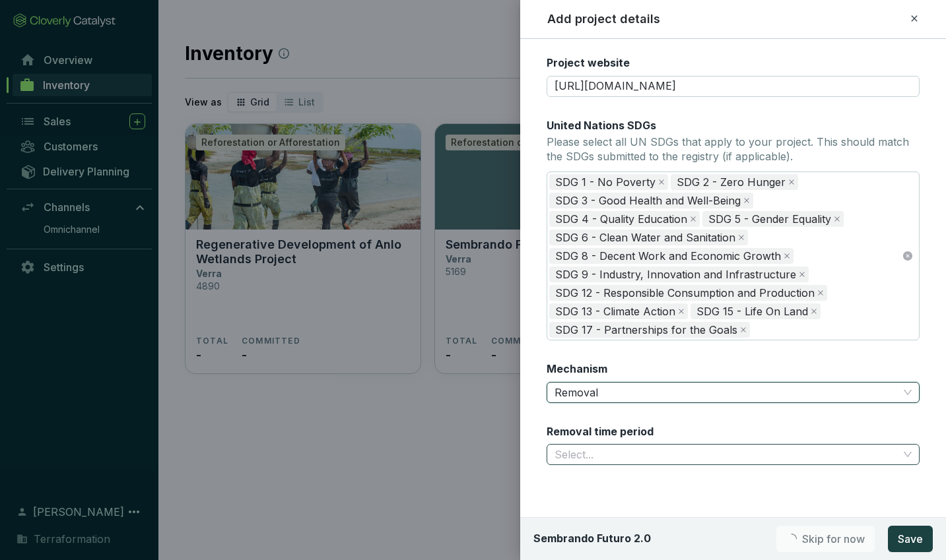
click at [657, 448] on input "Removal time period" at bounding box center [726, 455] width 344 height 20
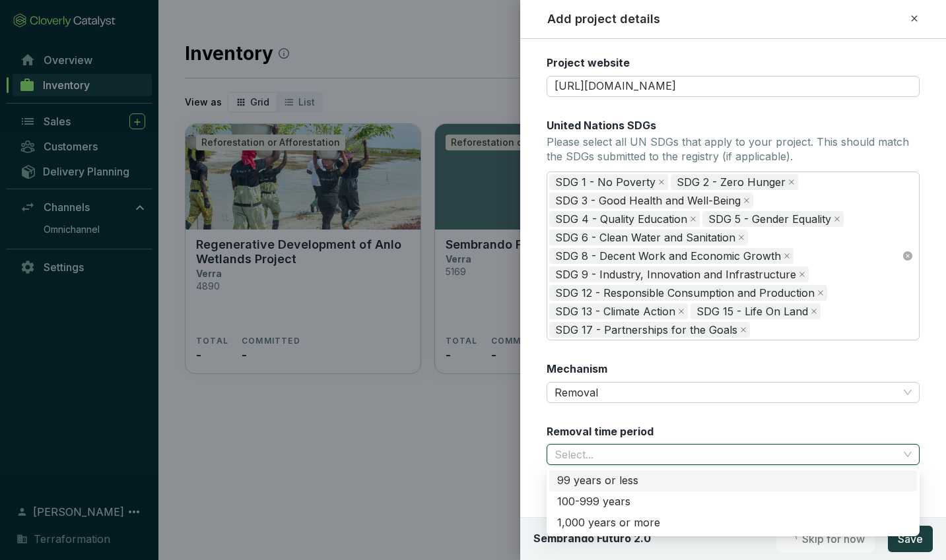
click at [665, 479] on div "99 years or less" at bounding box center [733, 481] width 352 height 15
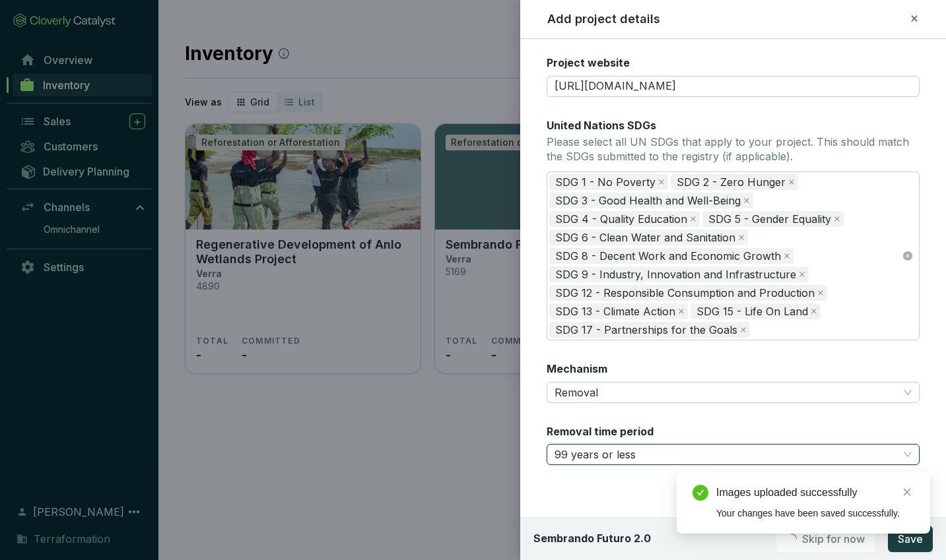
scroll to position [332, 0]
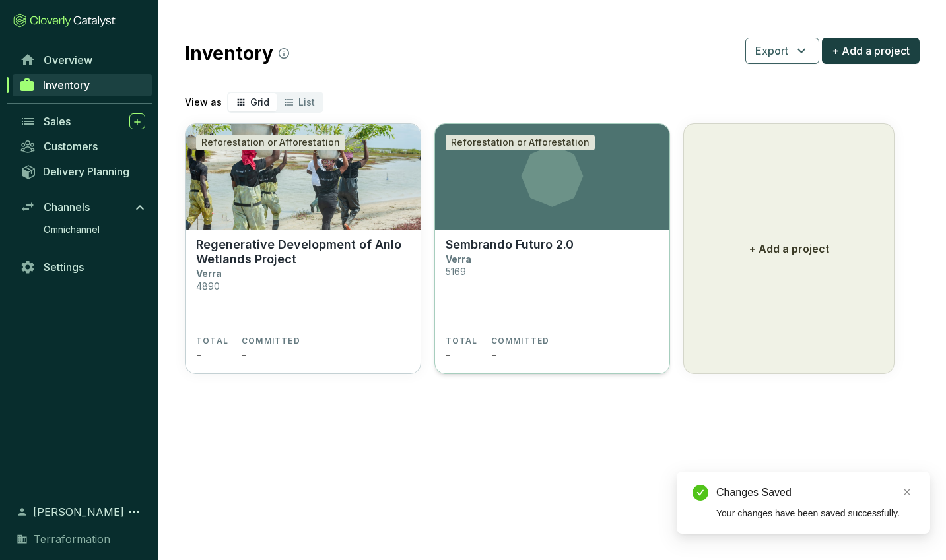
click at [586, 308] on section "Sembrando Futuro 2.0 Verra 5169" at bounding box center [552, 287] width 214 height 98
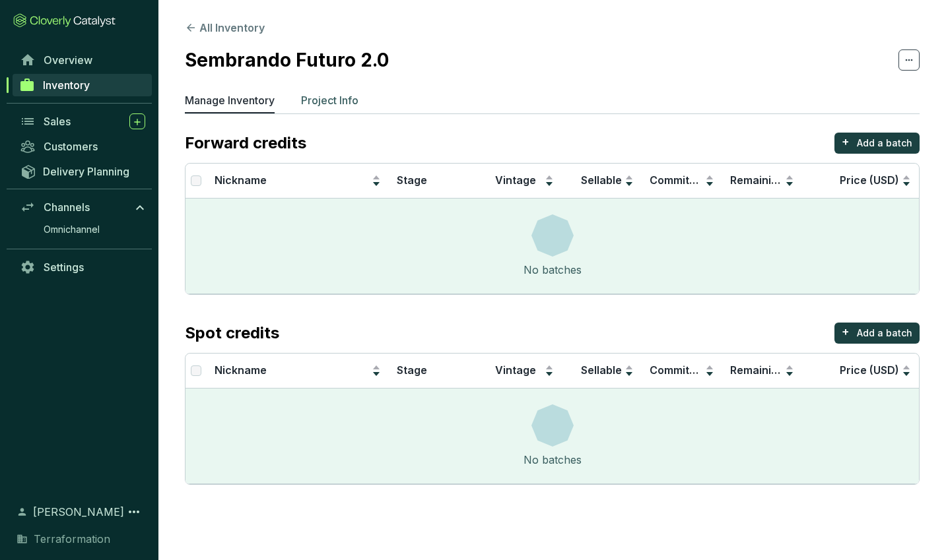
click at [318, 101] on p "Project Info" at bounding box center [329, 100] width 57 height 16
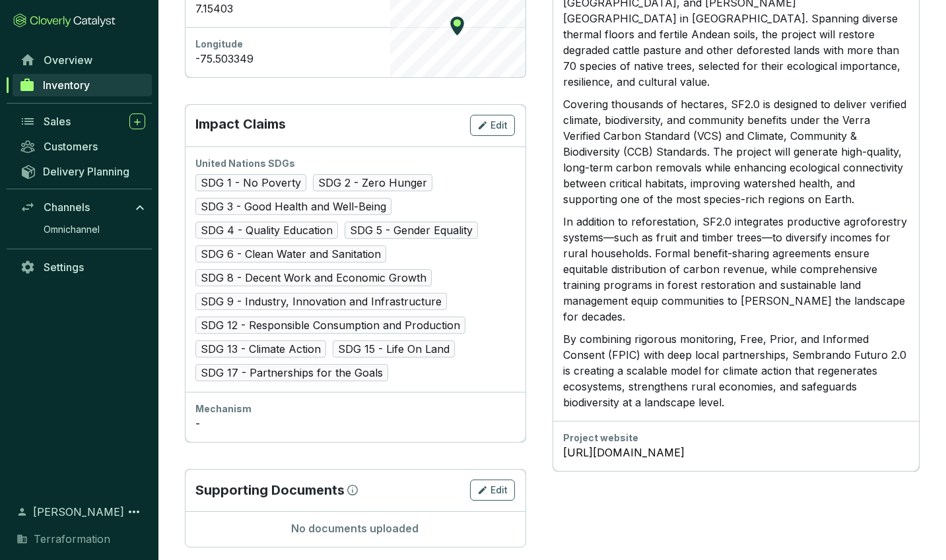
scroll to position [717, 0]
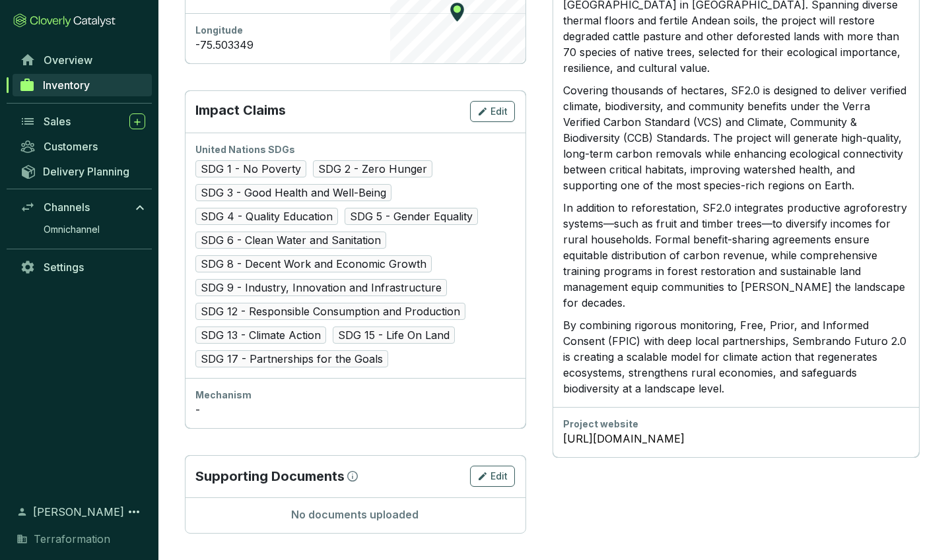
click at [198, 409] on div "-" at bounding box center [354, 410] width 319 height 16
click at [260, 416] on div "-" at bounding box center [354, 410] width 319 height 16
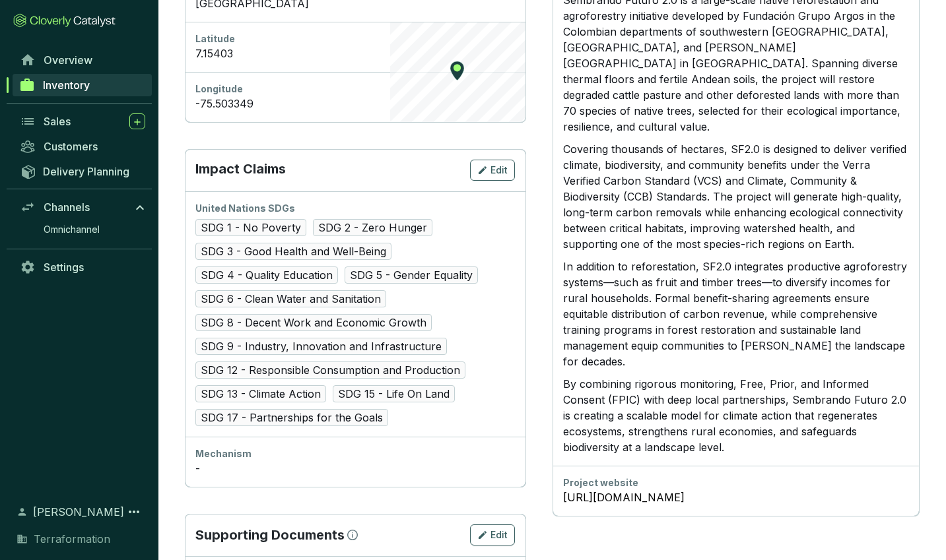
scroll to position [646, 0]
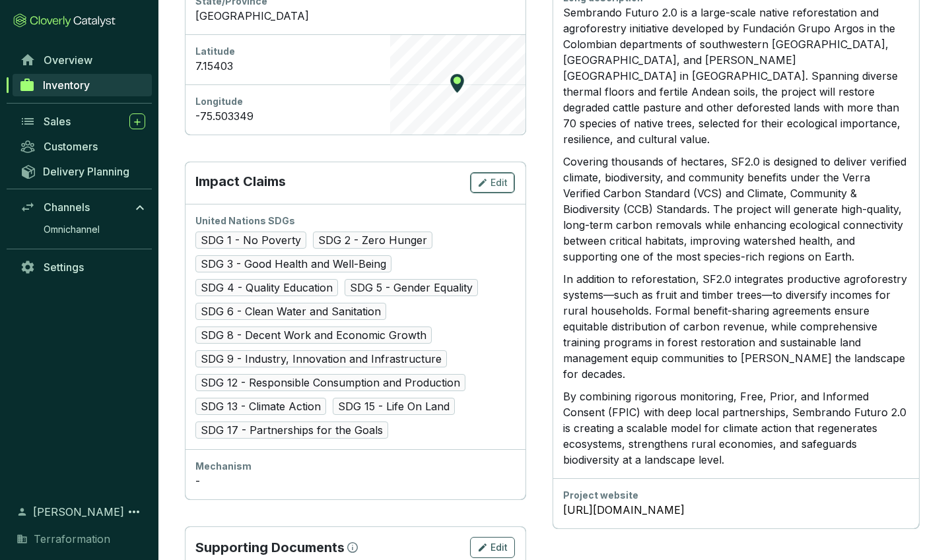
click at [485, 185] on icon "button" at bounding box center [482, 183] width 11 height 16
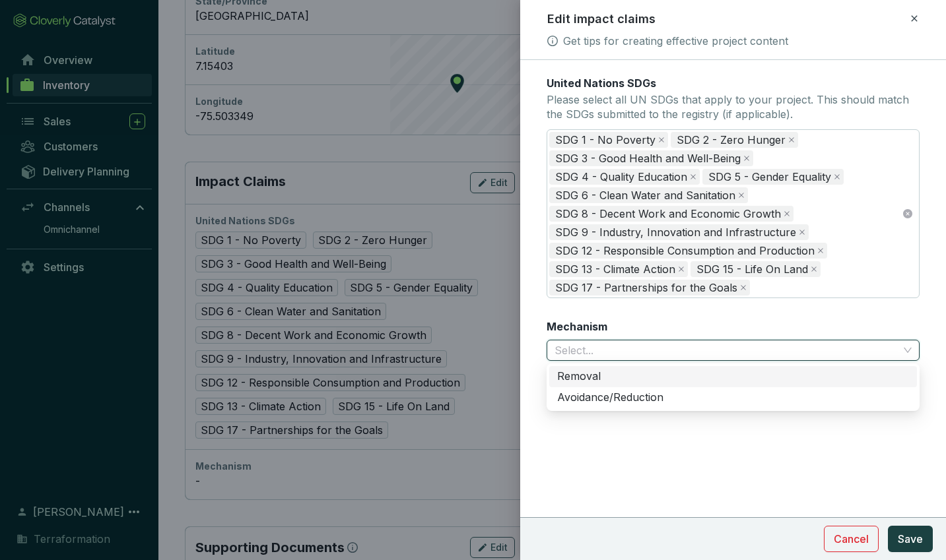
click at [586, 347] on input "Mechanism" at bounding box center [726, 351] width 344 height 20
click at [597, 375] on div "Removal" at bounding box center [733, 377] width 352 height 15
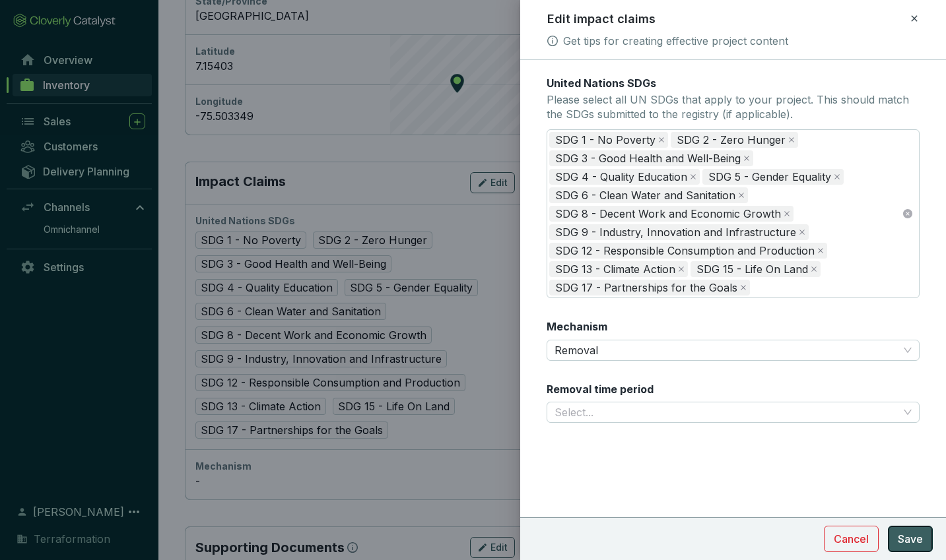
click at [913, 537] on span "Save" at bounding box center [910, 539] width 25 height 16
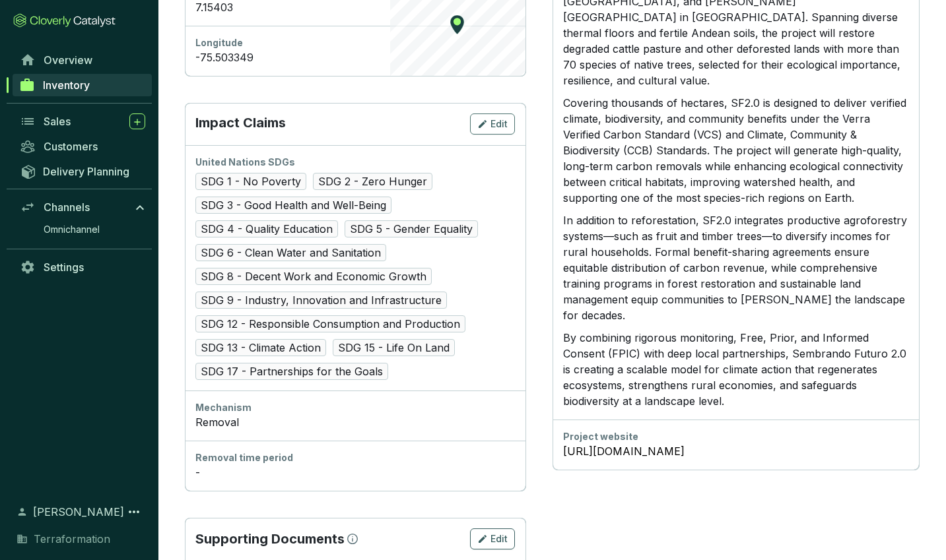
scroll to position [768, 0]
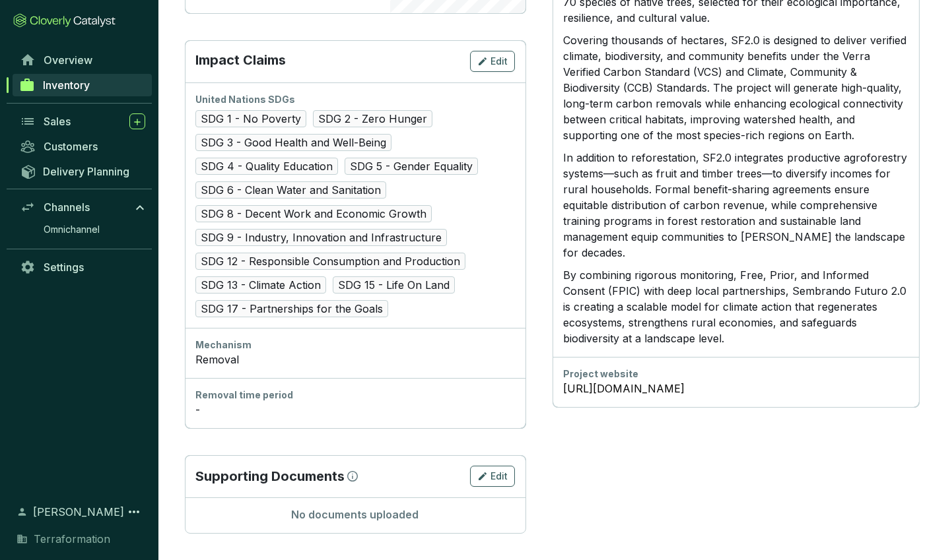
click at [228, 401] on div "Removal time period" at bounding box center [354, 395] width 319 height 13
click at [192, 407] on div "Removal time period -" at bounding box center [355, 403] width 341 height 50
click at [491, 64] on span "Edit" at bounding box center [498, 61] width 17 height 13
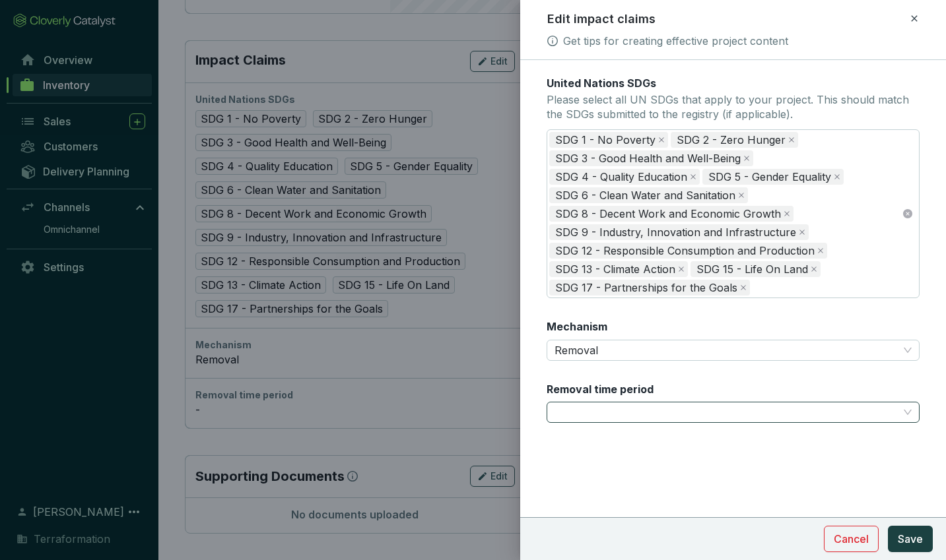
click at [597, 403] on span at bounding box center [732, 413] width 357 height 20
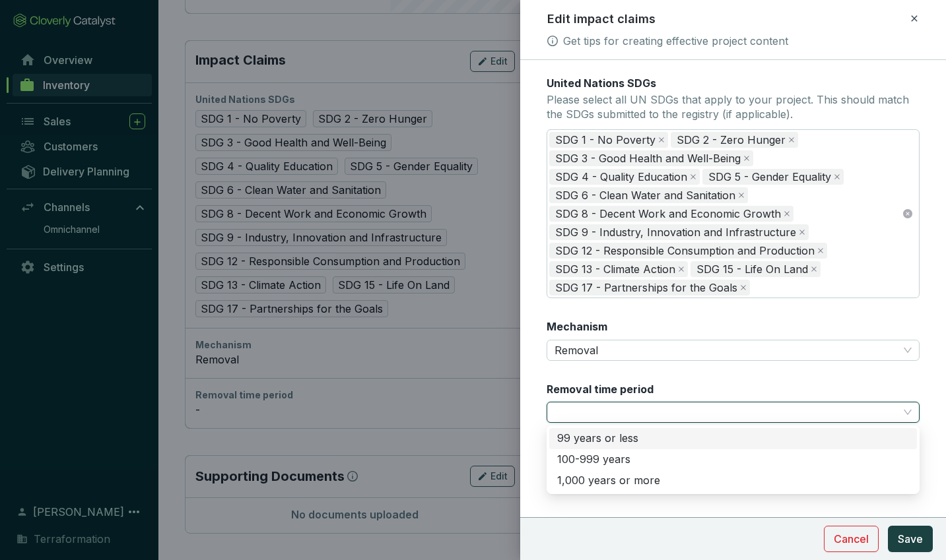
click at [596, 435] on div "99 years or less" at bounding box center [733, 439] width 352 height 15
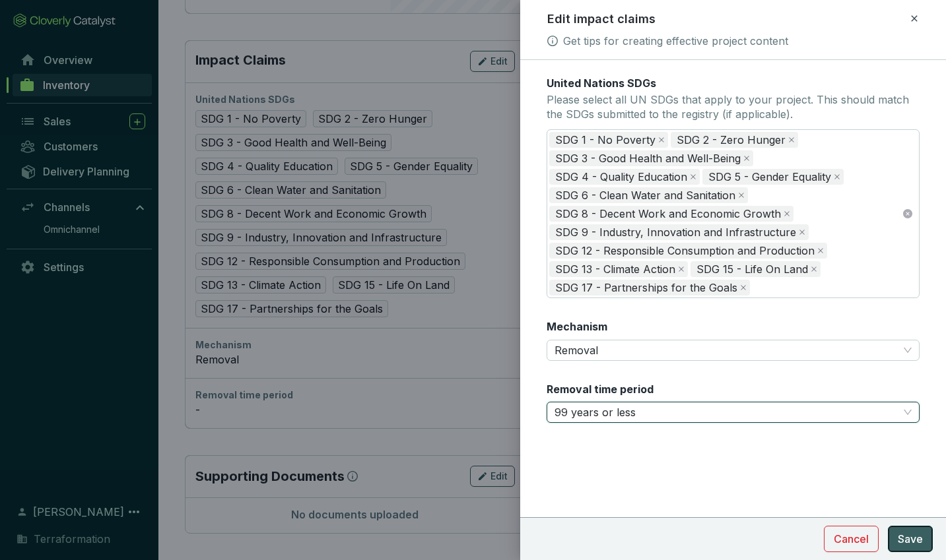
click at [910, 536] on span "Save" at bounding box center [910, 539] width 25 height 16
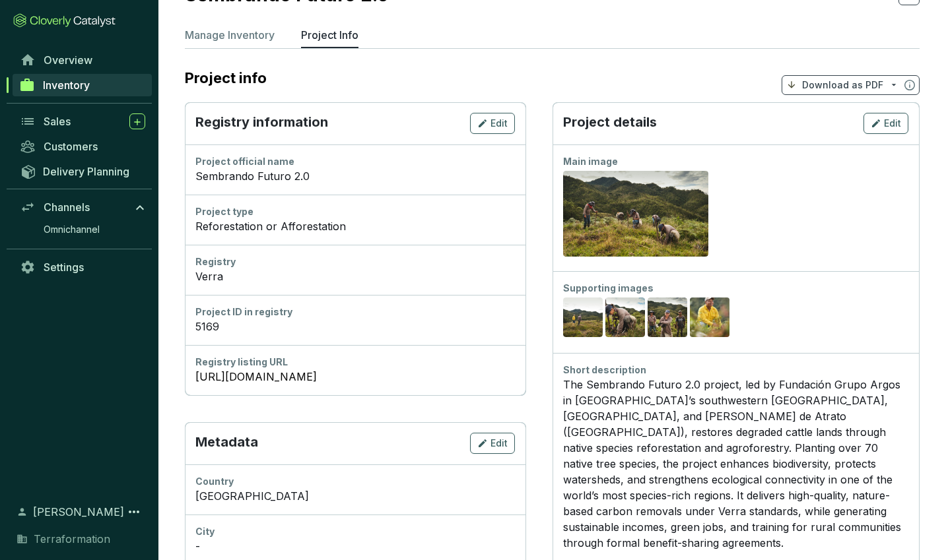
scroll to position [0, 0]
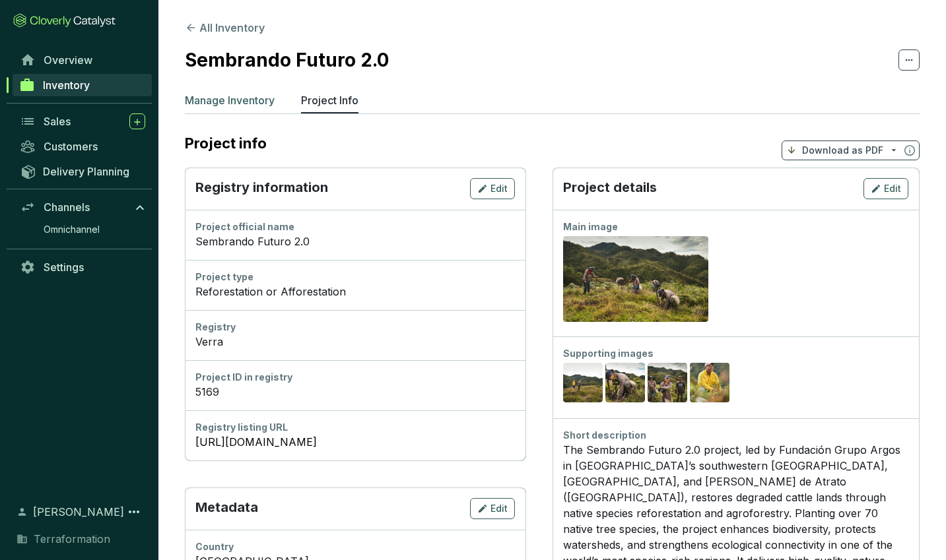
click at [244, 101] on p "Manage Inventory" at bounding box center [230, 100] width 90 height 16
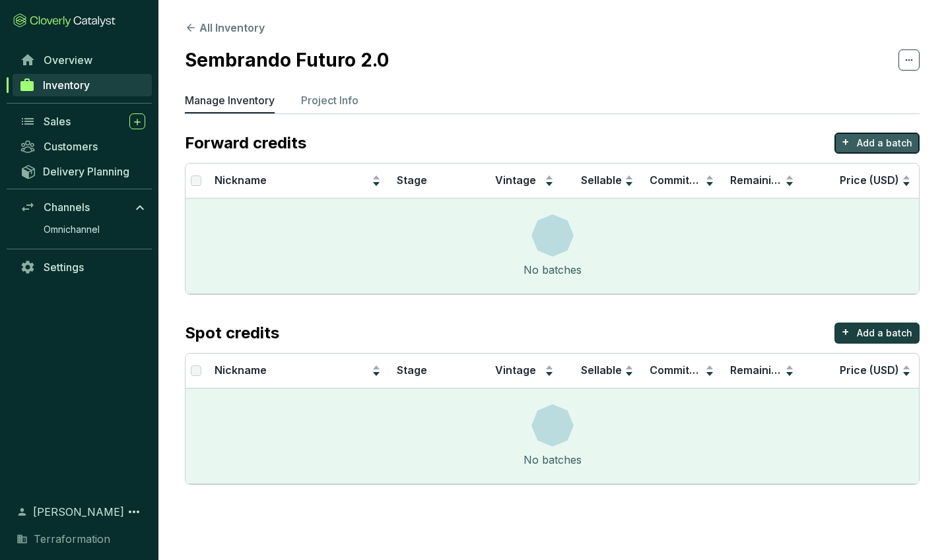
click at [874, 141] on p "Add a batch" at bounding box center [884, 143] width 55 height 13
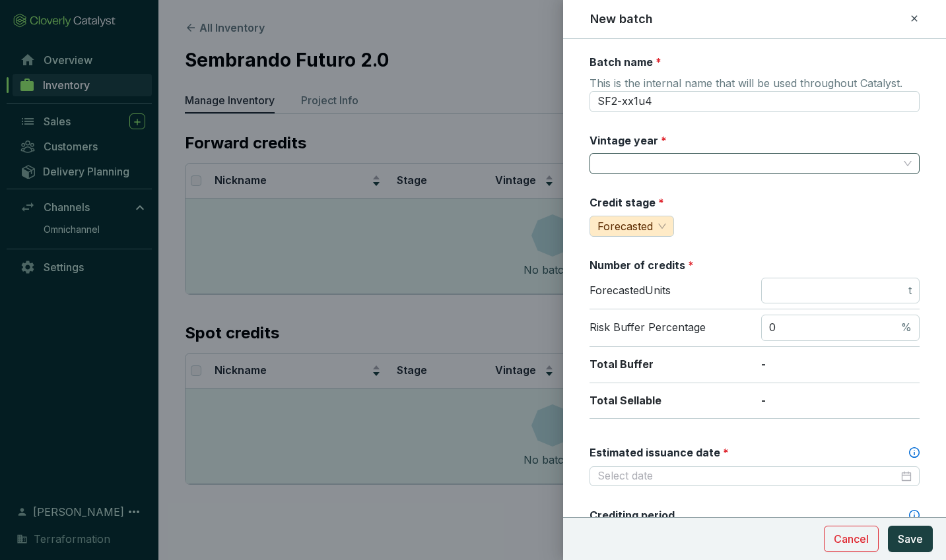
click at [649, 161] on input "Vintage year *" at bounding box center [747, 164] width 301 height 20
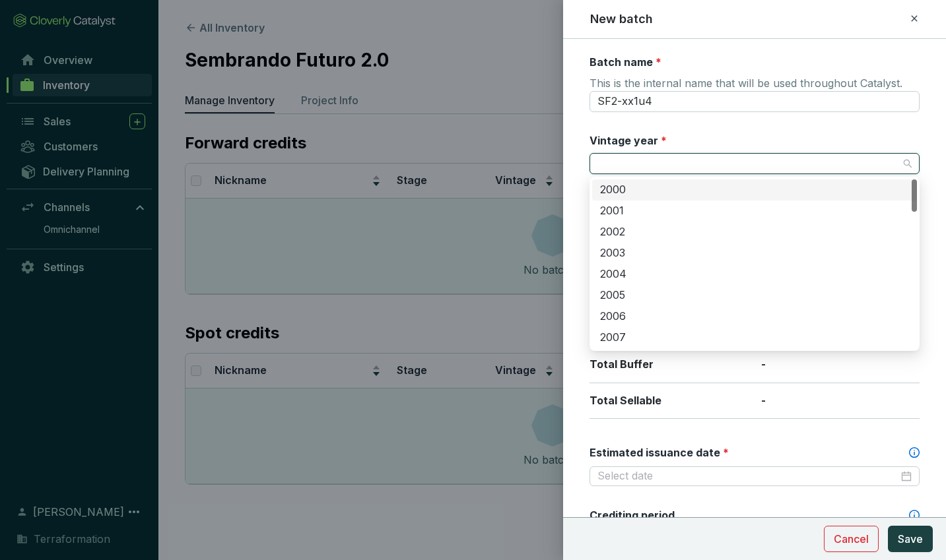
click at [685, 137] on div "Vintage year *" at bounding box center [754, 154] width 330 height 42
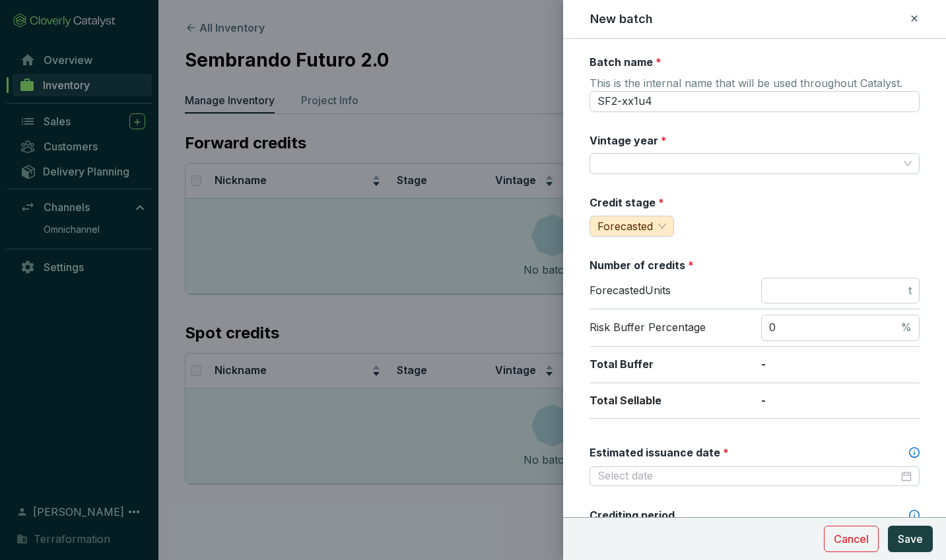
click at [687, 152] on div "Vintage year *" at bounding box center [754, 154] width 330 height 42
click at [678, 162] on input "Vintage year *" at bounding box center [747, 164] width 301 height 20
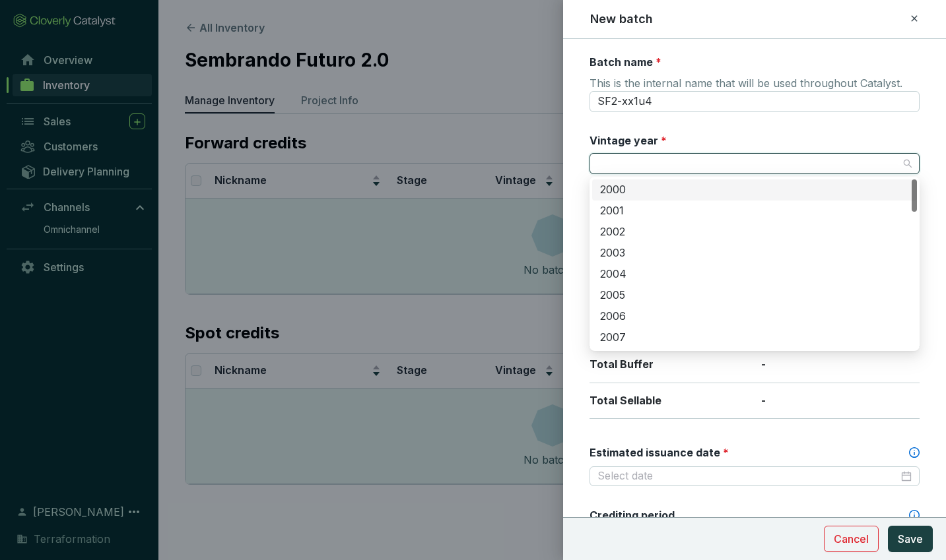
click at [678, 162] on input "Vintage year *" at bounding box center [747, 164] width 301 height 20
click at [671, 141] on div "Vintage year *" at bounding box center [754, 154] width 330 height 42
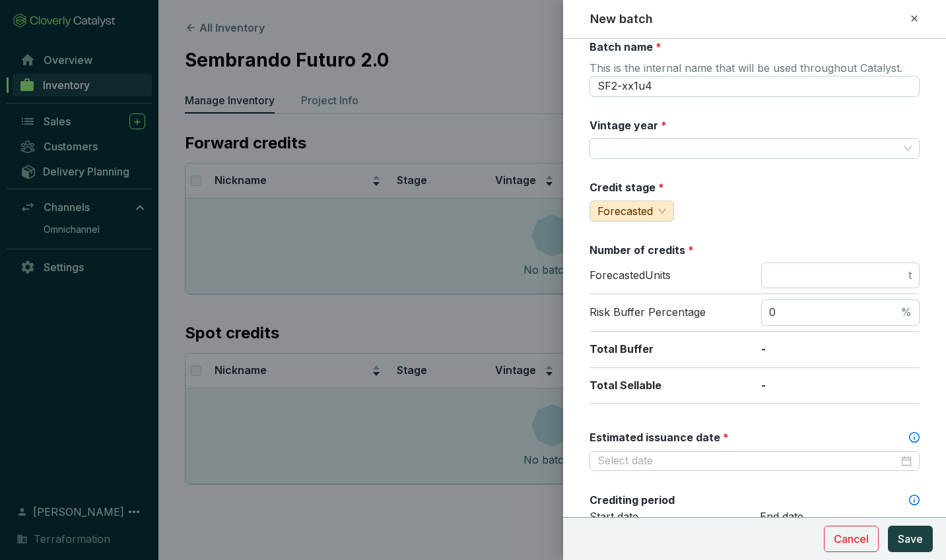
scroll to position [0, 0]
